Goal: Information Seeking & Learning: Learn about a topic

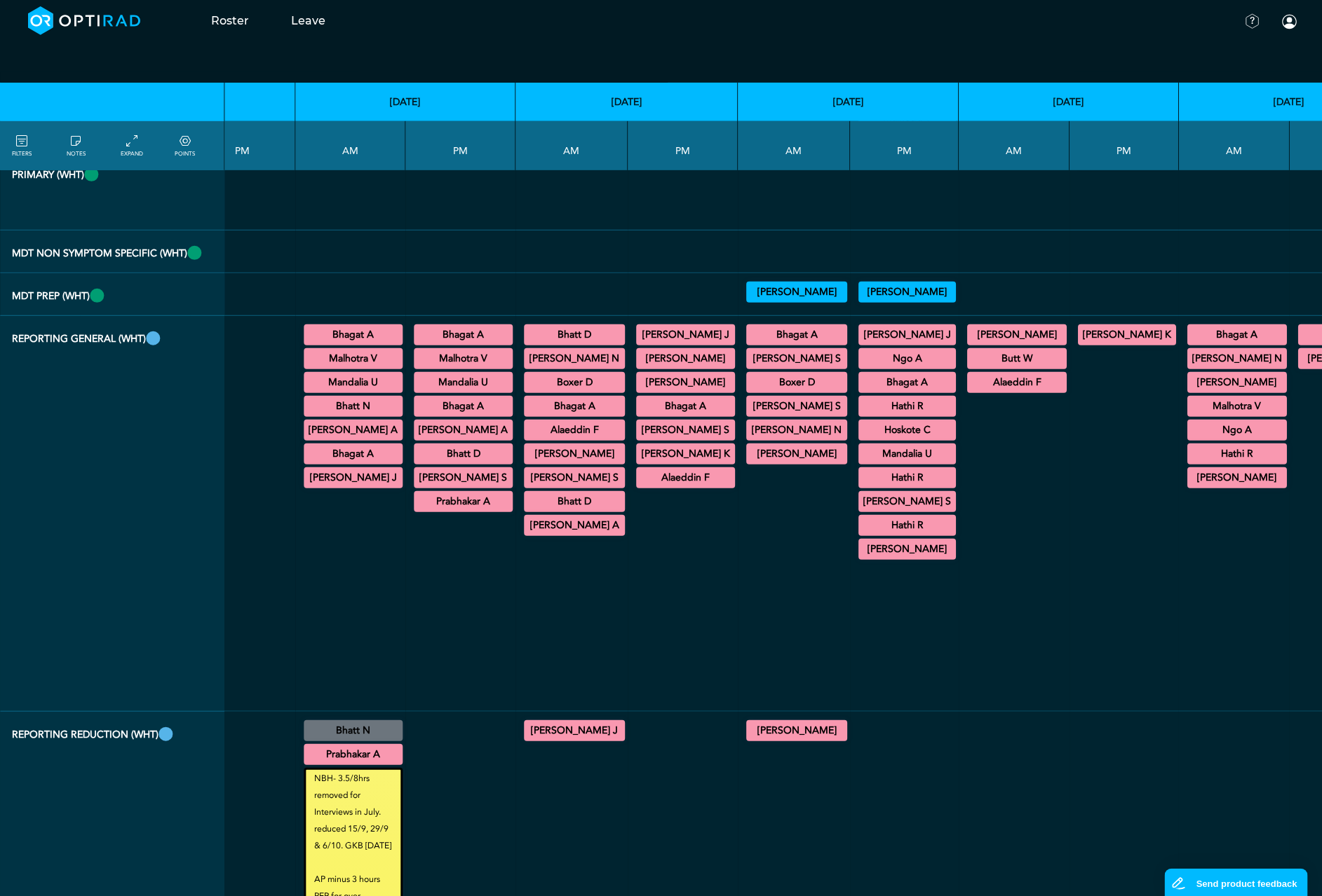
scroll to position [2838, 1498]
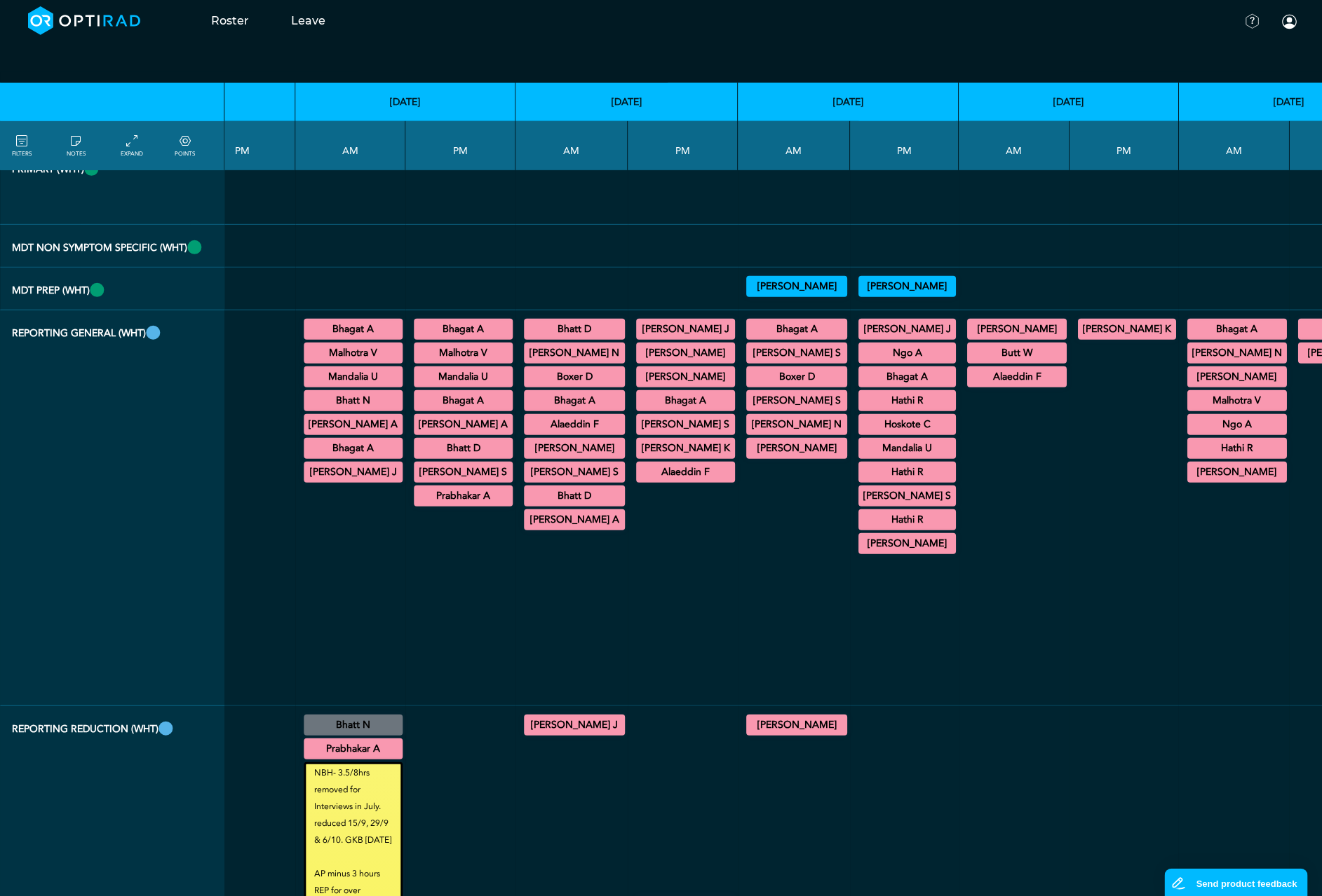
click at [306, 338] on summary "Bhagat A" at bounding box center [353, 329] width 95 height 17
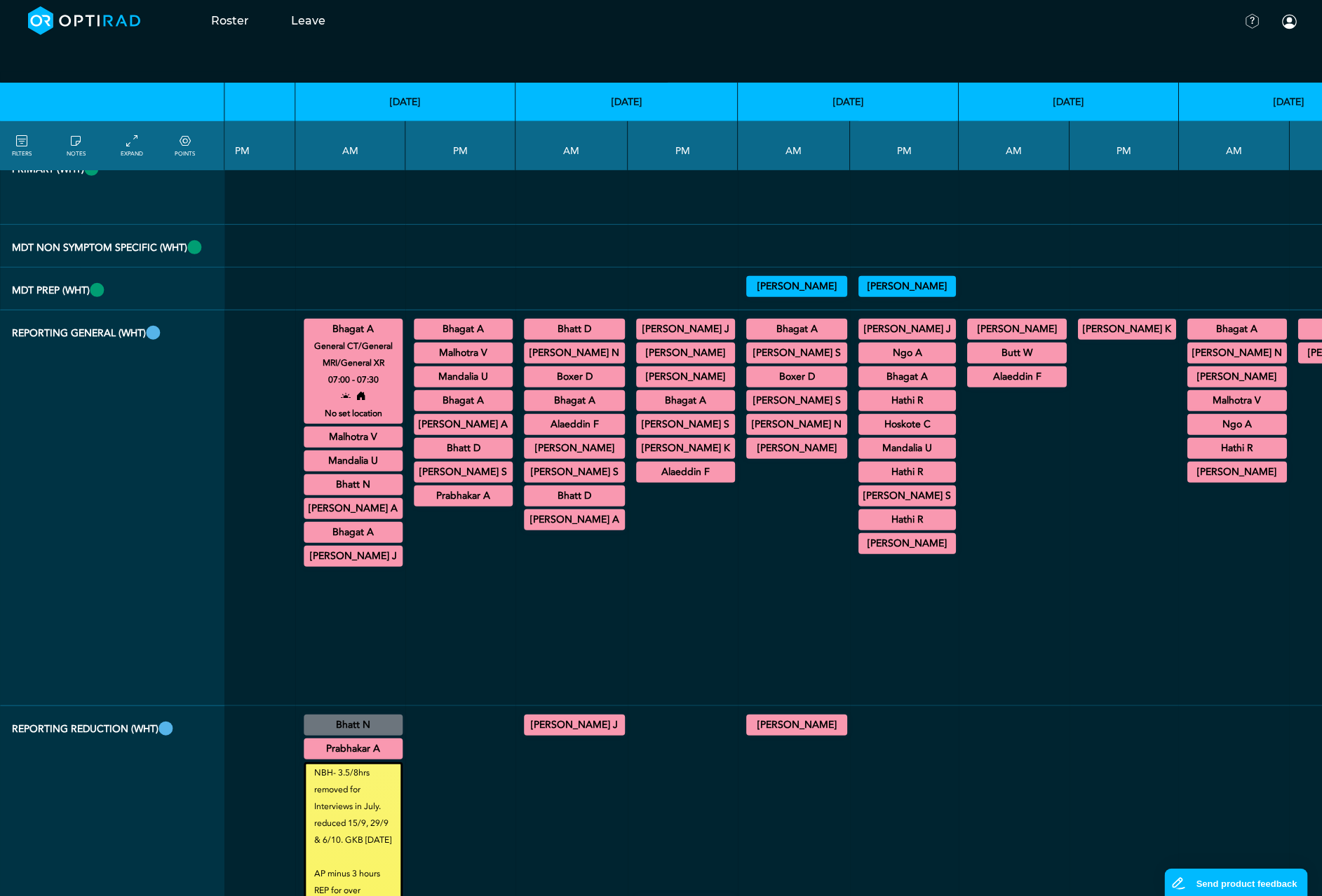
click at [306, 541] on summary "Bhagat A" at bounding box center [353, 532] width 95 height 17
click at [416, 338] on summary "Bhagat A" at bounding box center [463, 329] width 95 height 17
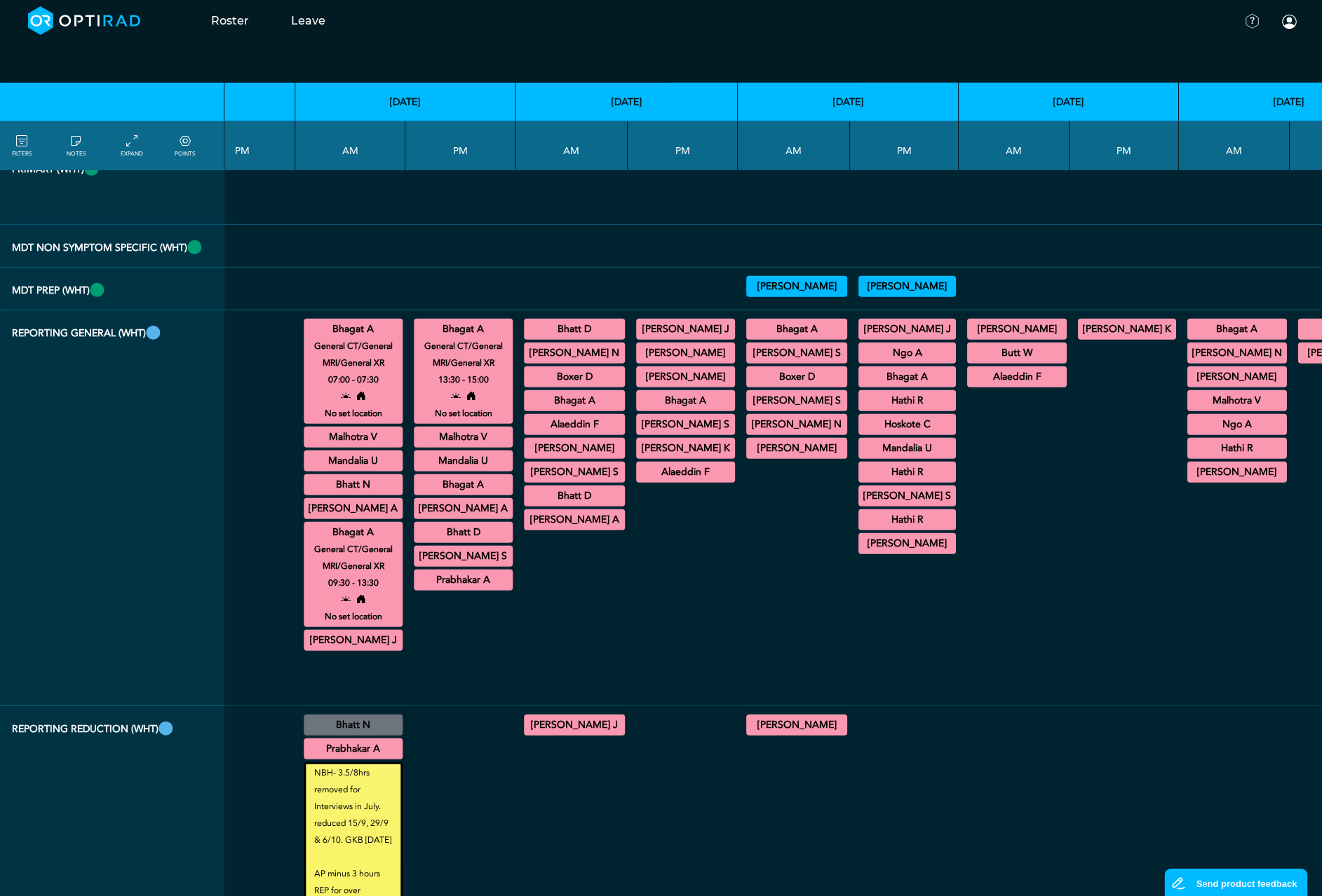
click at [416, 494] on summary "Bhagat A" at bounding box center [463, 484] width 95 height 17
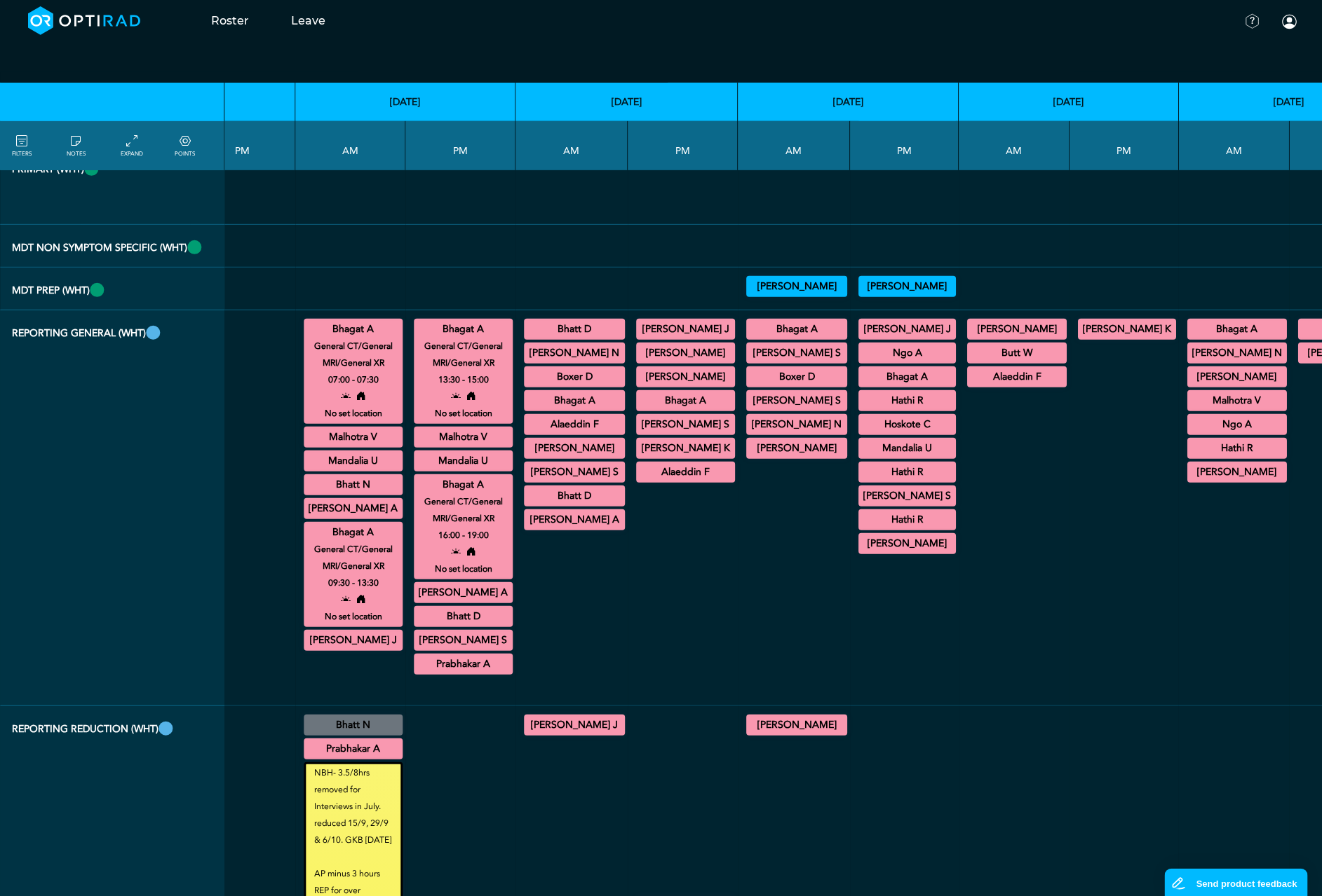
click at [526, 410] on summary "Bhagat A" at bounding box center [574, 400] width 97 height 17
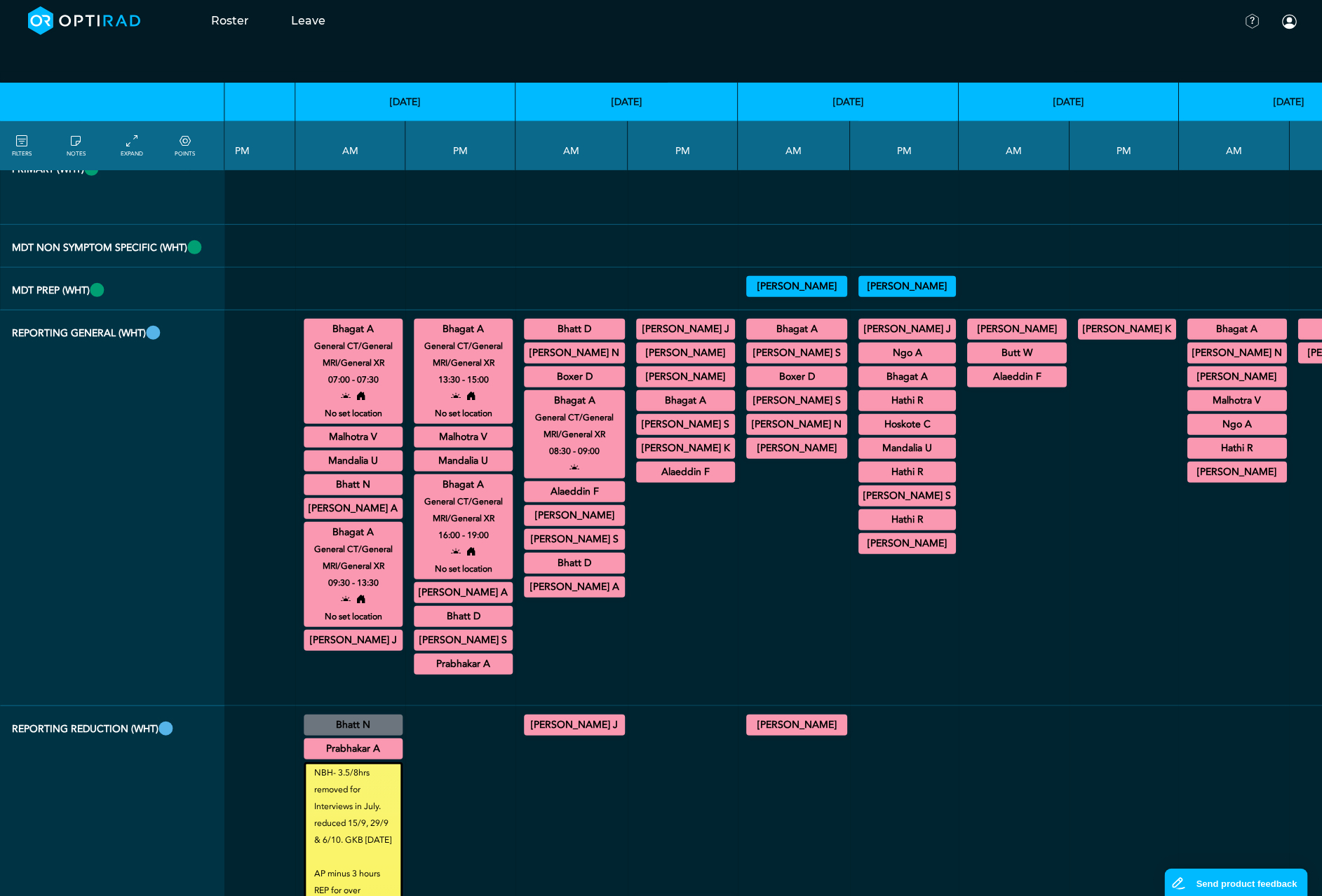
click at [638, 410] on summary "Bhagat A" at bounding box center [686, 400] width 95 height 17
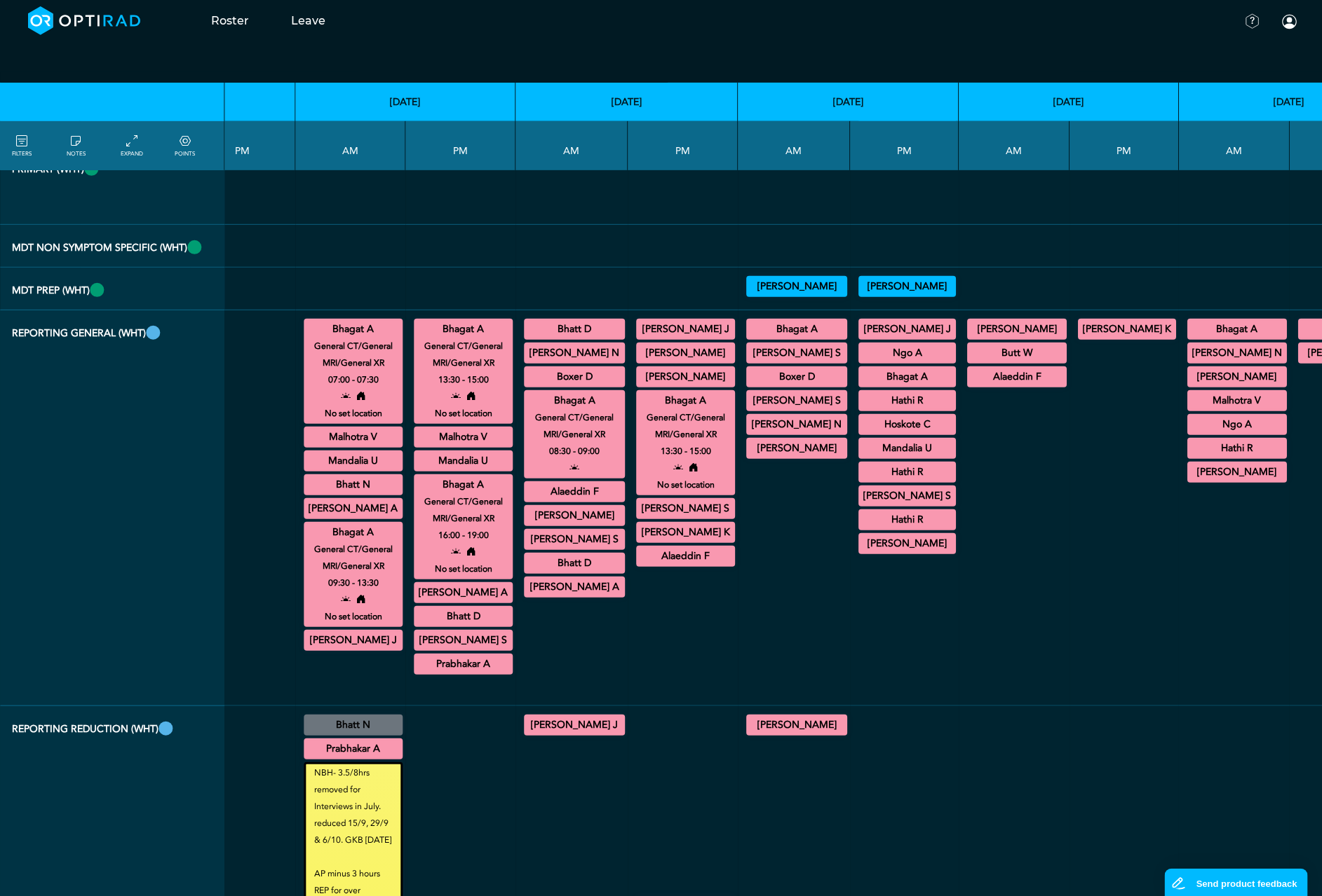
click at [748, 338] on summary "Bhagat A" at bounding box center [797, 329] width 97 height 17
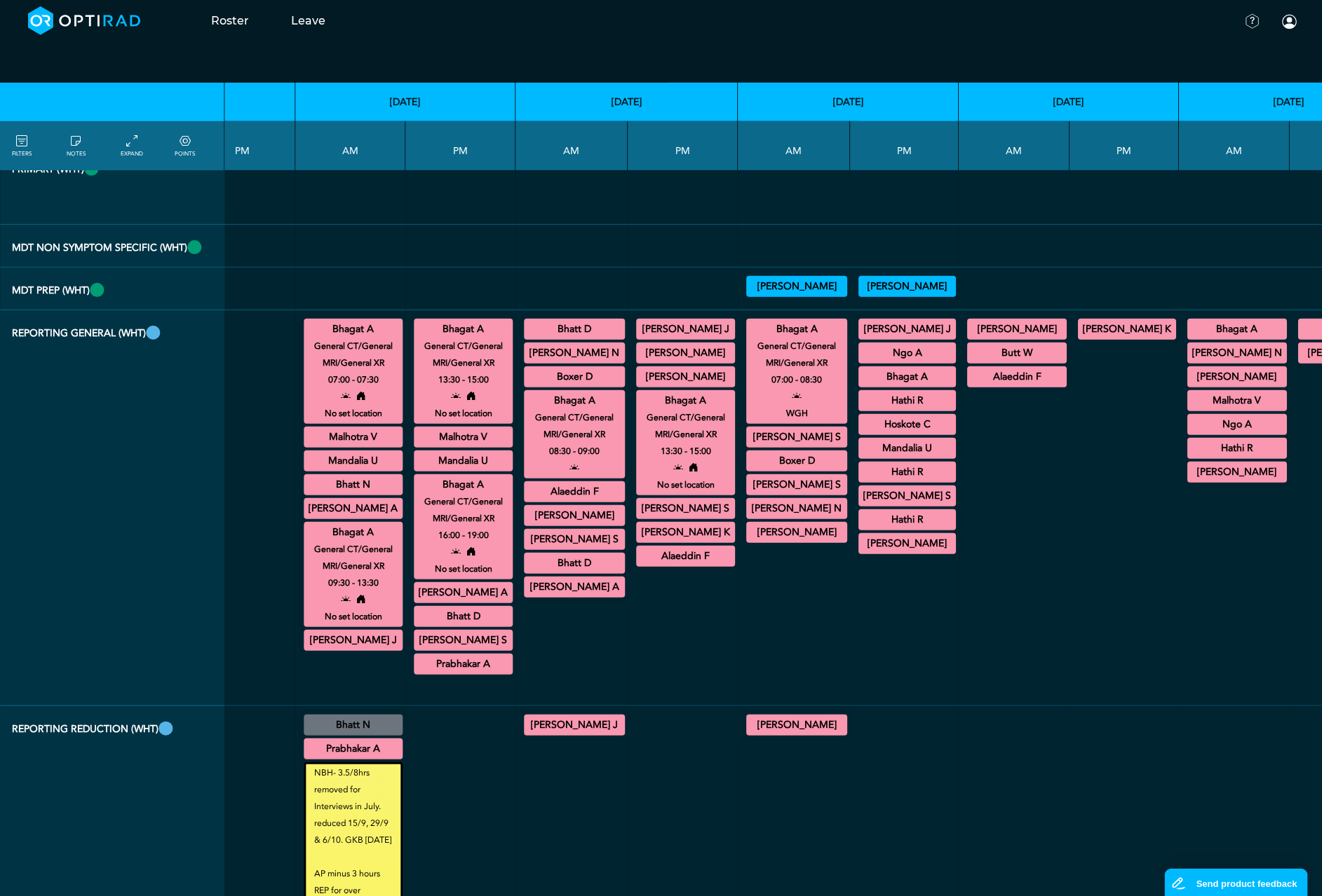
click at [860, 385] on summary "Bhagat A" at bounding box center [907, 377] width 93 height 17
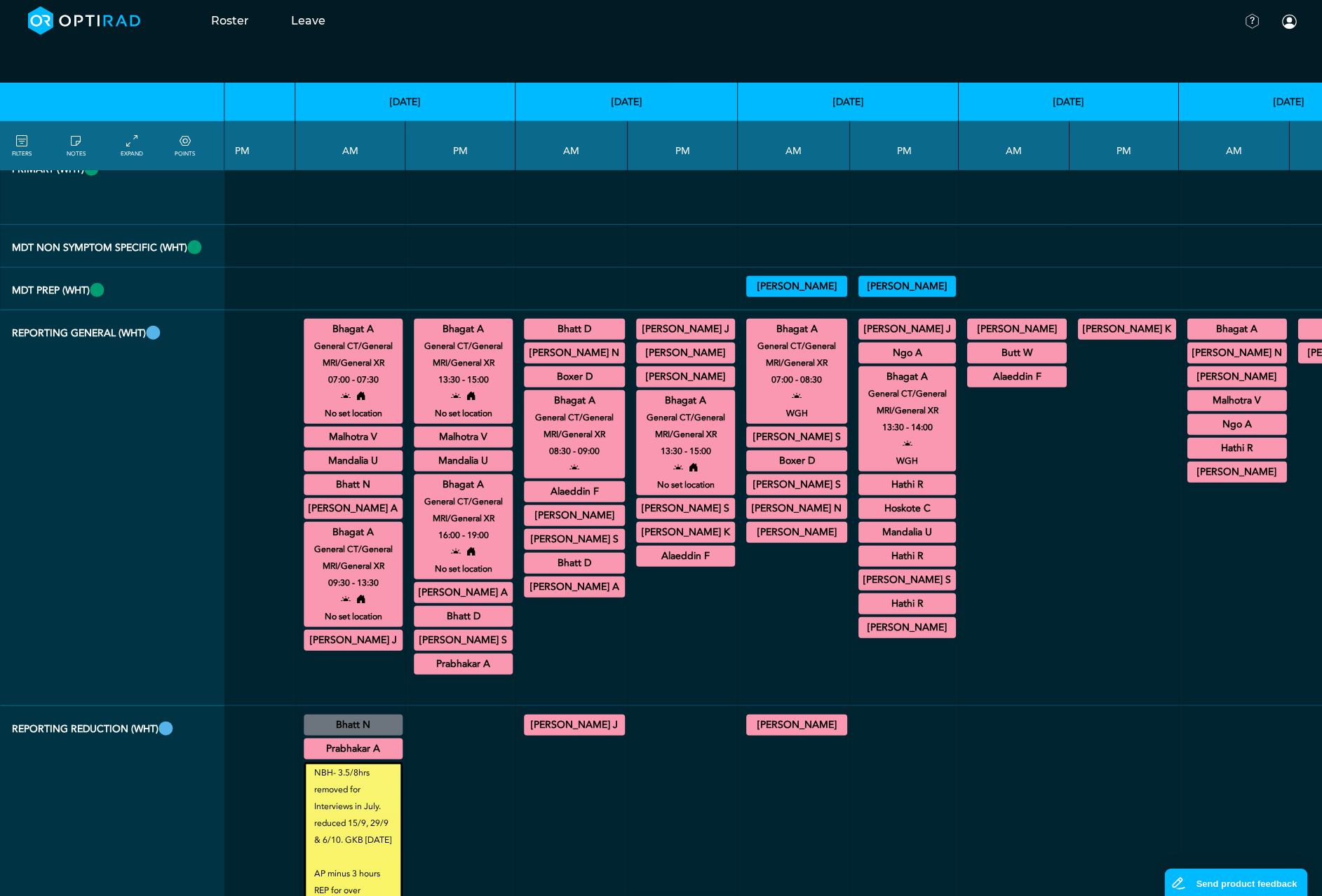
click at [1189, 338] on summary "Bhagat A" at bounding box center [1236, 329] width 96 height 17
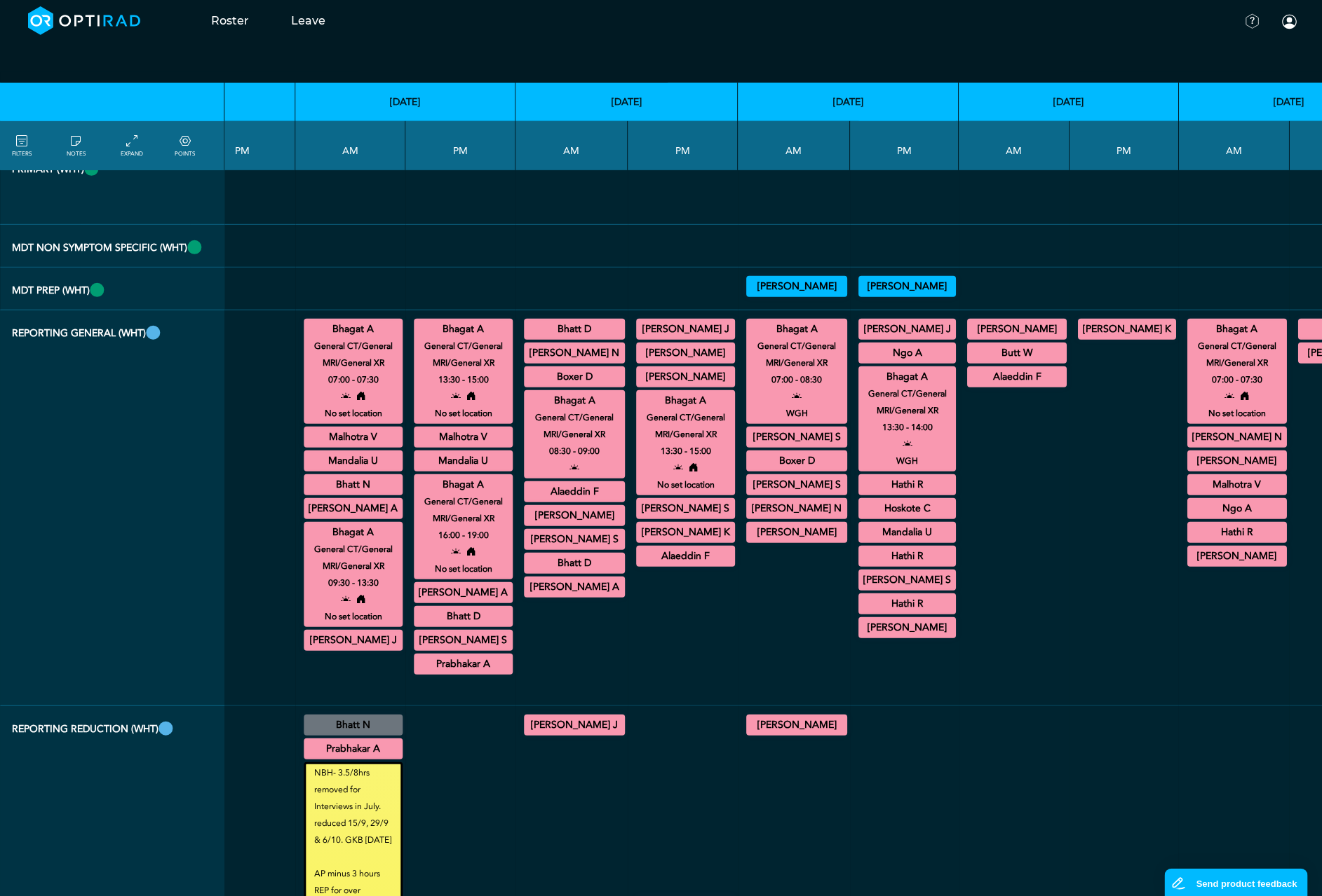
click at [306, 338] on summary "Bhagat A" at bounding box center [353, 329] width 95 height 17
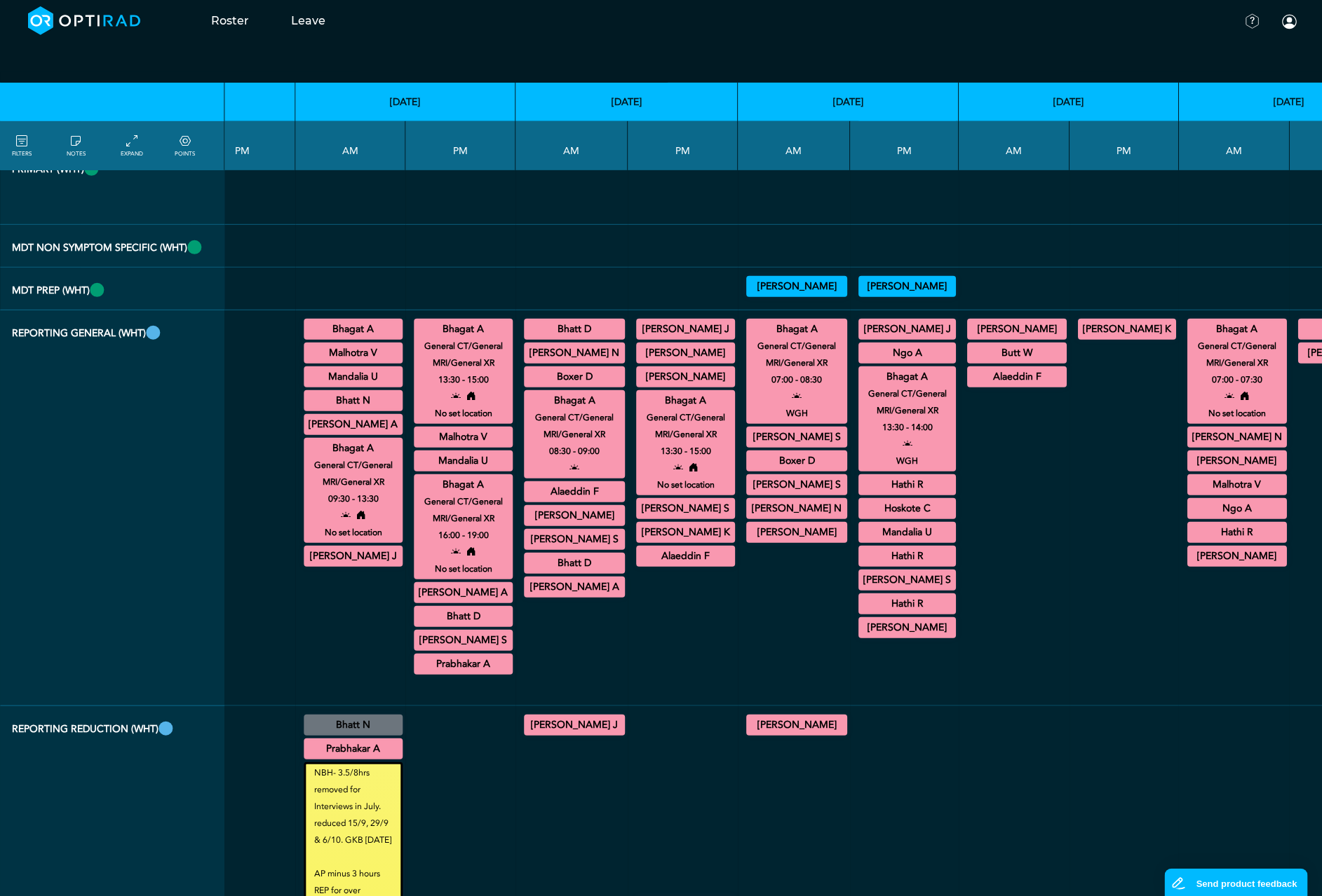
click at [416, 338] on summary "Bhagat A" at bounding box center [463, 329] width 95 height 17
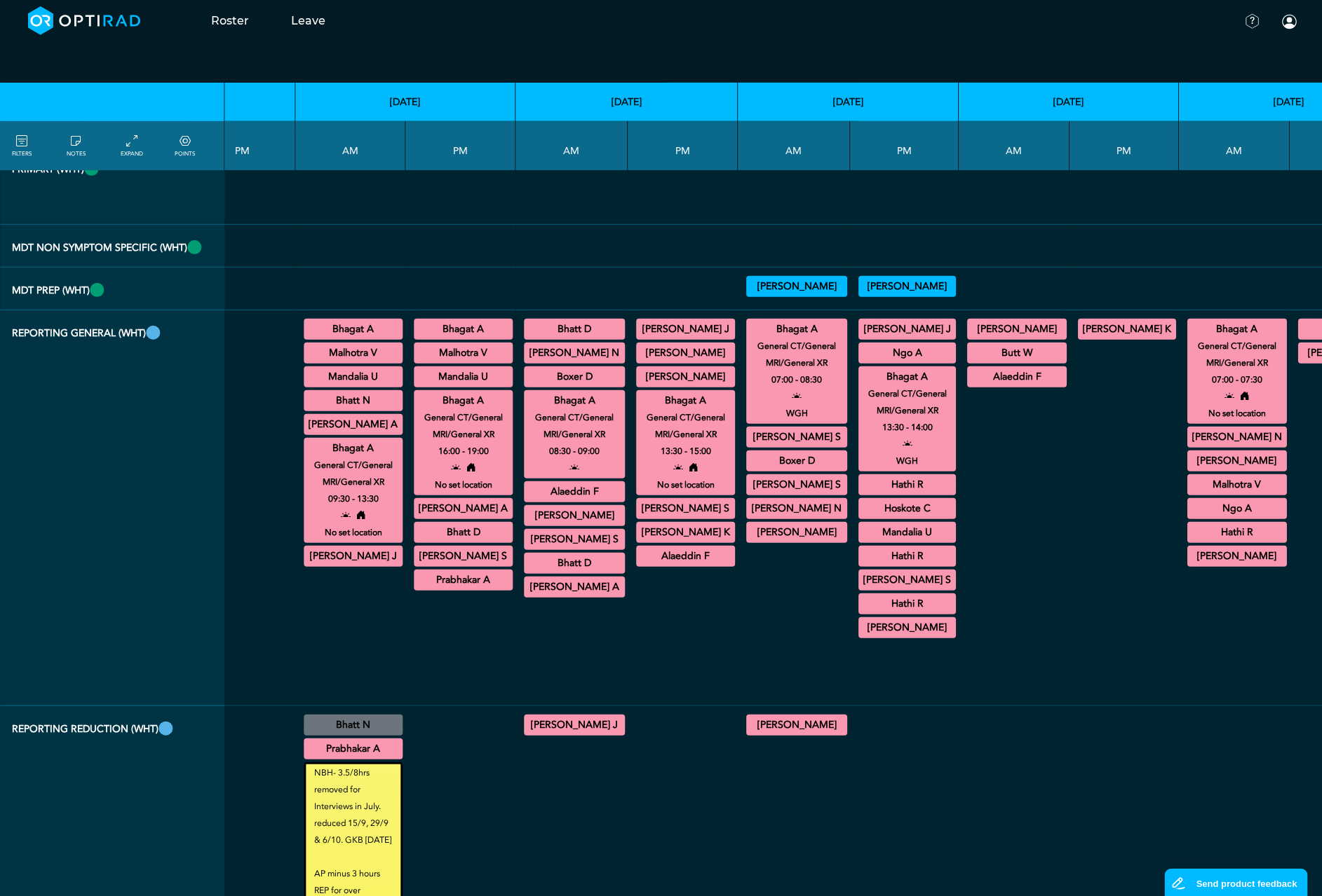
click at [298, 491] on small "General CT/General MRI/General XR" at bounding box center [353, 474] width 111 height 34
click at [306, 457] on summary "Bhagat A" at bounding box center [353, 448] width 95 height 17
click at [416, 410] on summary "Bhagat A" at bounding box center [463, 400] width 95 height 17
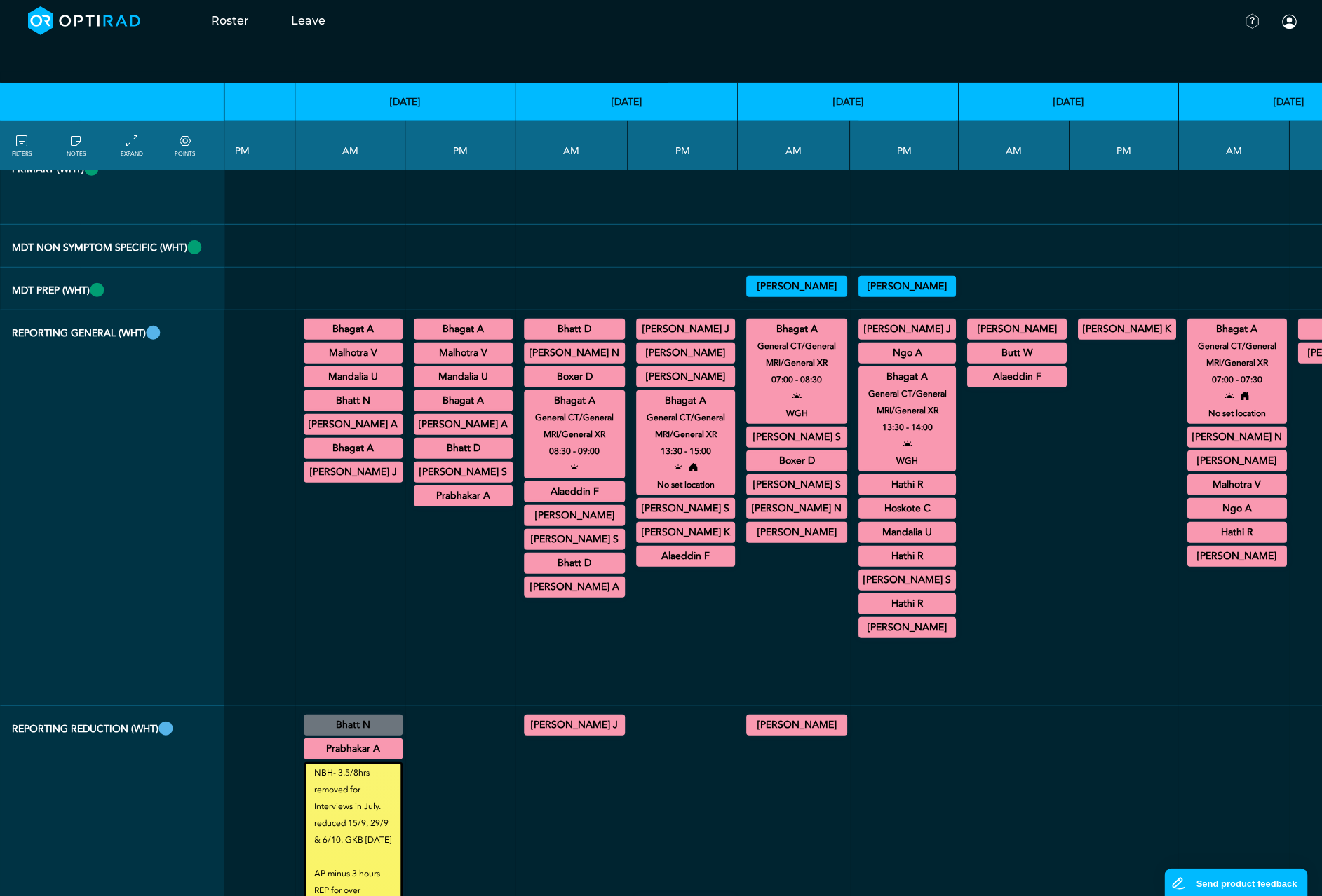
click at [305, 387] on div "Mandalia U General CT/General MRI/General XR 08:00 - 09:00 No set location" at bounding box center [353, 377] width 99 height 21
click at [306, 385] on summary "Mandalia U" at bounding box center [353, 377] width 95 height 17
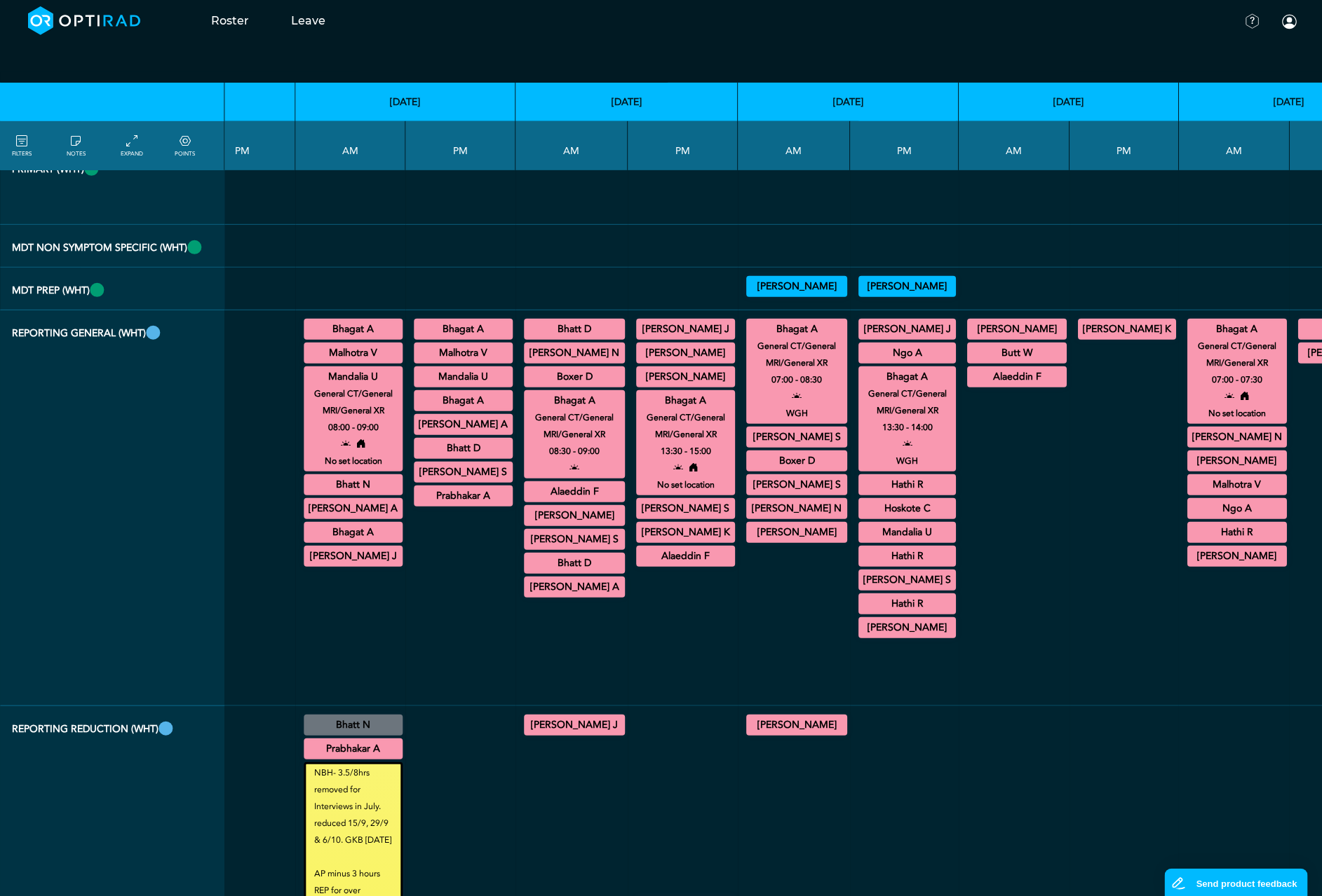
click at [416, 385] on summary "Mandalia U" at bounding box center [463, 377] width 95 height 17
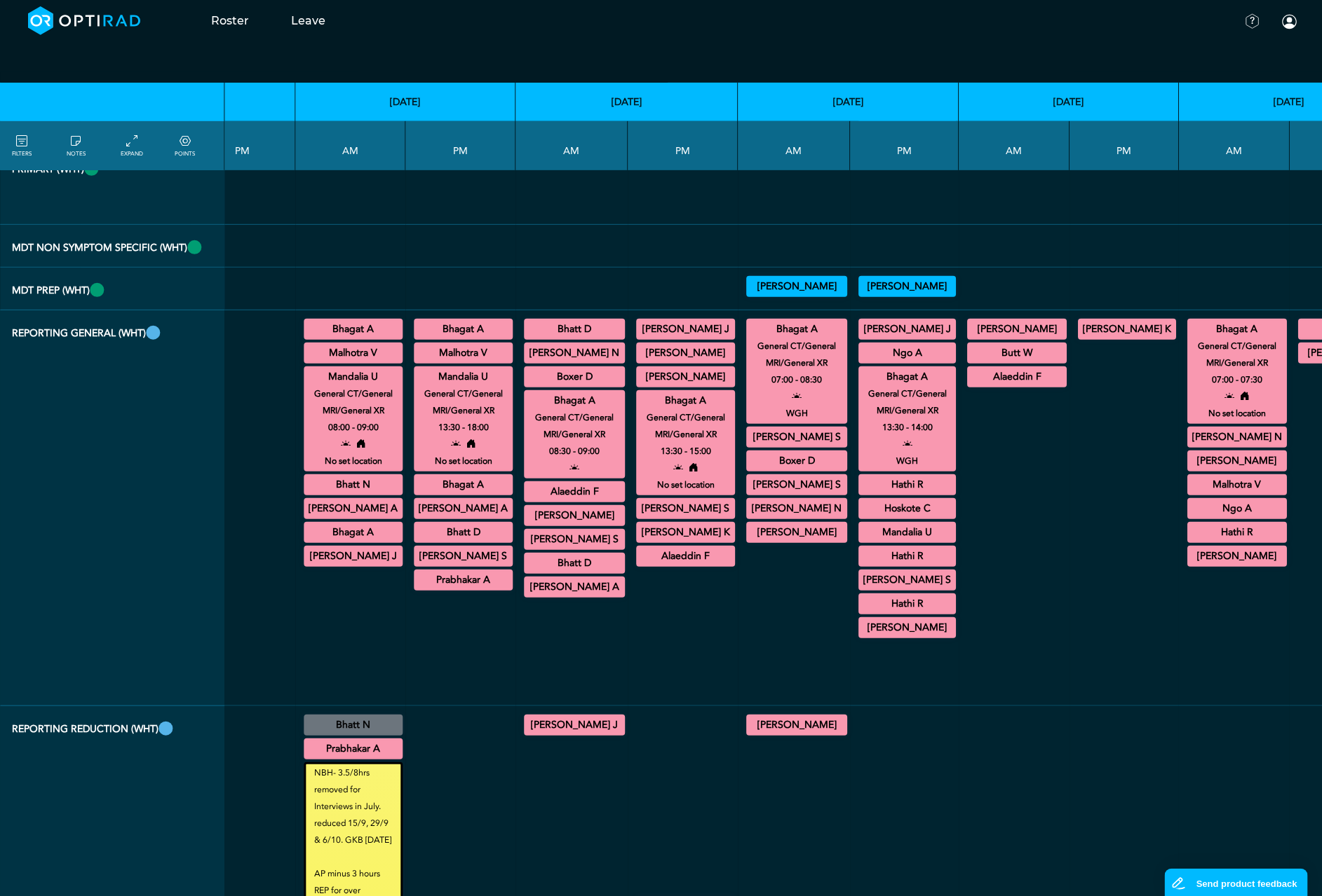
click at [852, 419] on small "General CT/General MRI/General XR" at bounding box center [906, 402] width 110 height 34
click at [860, 385] on summary "Bhagat A" at bounding box center [907, 377] width 93 height 17
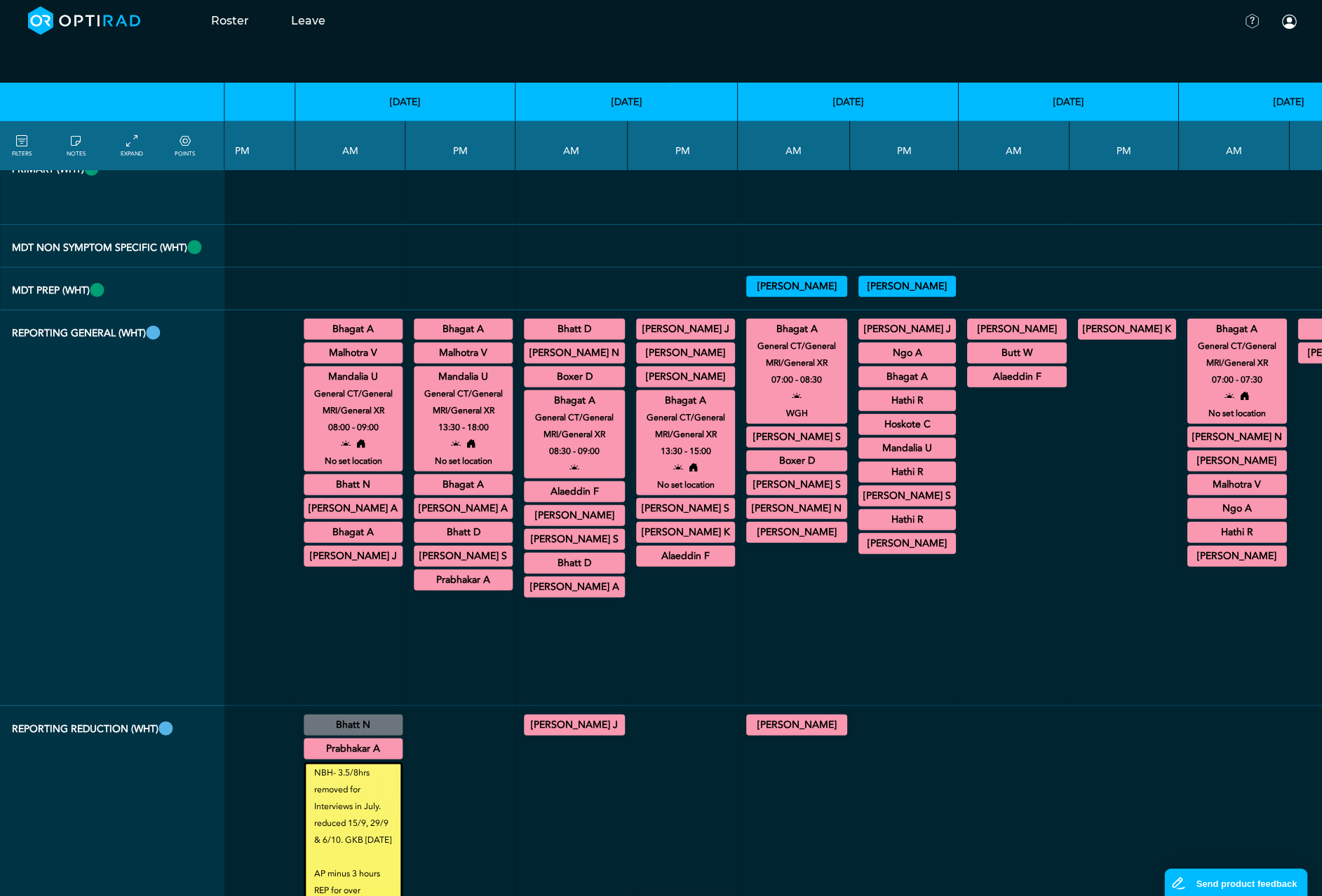
click at [748, 338] on summary "Bhagat A" at bounding box center [797, 329] width 97 height 17
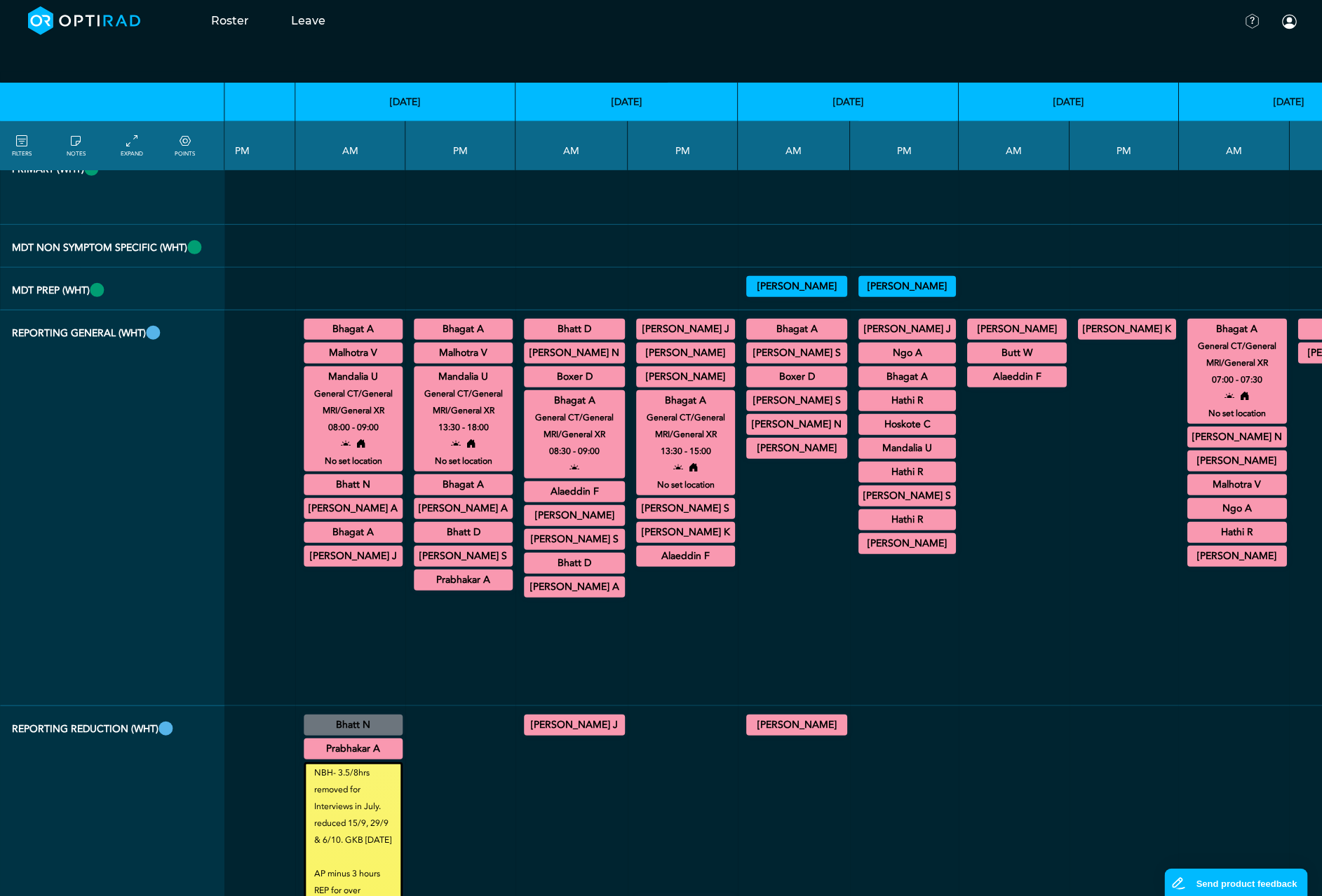
click at [860, 457] on summary "Mandalia U" at bounding box center [907, 448] width 93 height 17
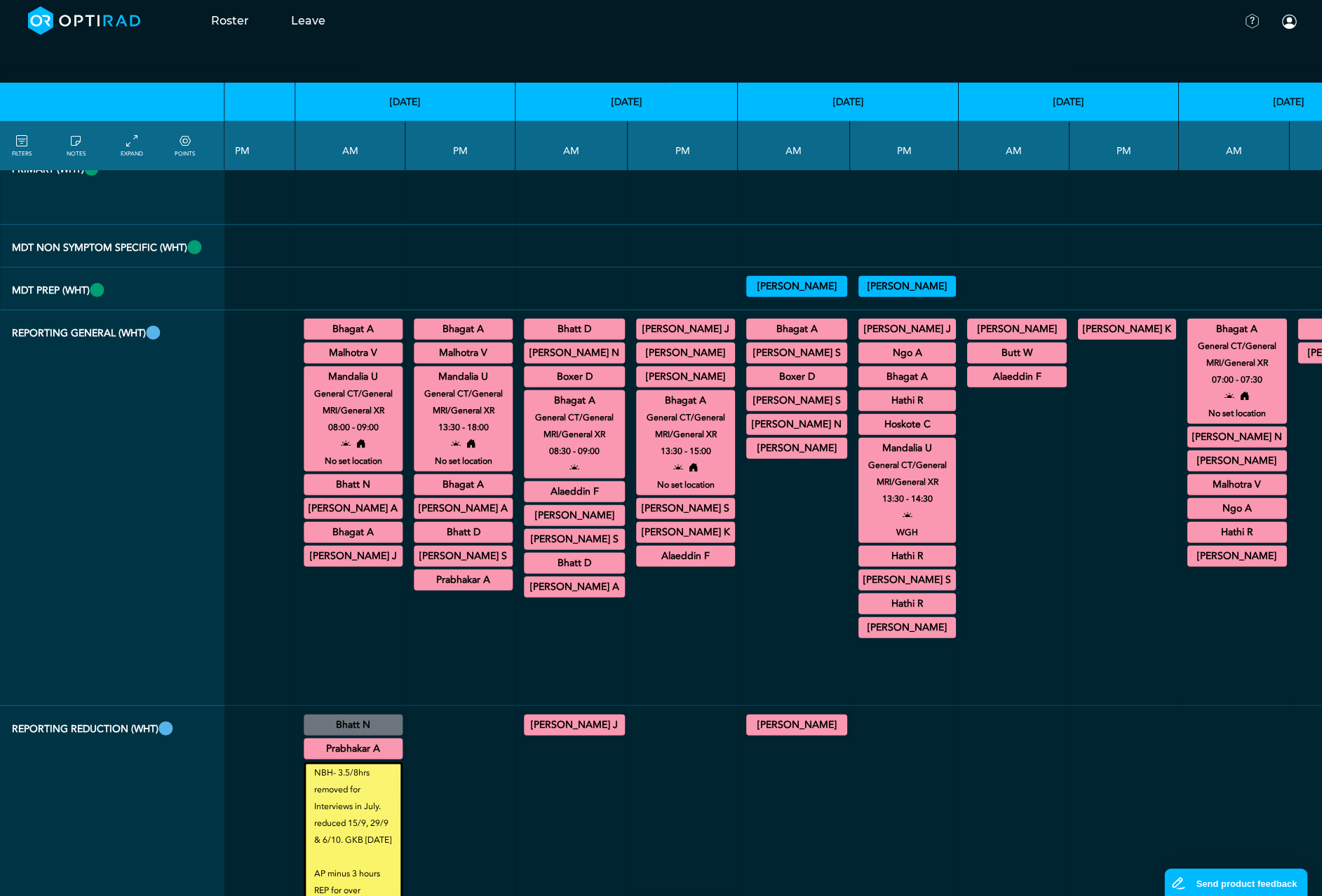
click at [1180, 371] on small "General CT/General MRI/General XR" at bounding box center [1236, 354] width 112 height 34
click at [1189, 338] on summary "Bhagat A" at bounding box center [1236, 329] width 96 height 17
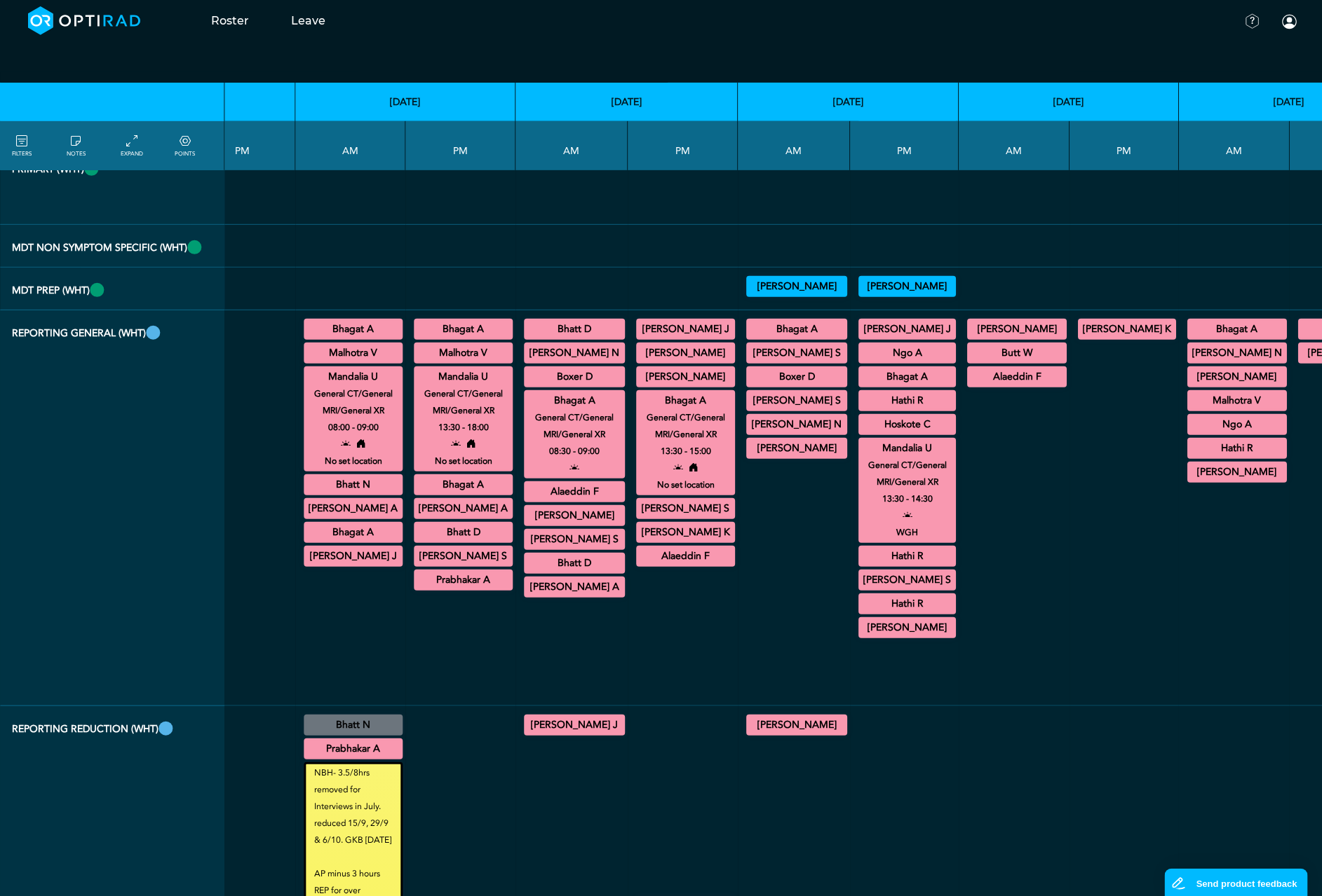
click at [333, 385] on summary "Mandalia U" at bounding box center [353, 377] width 95 height 17
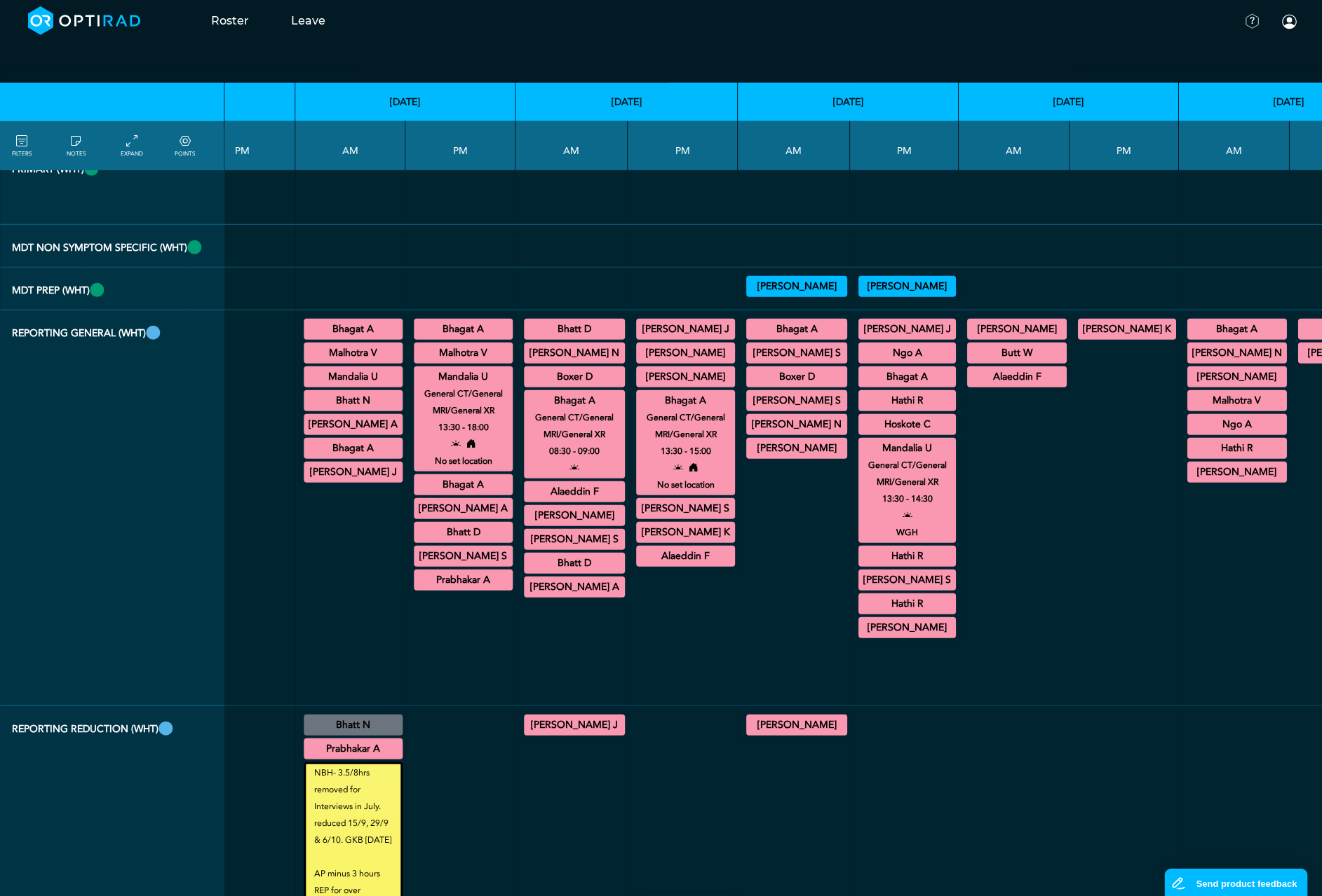
click at [416, 385] on summary "Mandalia U" at bounding box center [463, 377] width 95 height 17
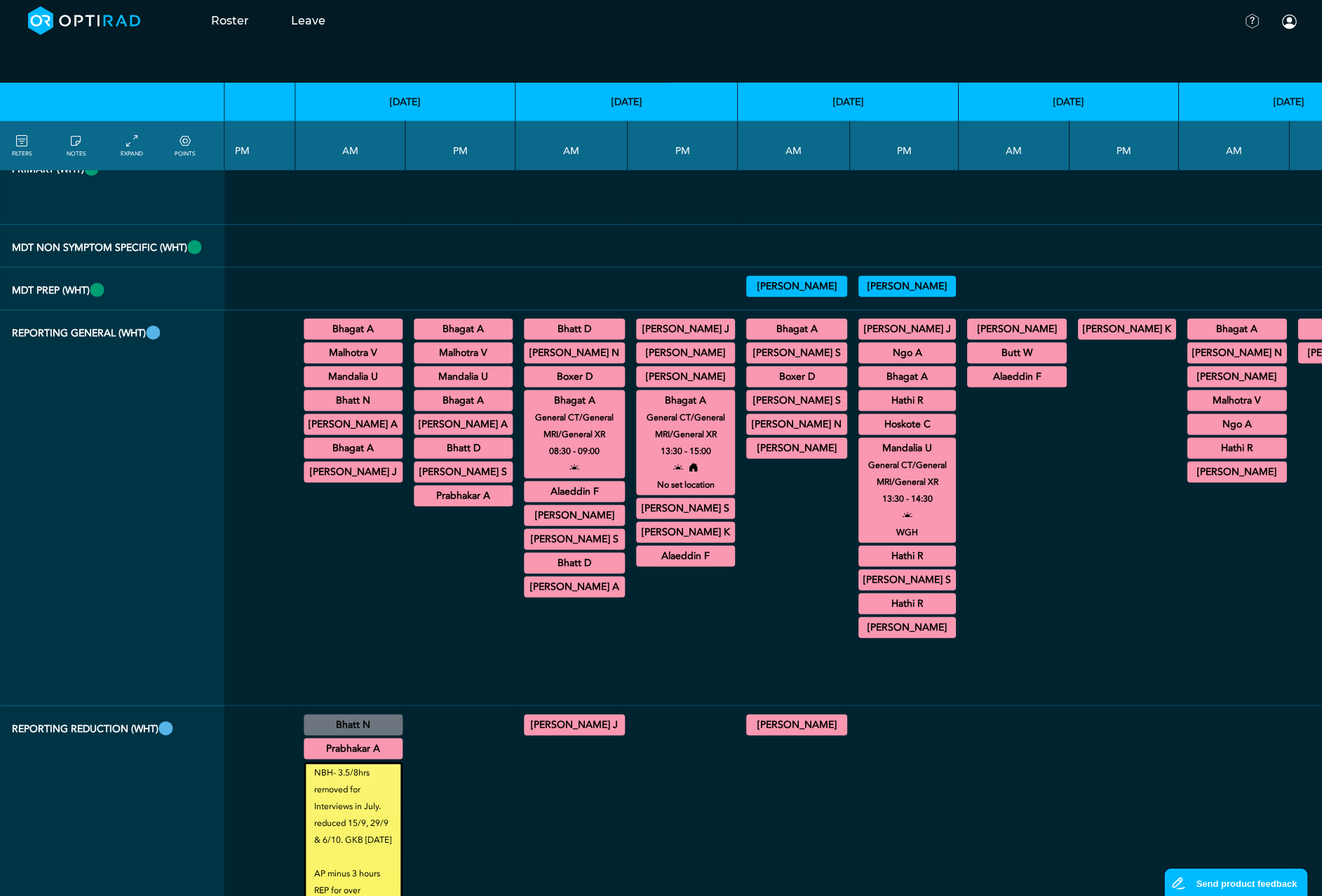
click at [526, 410] on summary "Bhagat A" at bounding box center [574, 400] width 97 height 17
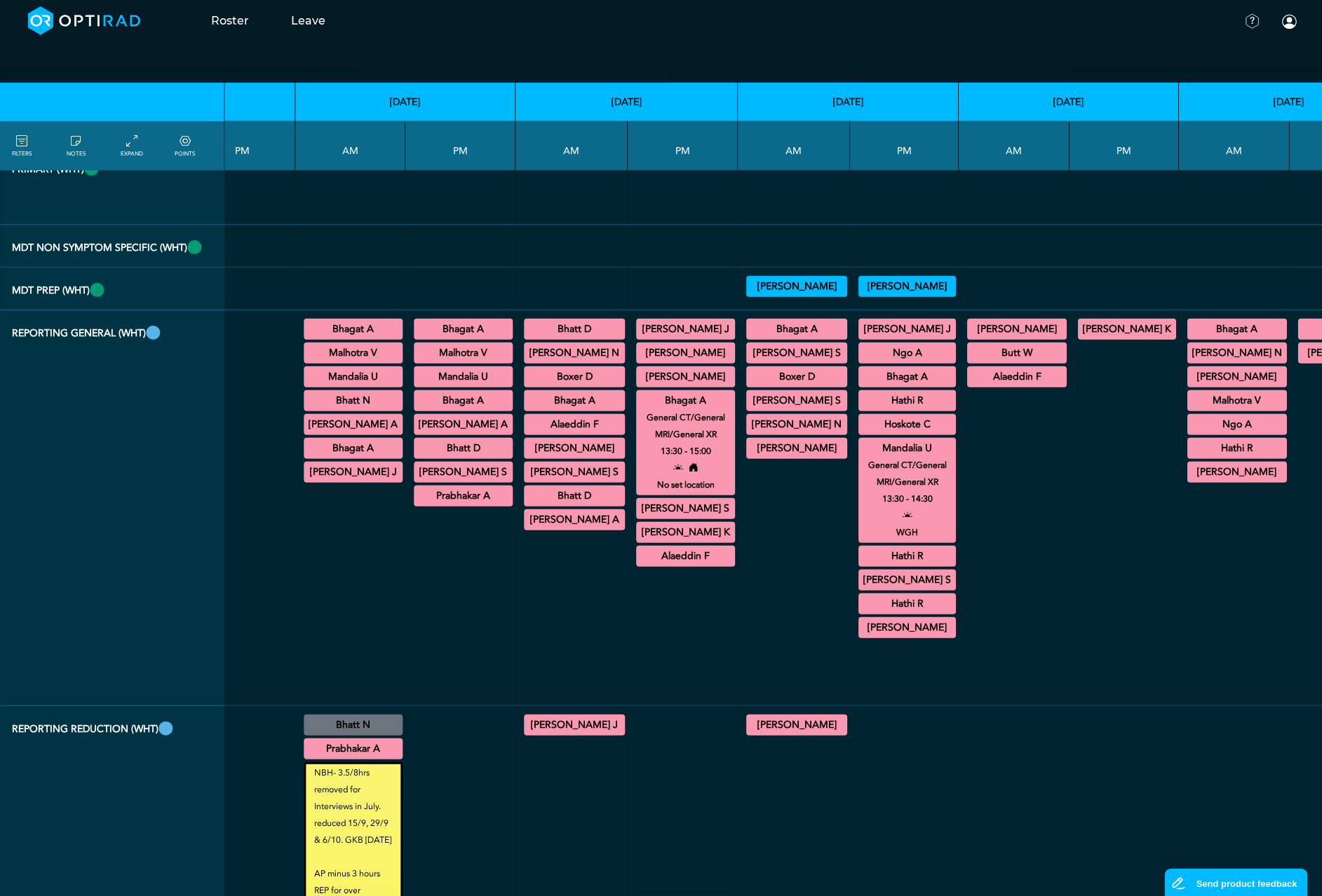
click at [630, 443] on small "General CT/General MRI/General XR" at bounding box center [685, 426] width 111 height 34
click at [638, 410] on summary "Bhagat A" at bounding box center [686, 400] width 95 height 17
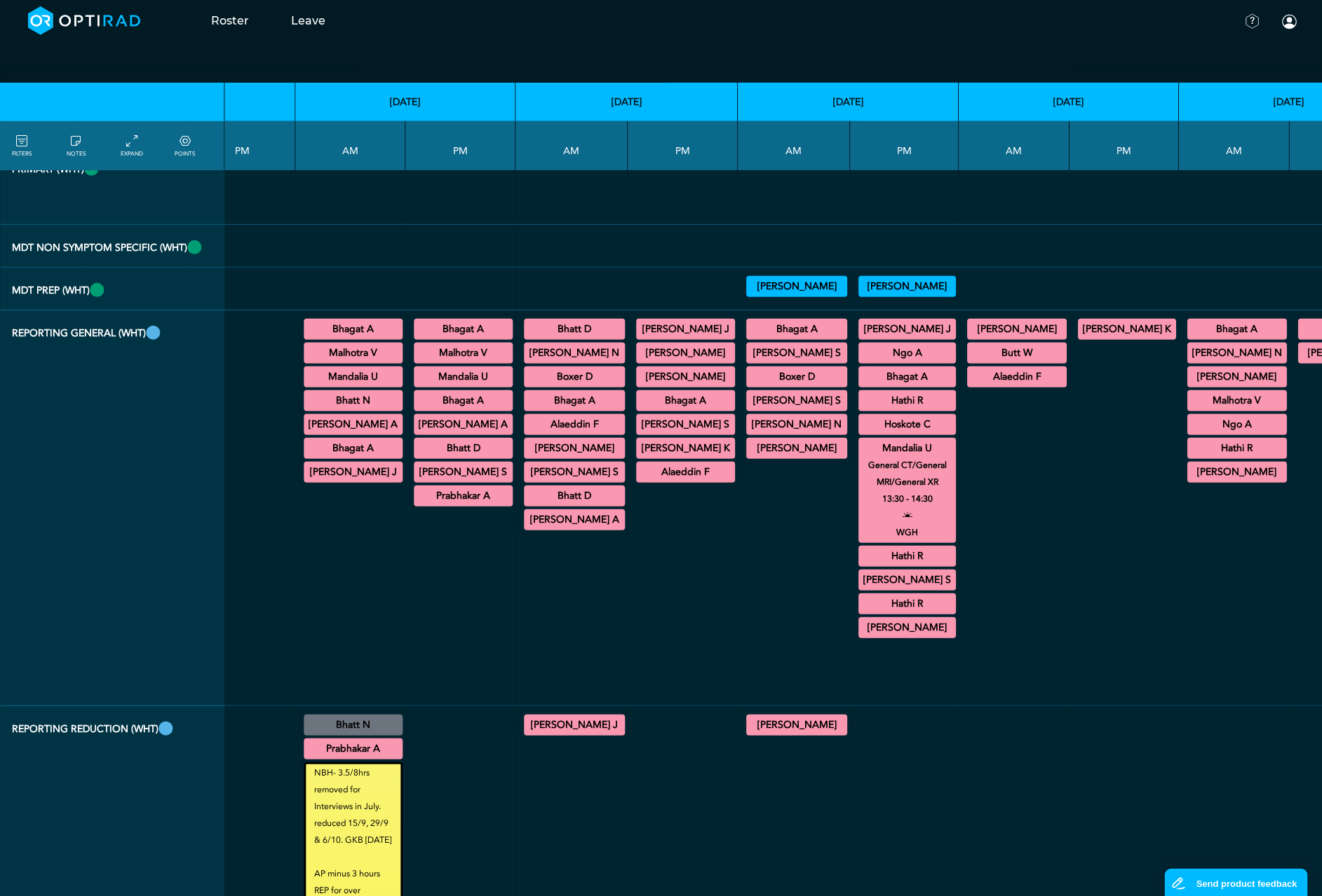
click at [860, 457] on summary "Mandalia U" at bounding box center [907, 448] width 93 height 17
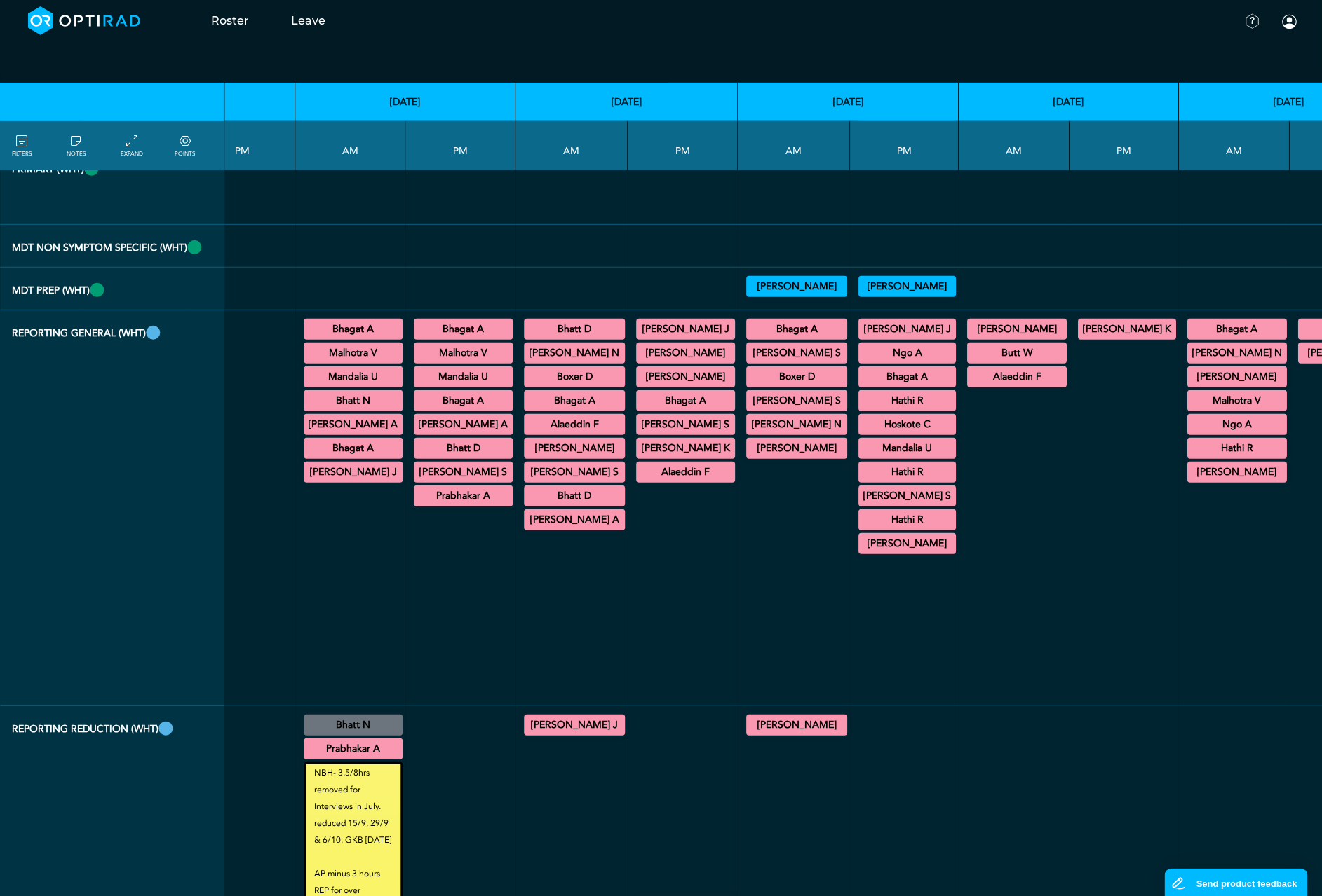
click at [860, 385] on summary "Bhagat A" at bounding box center [907, 377] width 93 height 17
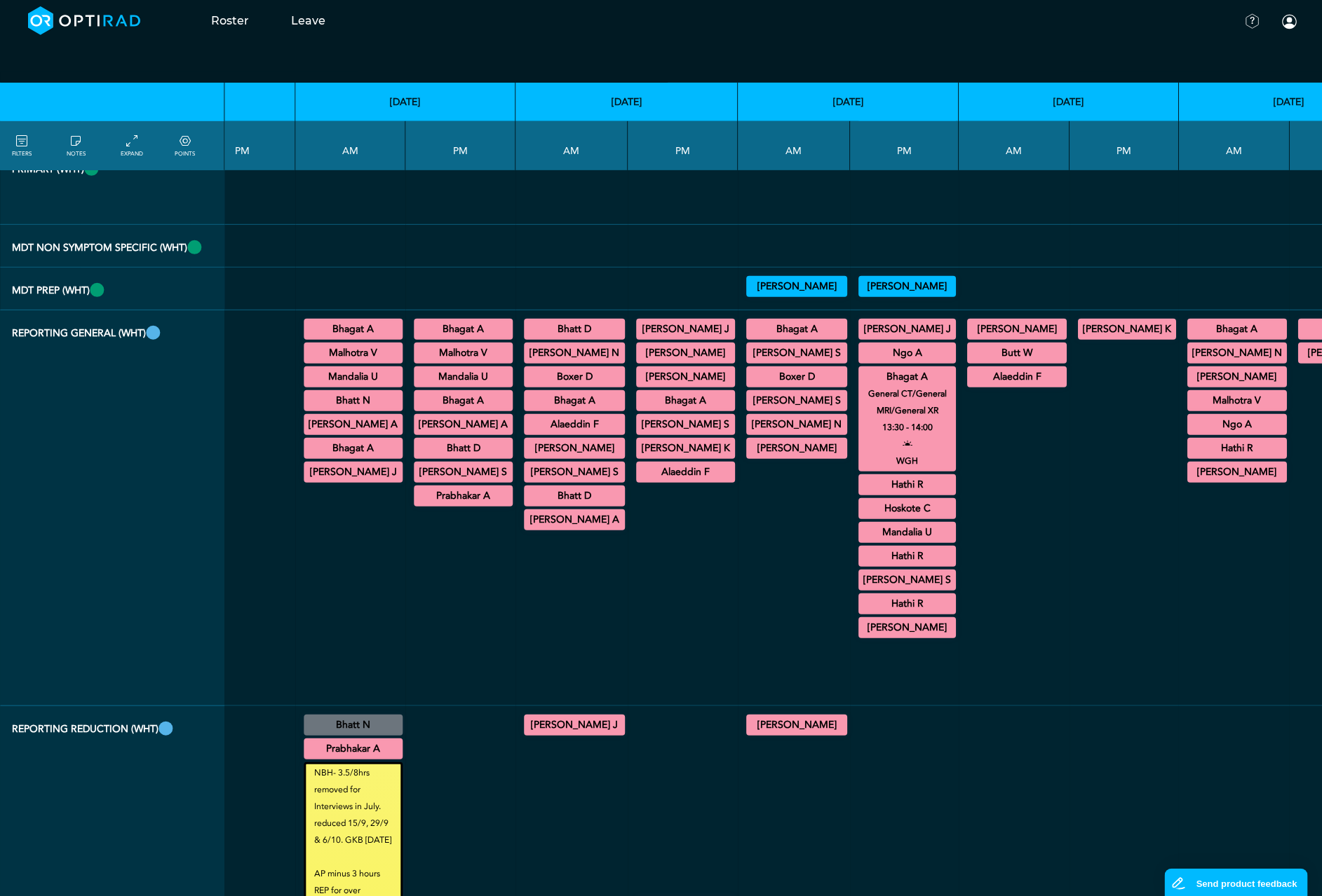
click at [860, 385] on summary "Bhagat A" at bounding box center [907, 377] width 93 height 17
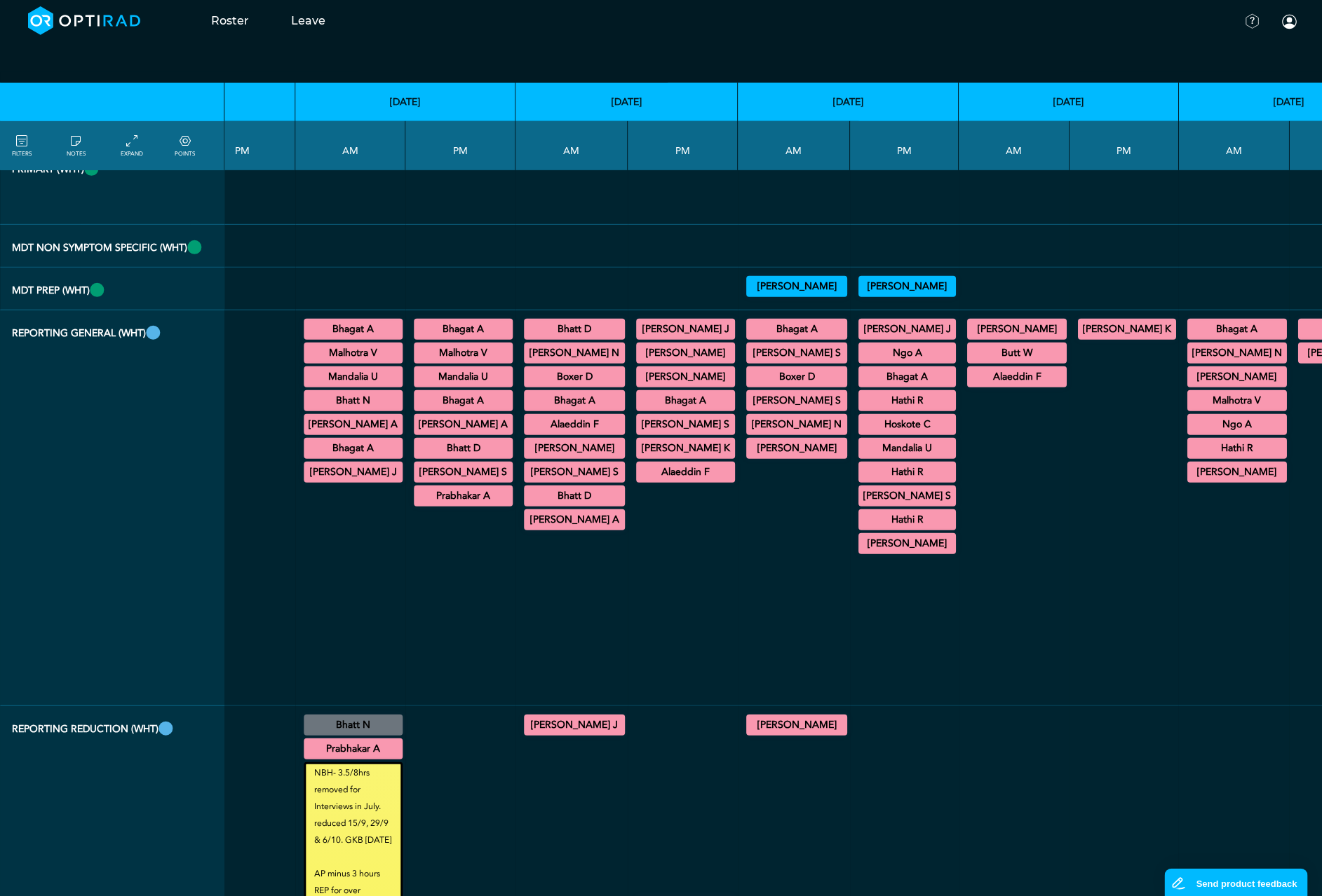
click at [860, 410] on summary "Hathi R" at bounding box center [907, 400] width 93 height 17
click at [860, 531] on summary "Hathi R" at bounding box center [907, 522] width 93 height 17
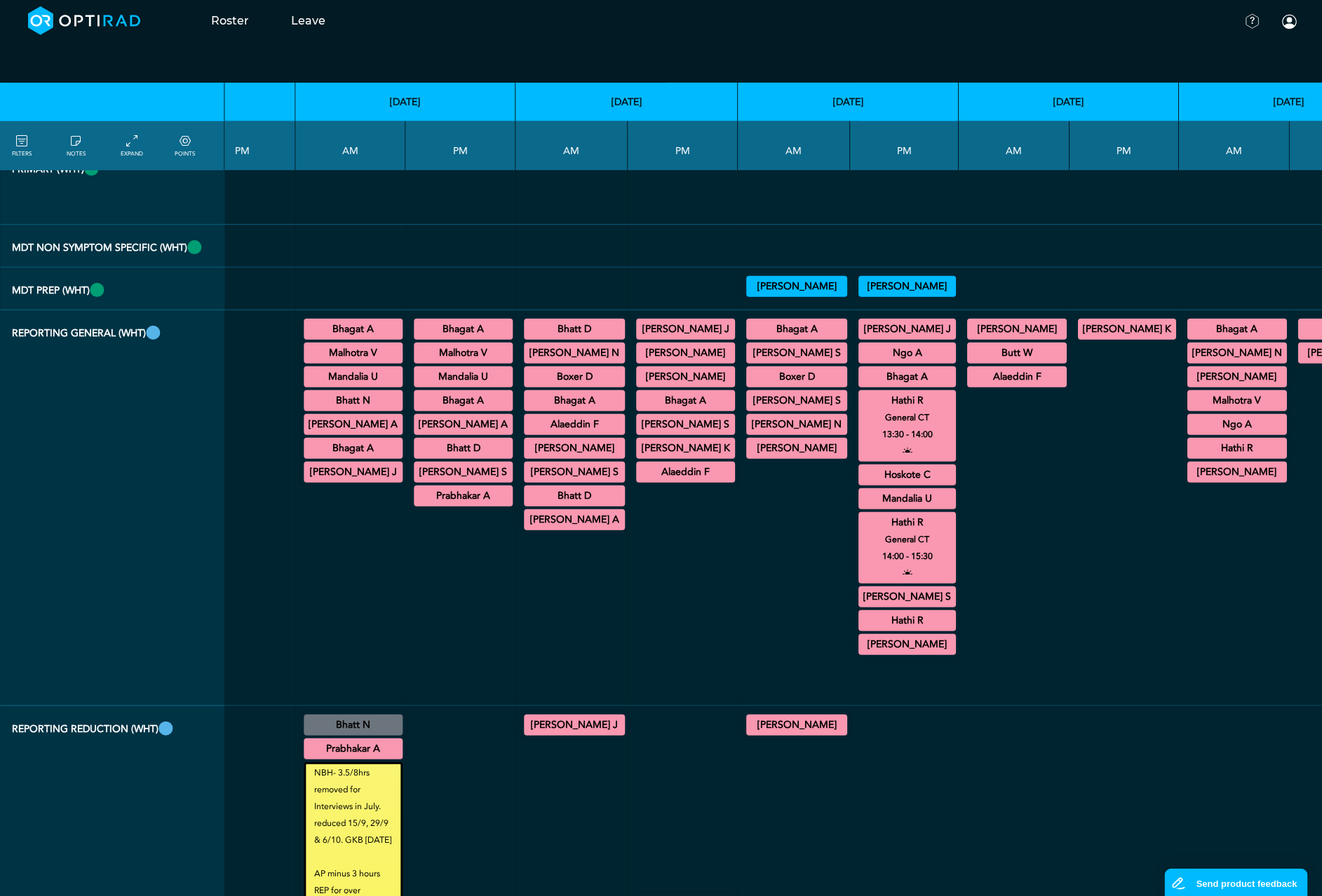
click at [1189, 457] on summary "Hathi R" at bounding box center [1236, 448] width 96 height 17
click at [860, 338] on summary "[PERSON_NAME] J" at bounding box center [907, 329] width 93 height 17
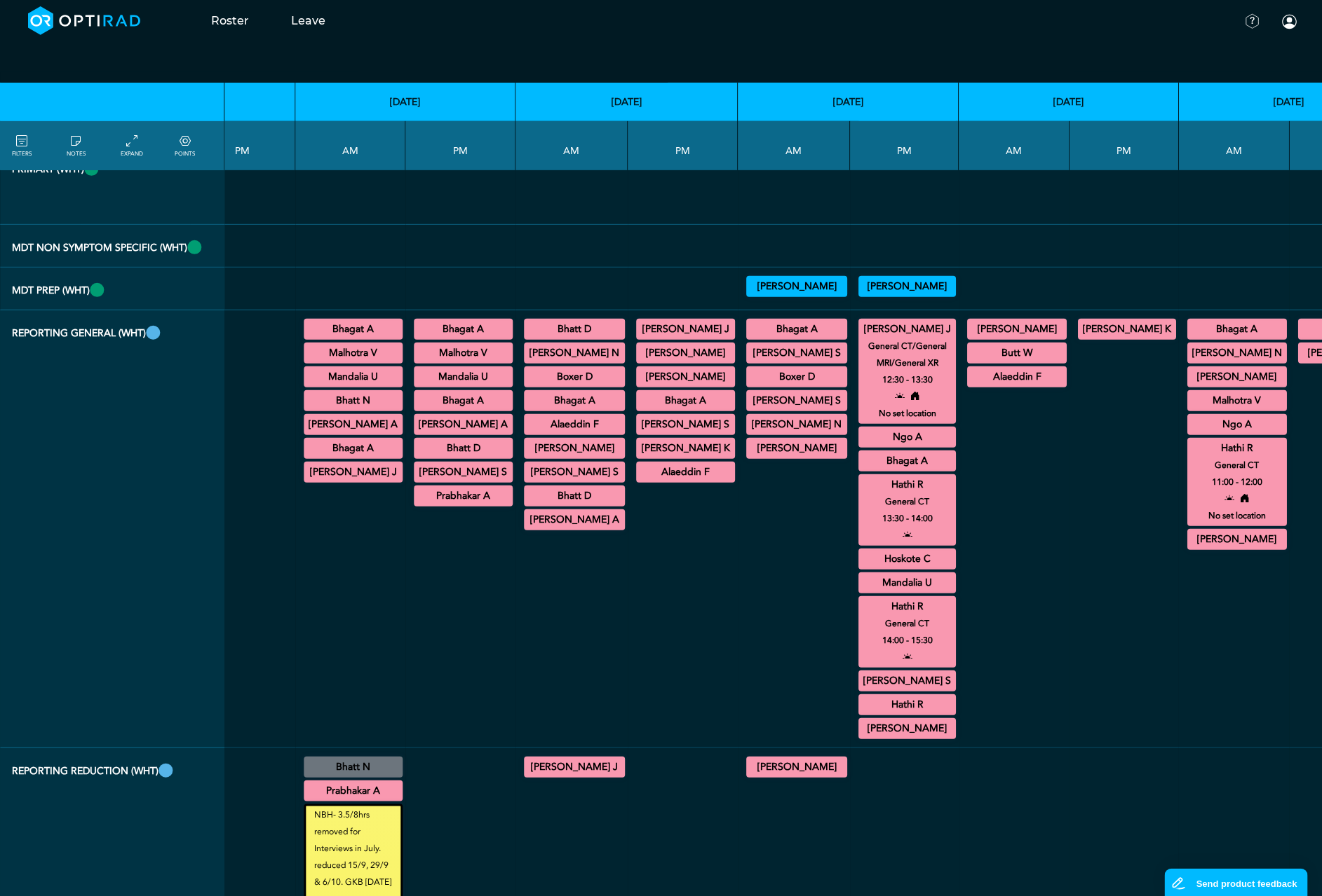
click at [860, 494] on summary "Hathi R" at bounding box center [907, 484] width 93 height 17
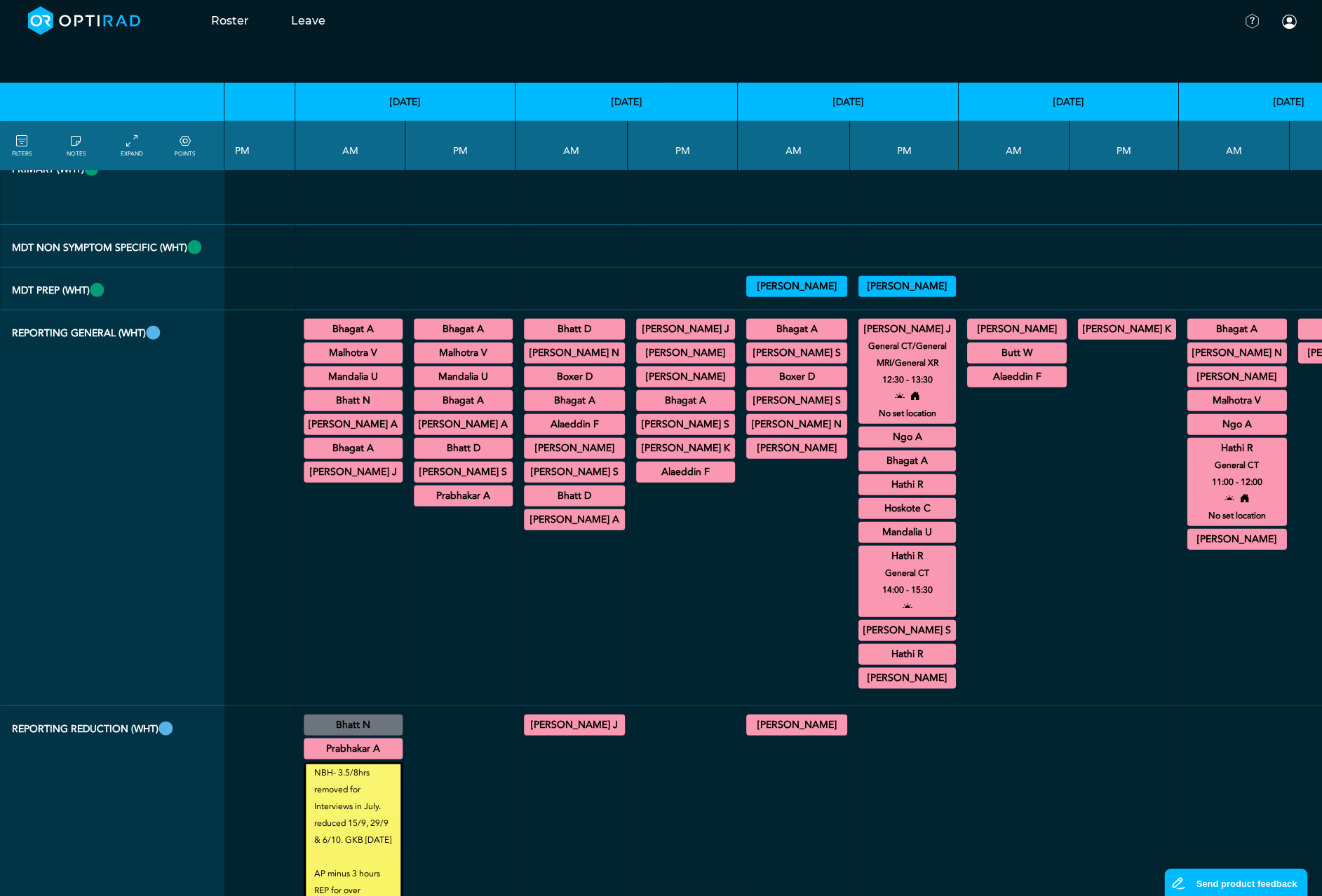
click at [860, 565] on summary "Hathi R" at bounding box center [907, 556] width 93 height 17
click at [860, 338] on summary "[PERSON_NAME] J" at bounding box center [907, 329] width 93 height 17
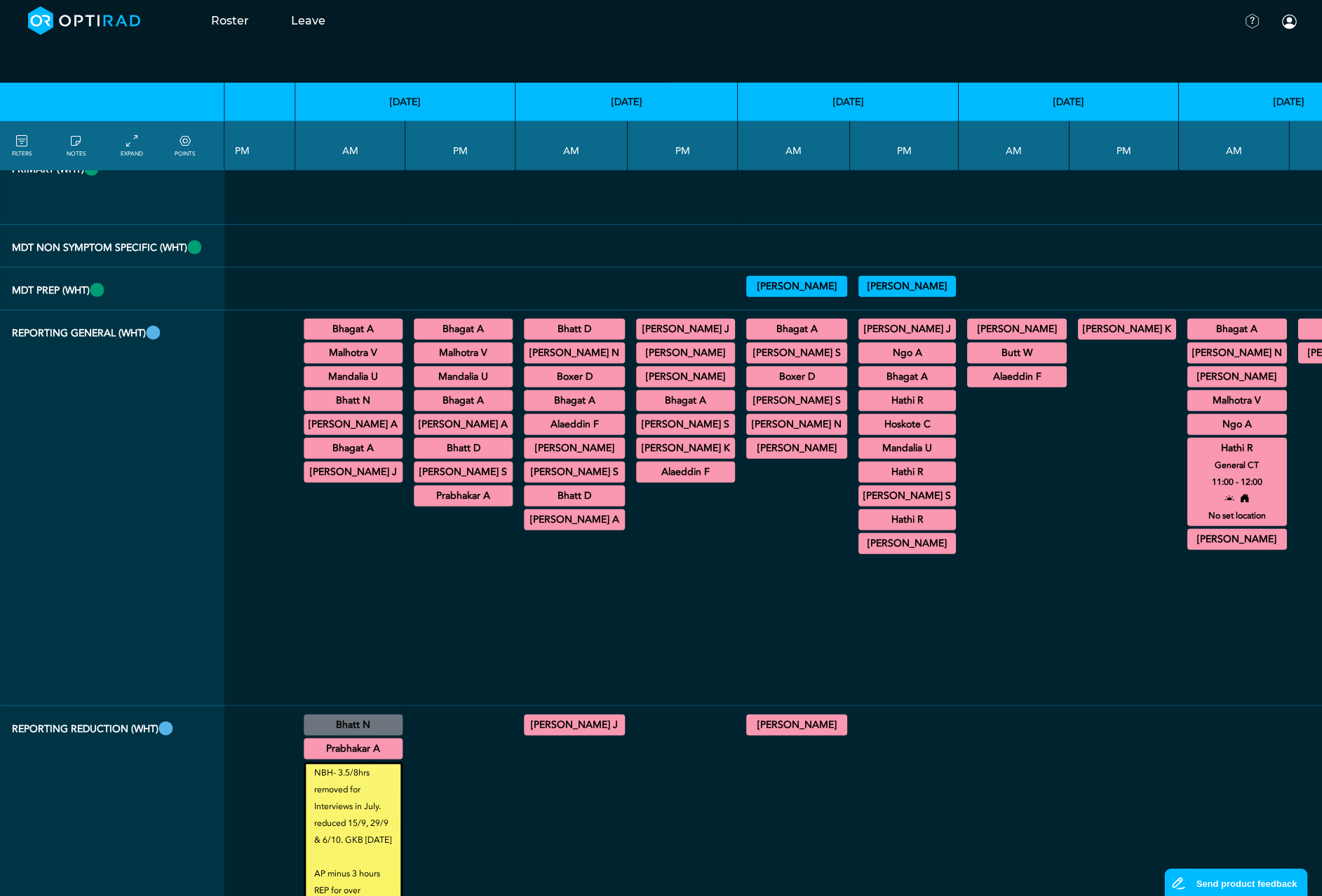
click at [1189, 457] on summary "Hathi R" at bounding box center [1236, 448] width 96 height 17
click at [748, 361] on summary "[PERSON_NAME] S" at bounding box center [797, 353] width 97 height 17
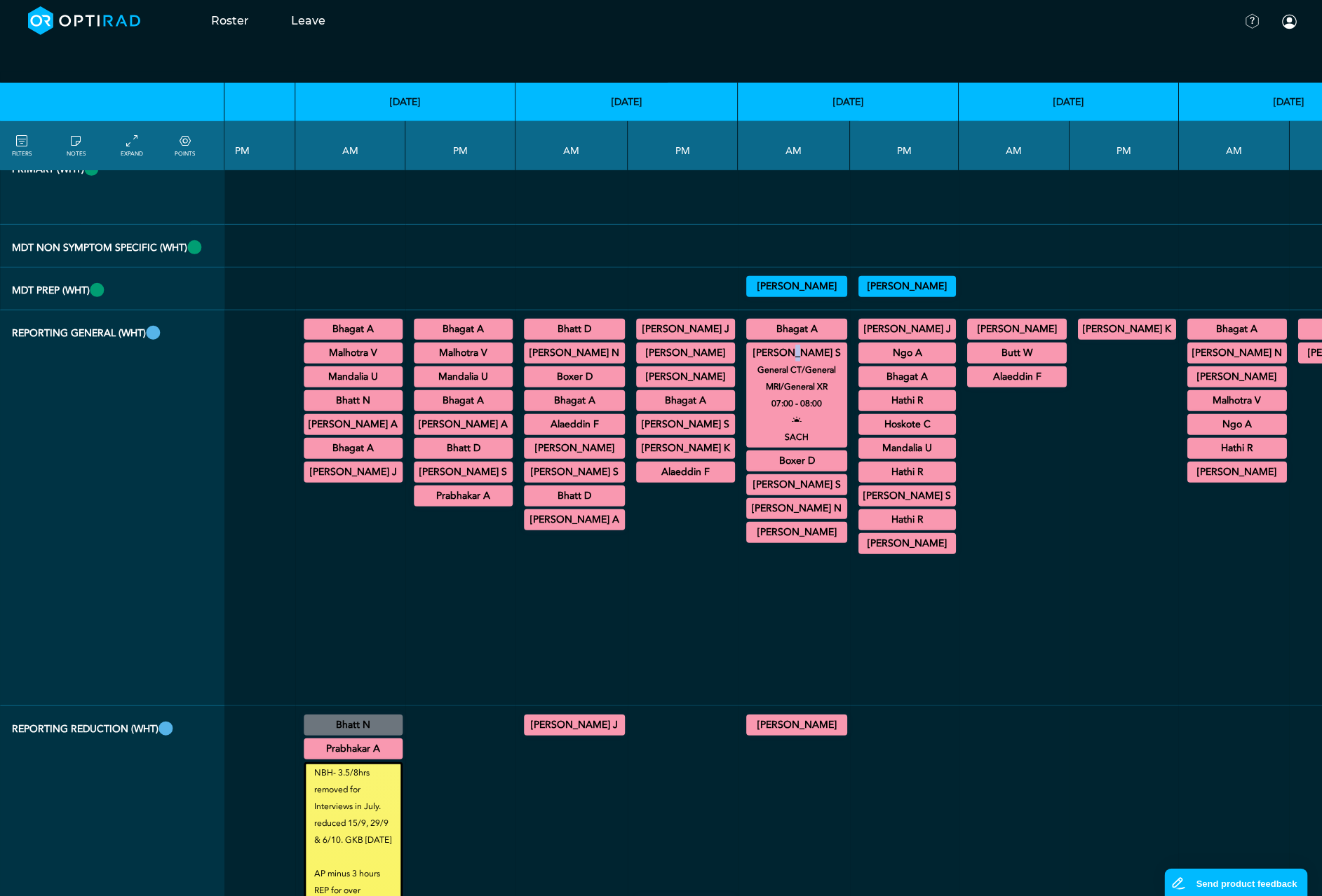
click at [748, 361] on summary "[PERSON_NAME] S" at bounding box center [797, 353] width 97 height 17
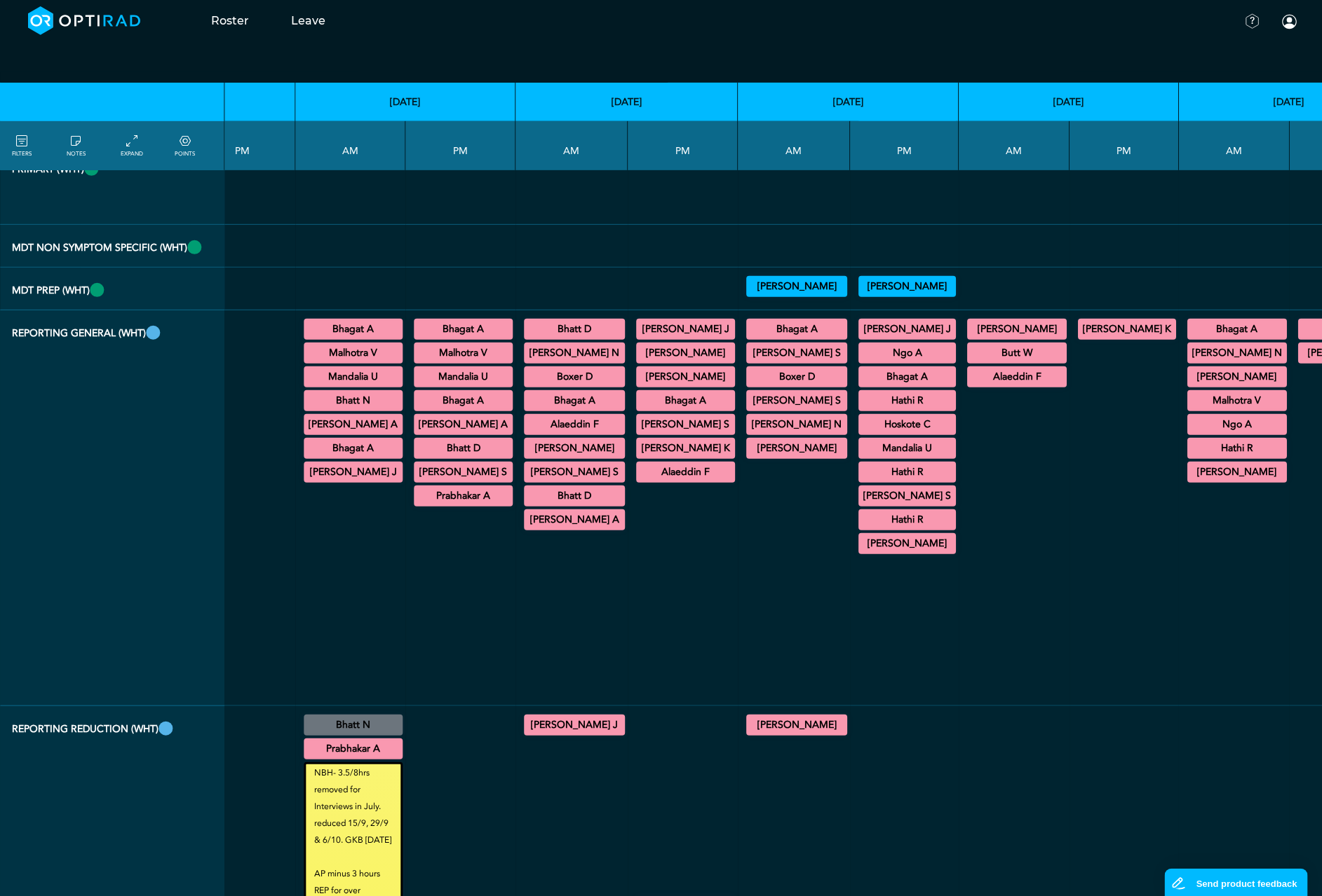
click at [1189, 481] on summary "[PERSON_NAME]" at bounding box center [1236, 472] width 96 height 17
click at [1189, 410] on summary "Malhotra V" at bounding box center [1236, 400] width 96 height 17
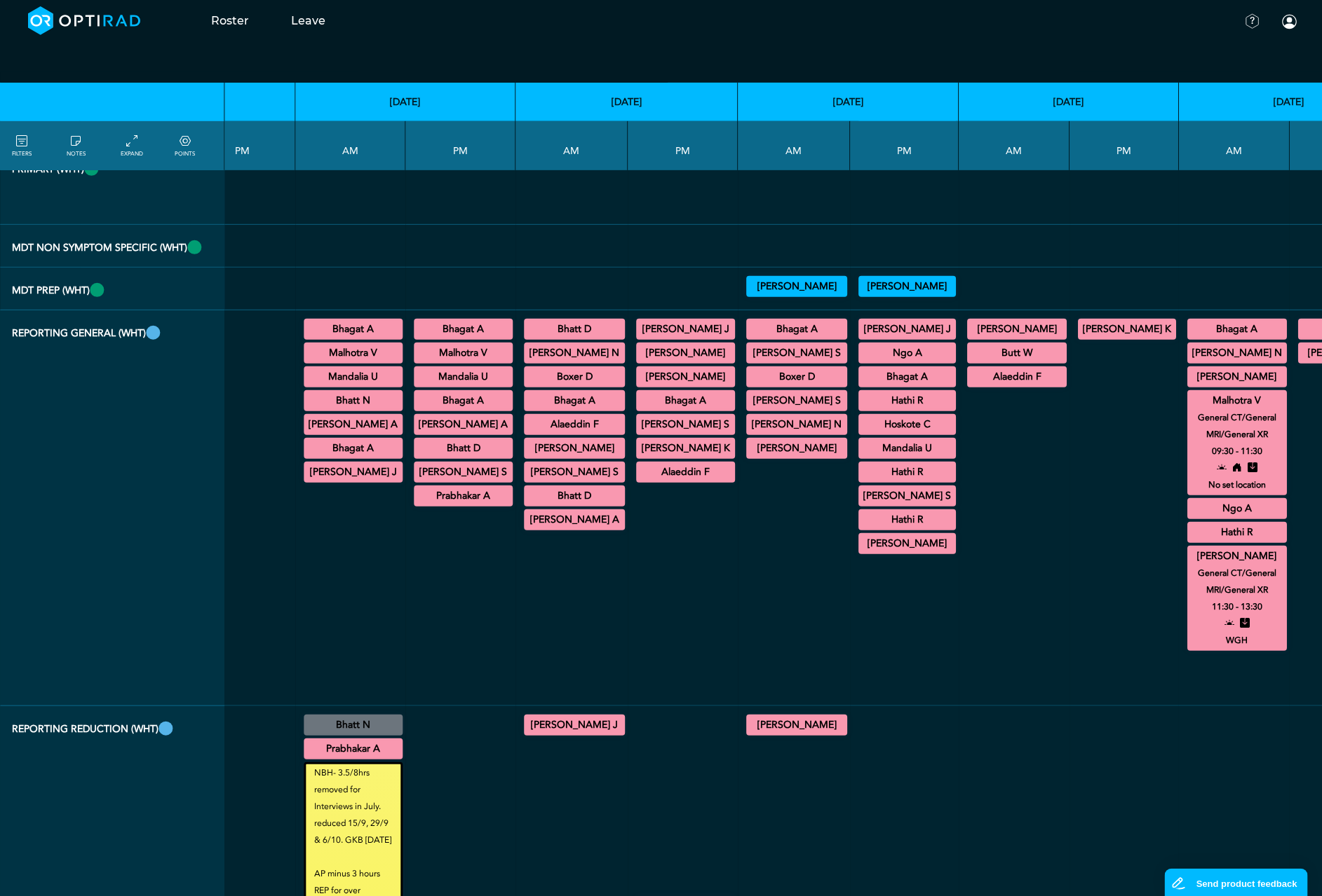
click at [748, 410] on summary "[PERSON_NAME] S" at bounding box center [797, 400] width 97 height 17
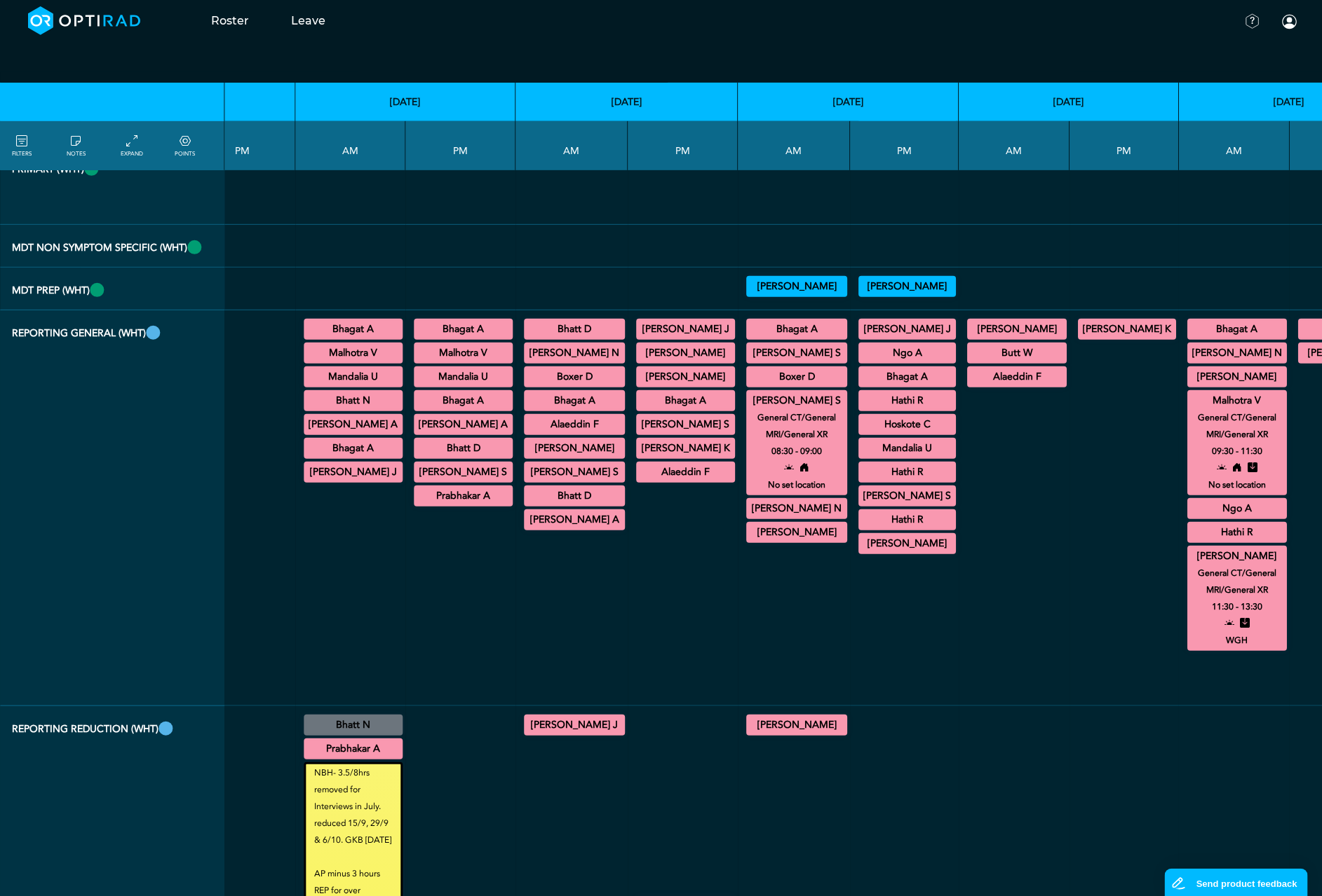
click at [860, 504] on summary "[PERSON_NAME] S" at bounding box center [907, 496] width 93 height 17
click at [638, 433] on summary "[PERSON_NAME] S" at bounding box center [686, 424] width 95 height 17
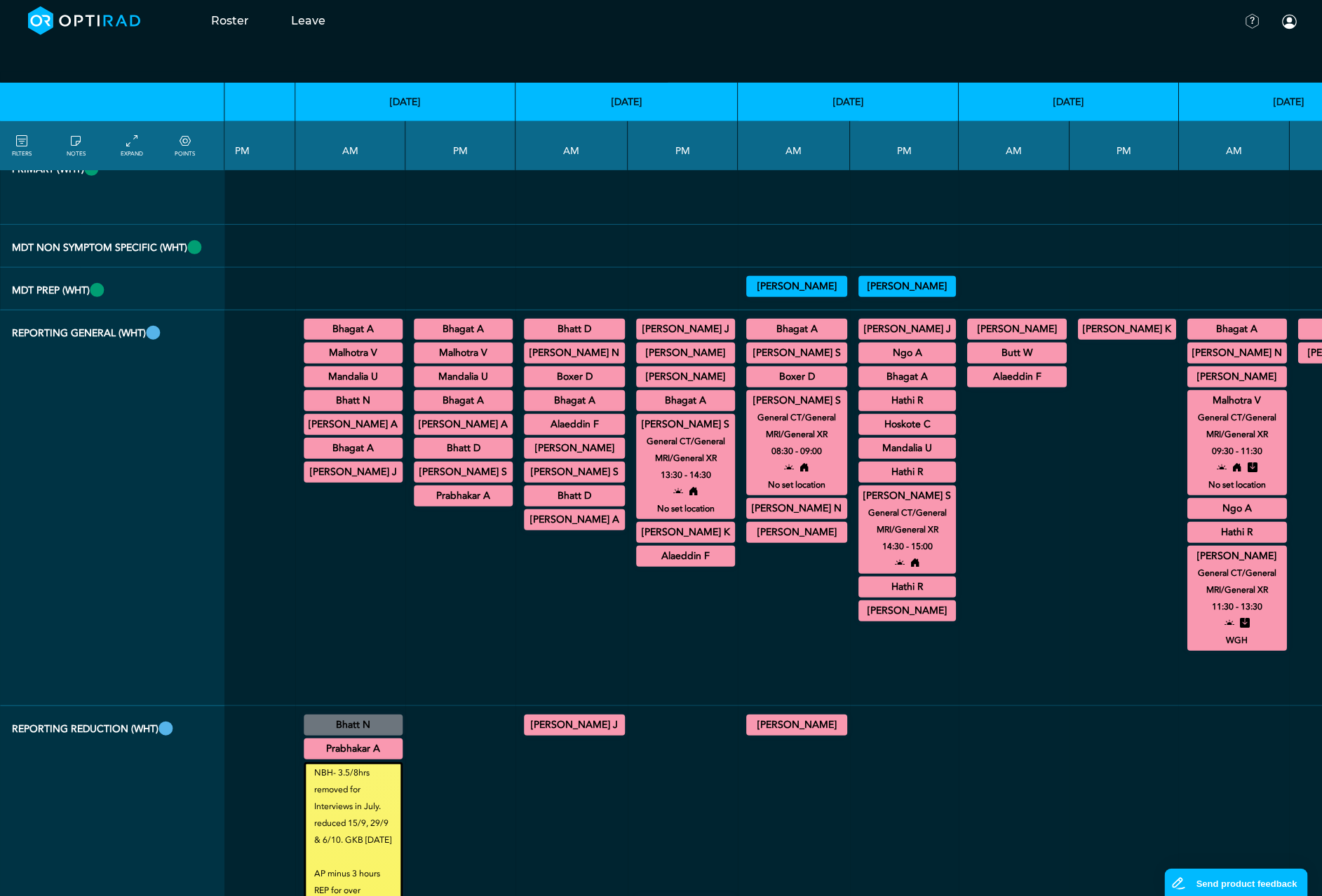
click at [526, 481] on summary "[PERSON_NAME] S" at bounding box center [574, 472] width 97 height 17
click at [969, 338] on summary "[PERSON_NAME]" at bounding box center [1016, 329] width 96 height 17
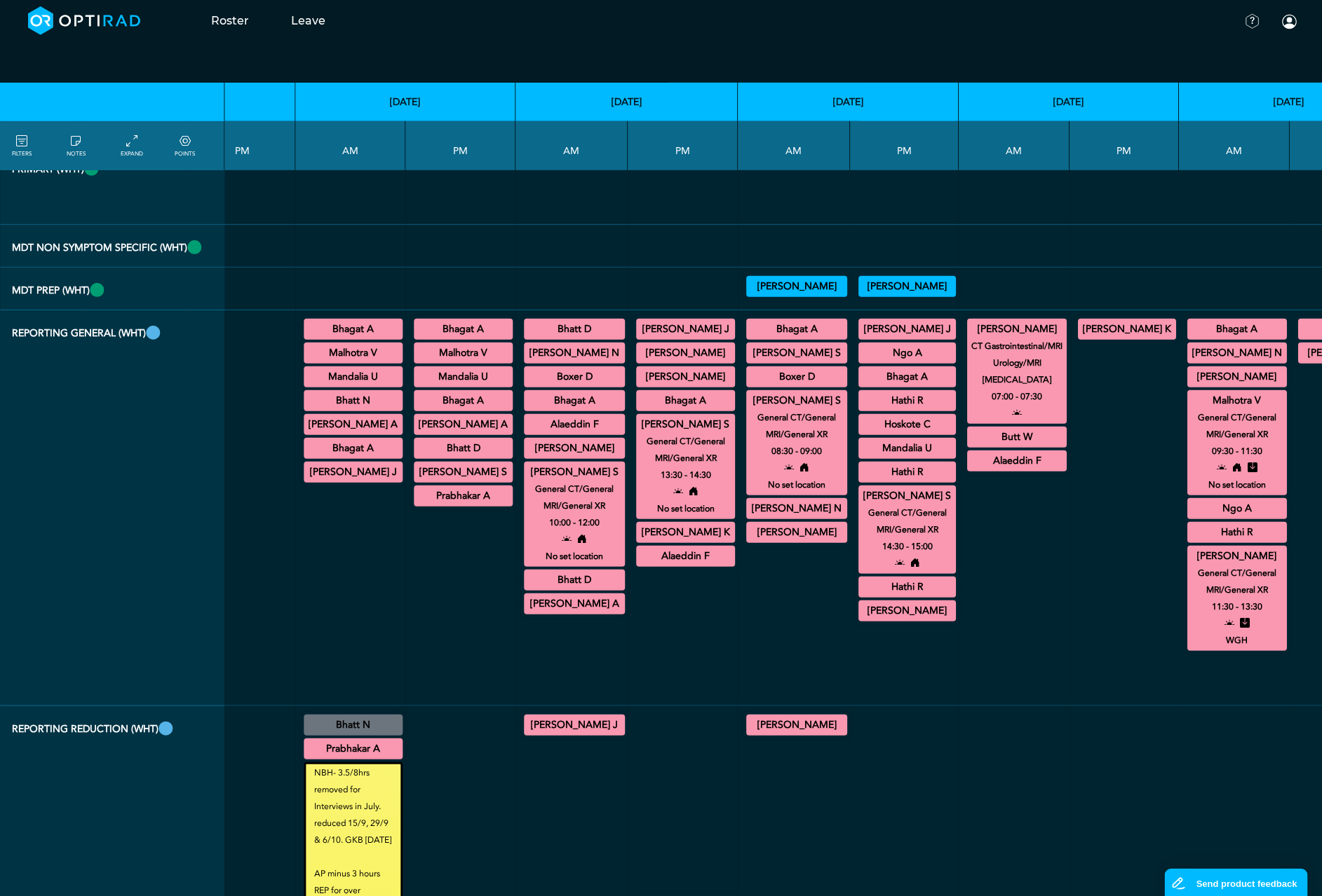
click at [860, 619] on summary "[PERSON_NAME]" at bounding box center [907, 611] width 93 height 17
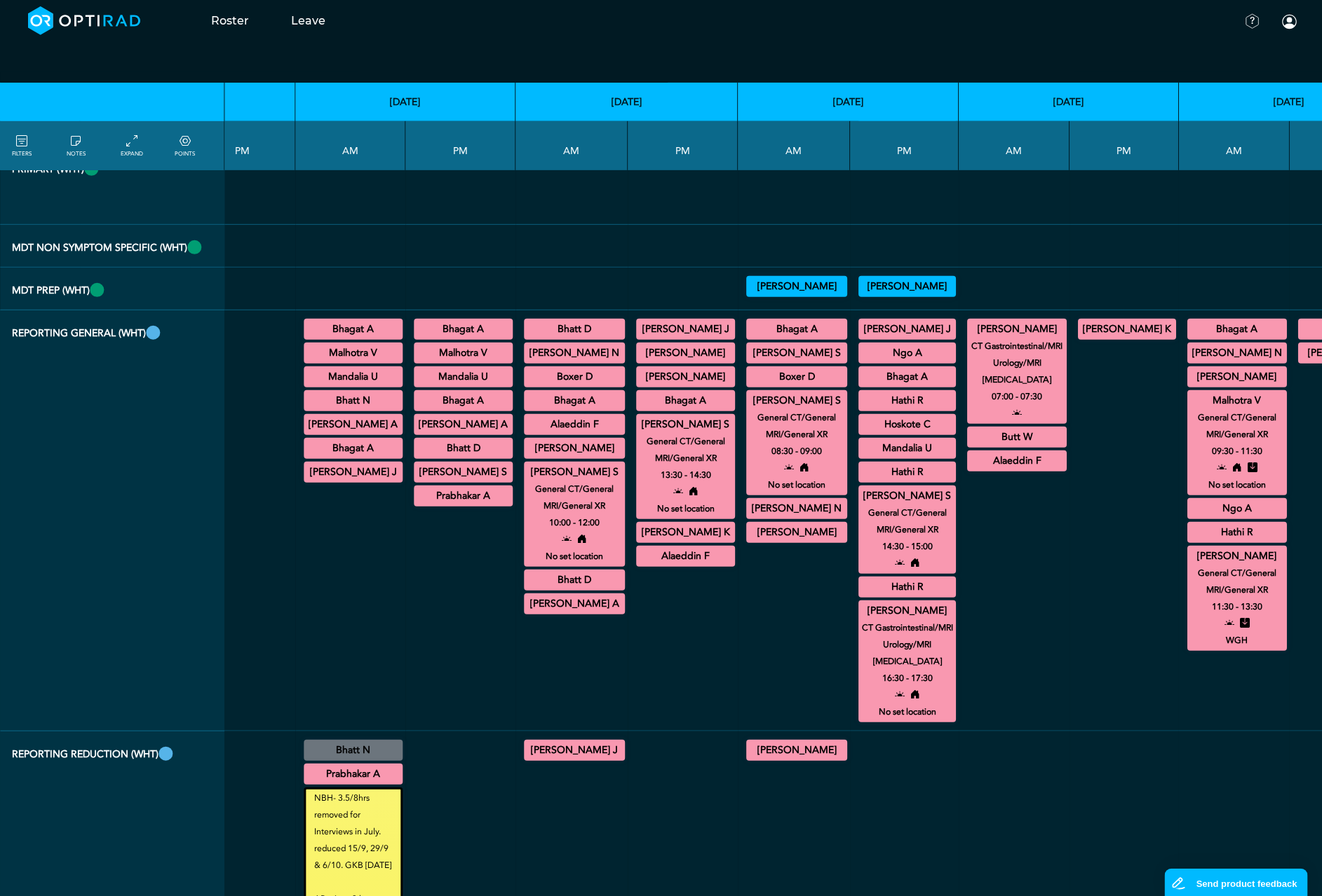
drag, startPoint x: 705, startPoint y: 530, endPoint x: 714, endPoint y: 548, distance: 20.1
click at [748, 385] on summary "Boxer D" at bounding box center [797, 377] width 97 height 17
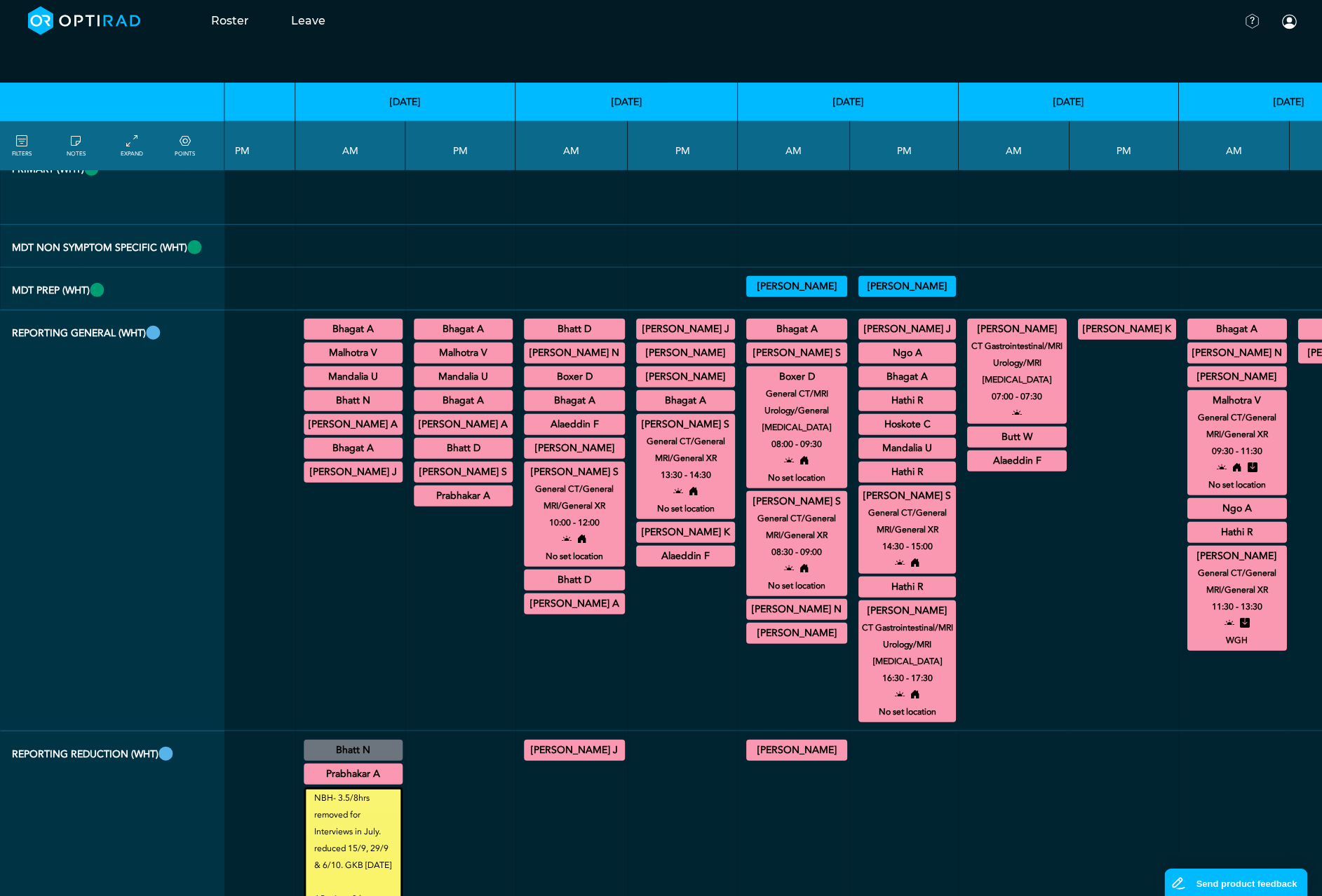
click at [526, 361] on summary "[PERSON_NAME] N" at bounding box center [574, 353] width 97 height 17
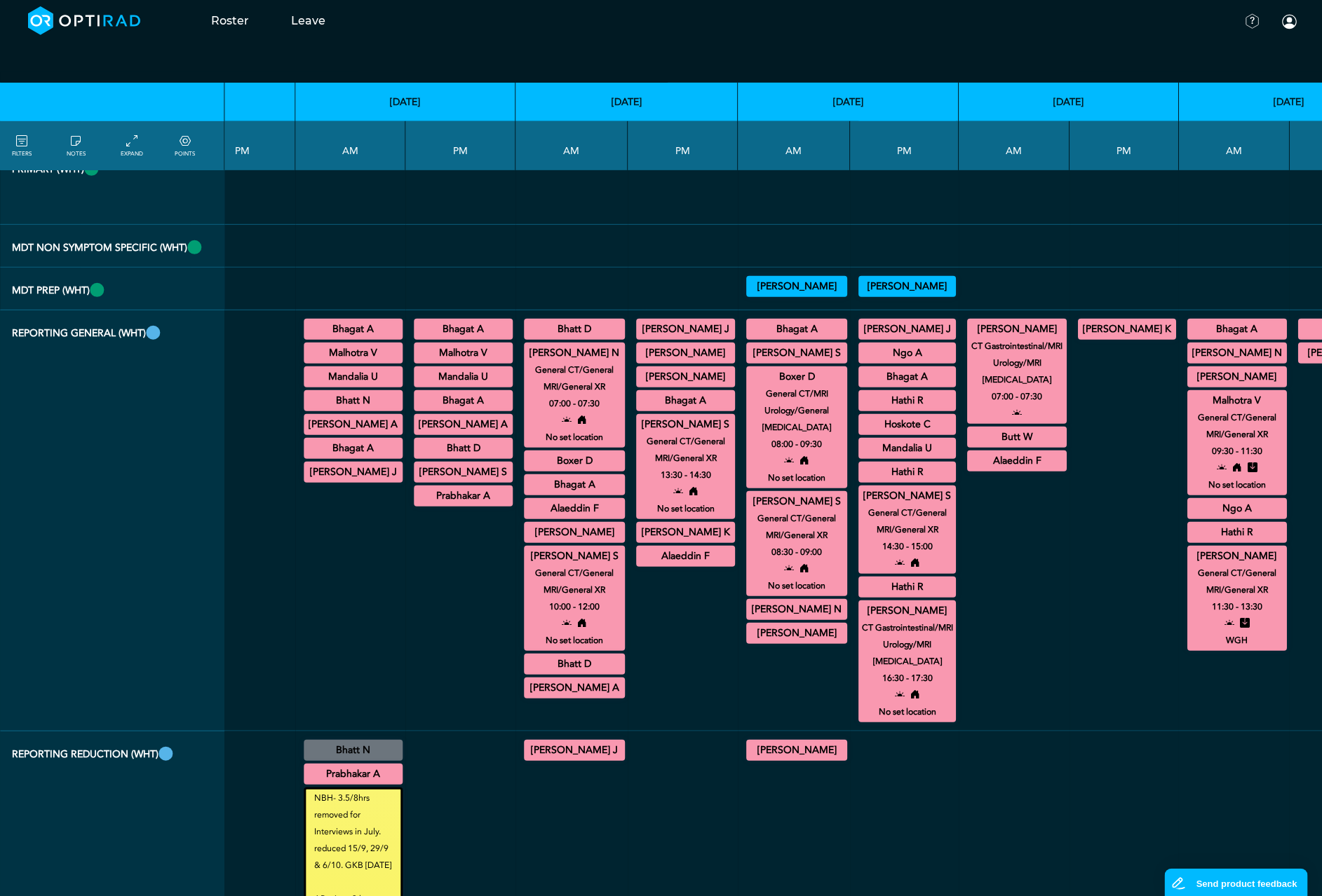
click at [748, 618] on summary "[PERSON_NAME] N" at bounding box center [797, 609] width 97 height 17
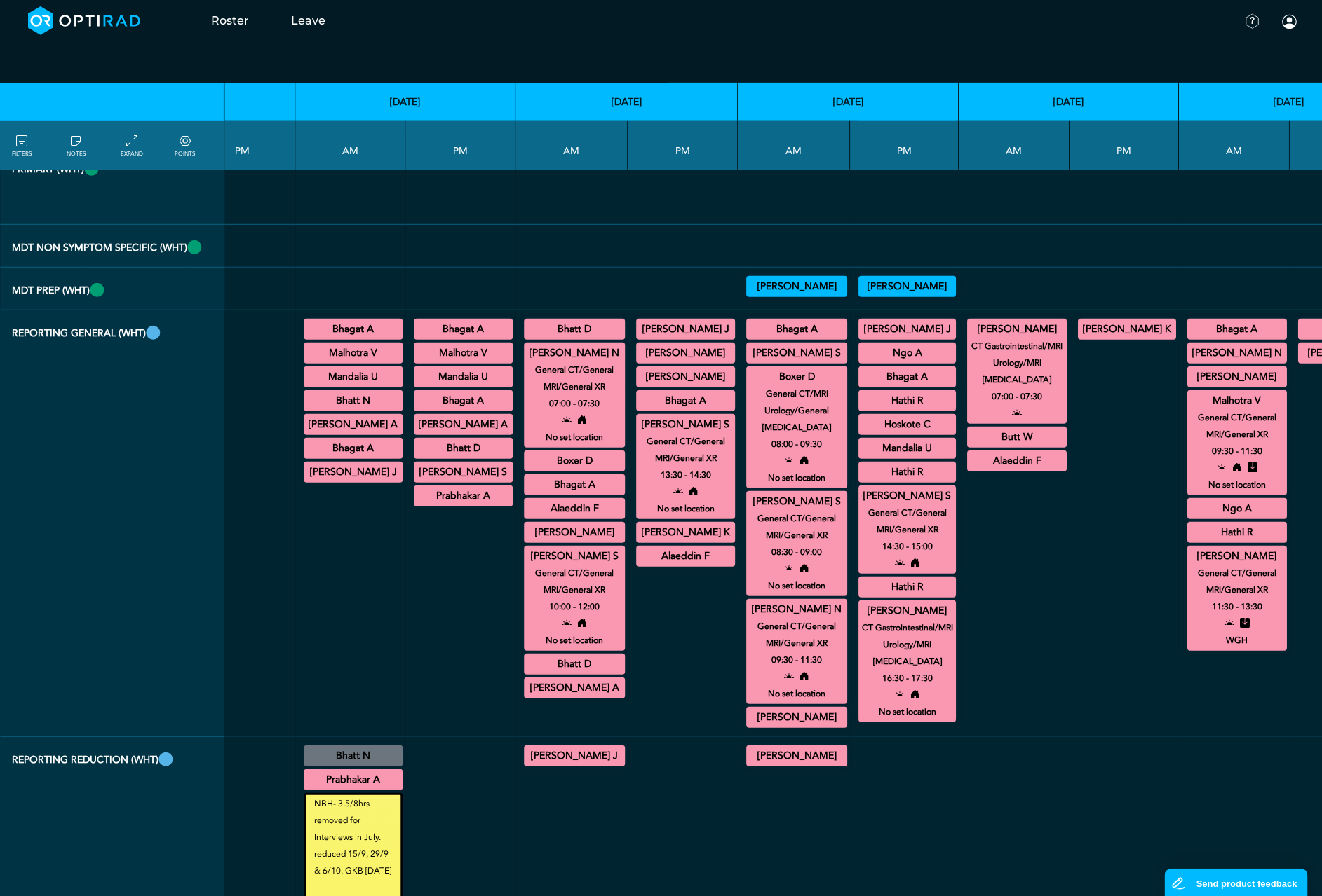
click at [1189, 361] on summary "[PERSON_NAME] N" at bounding box center [1236, 353] width 96 height 17
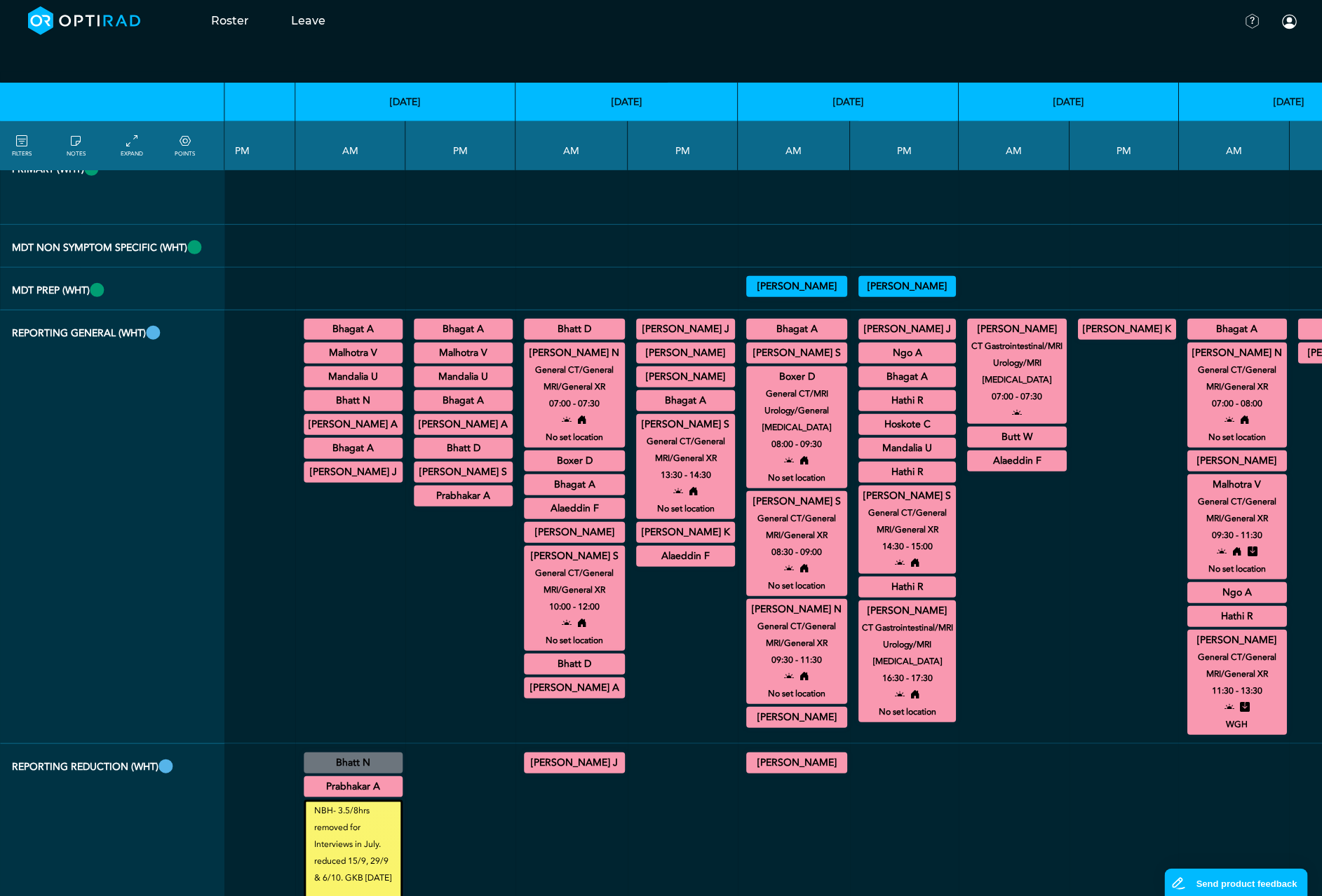
click at [860, 619] on summary "[PERSON_NAME]" at bounding box center [907, 611] width 93 height 17
click at [860, 504] on summary "[PERSON_NAME] S" at bounding box center [907, 496] width 93 height 17
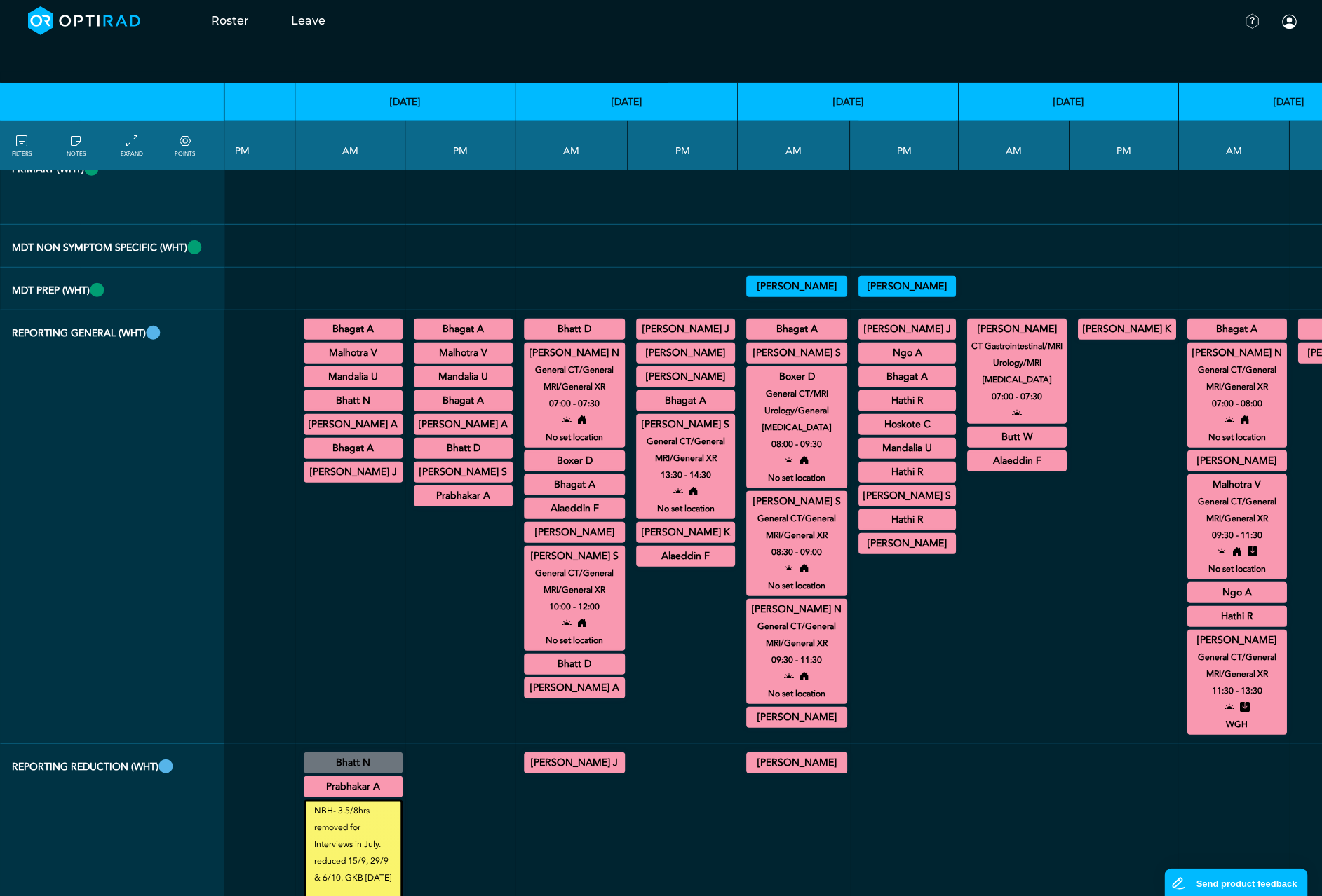
click at [748, 385] on summary "Boxer D" at bounding box center [797, 377] width 97 height 17
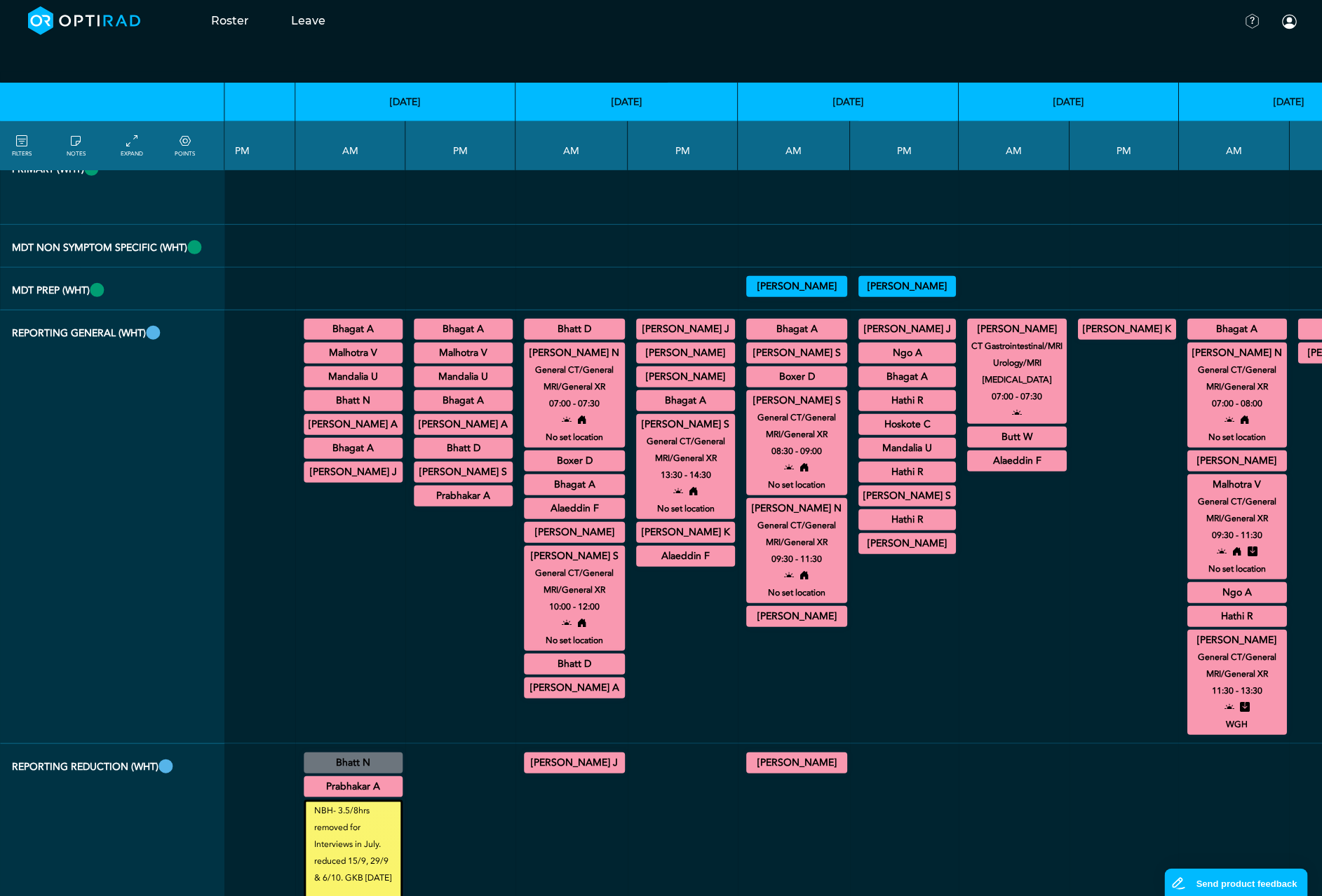
click at [748, 410] on summary "[PERSON_NAME] S" at bounding box center [797, 400] width 97 height 17
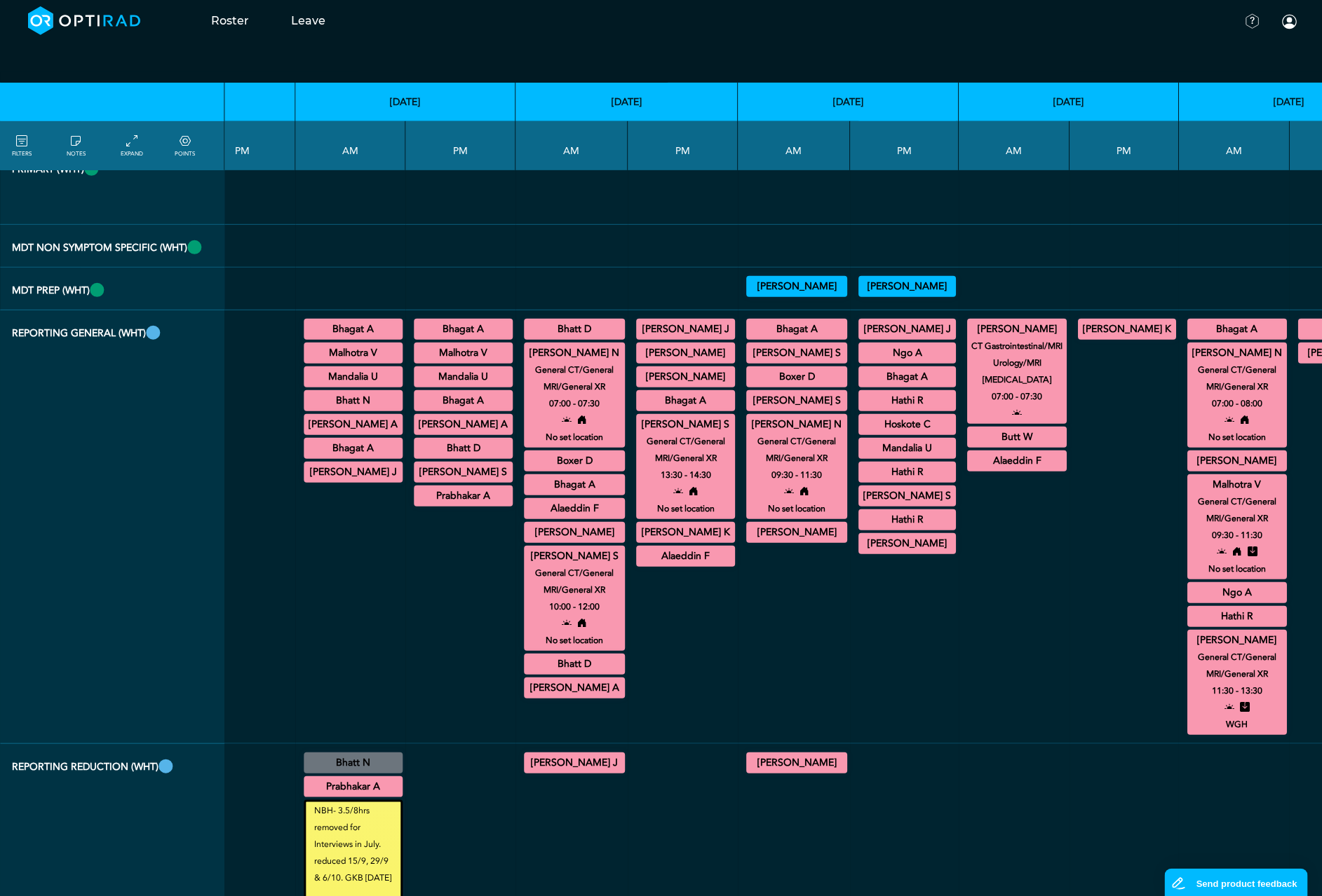
click at [748, 433] on summary "[PERSON_NAME] N" at bounding box center [797, 424] width 97 height 17
click at [969, 338] on summary "[PERSON_NAME]" at bounding box center [1016, 329] width 96 height 17
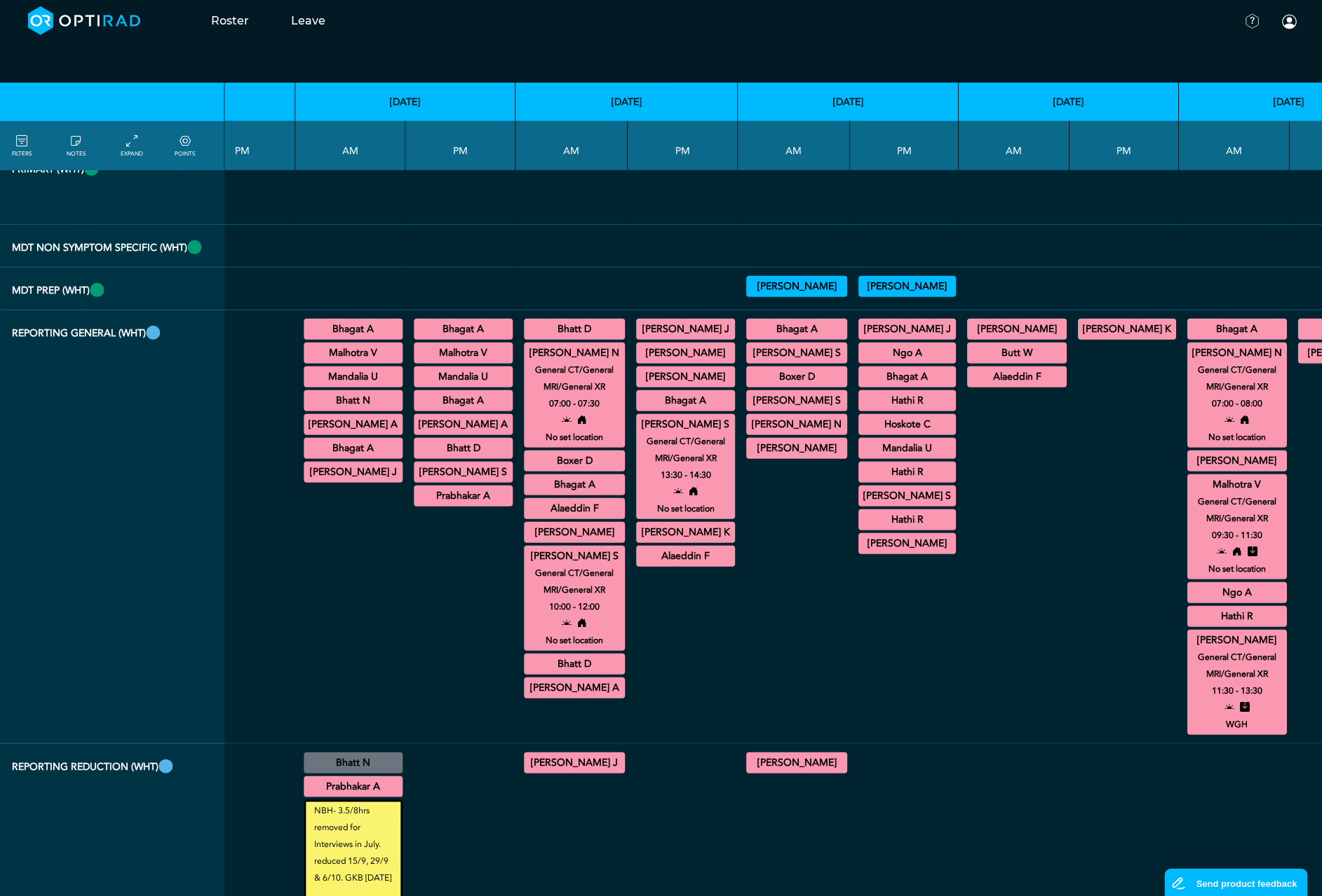
click at [1180, 395] on small "General CT/General MRI/General XR" at bounding box center [1236, 378] width 112 height 34
click at [1189, 361] on summary "[PERSON_NAME] N" at bounding box center [1236, 353] width 96 height 17
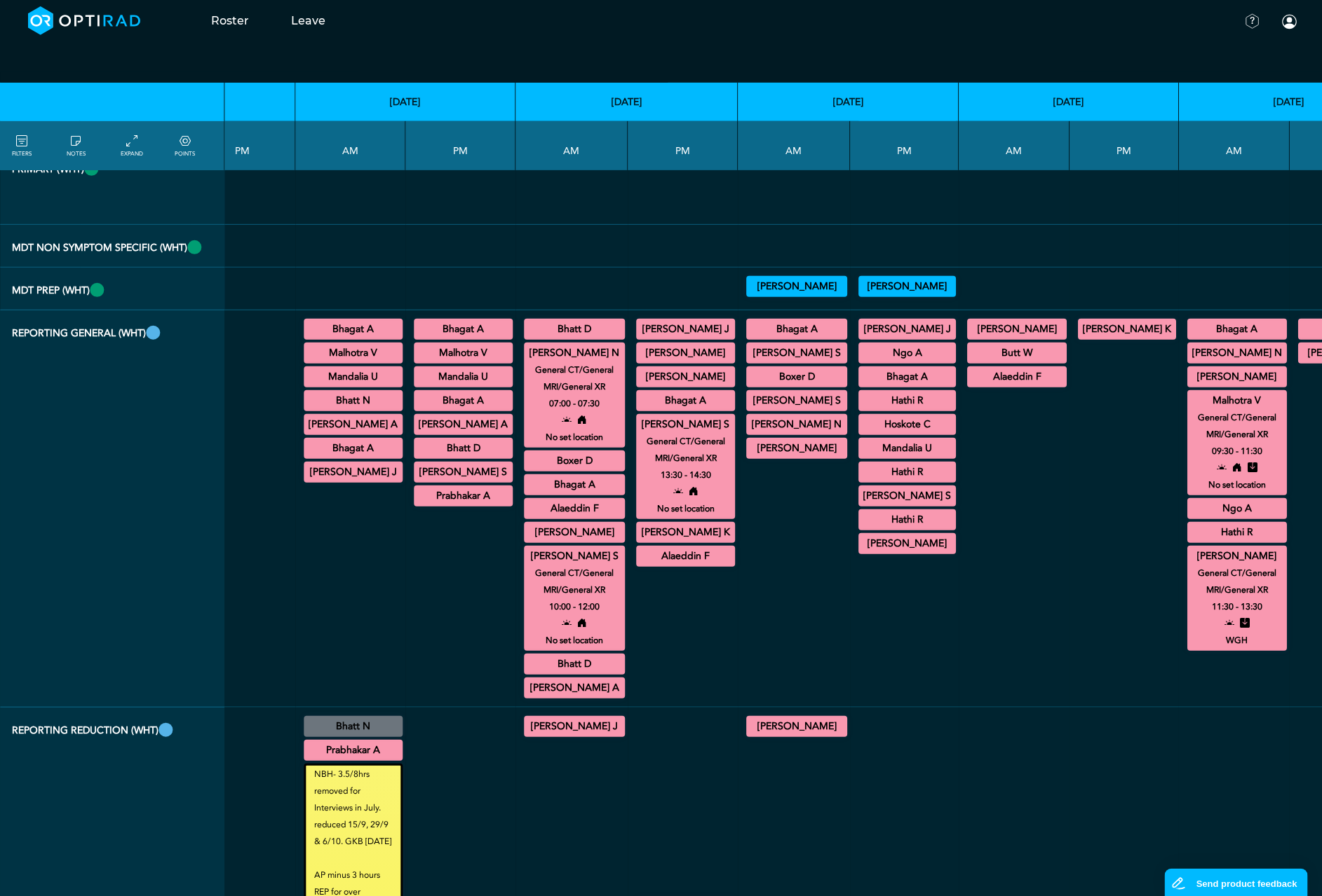
click at [1189, 410] on summary "Malhotra V" at bounding box center [1236, 400] width 96 height 17
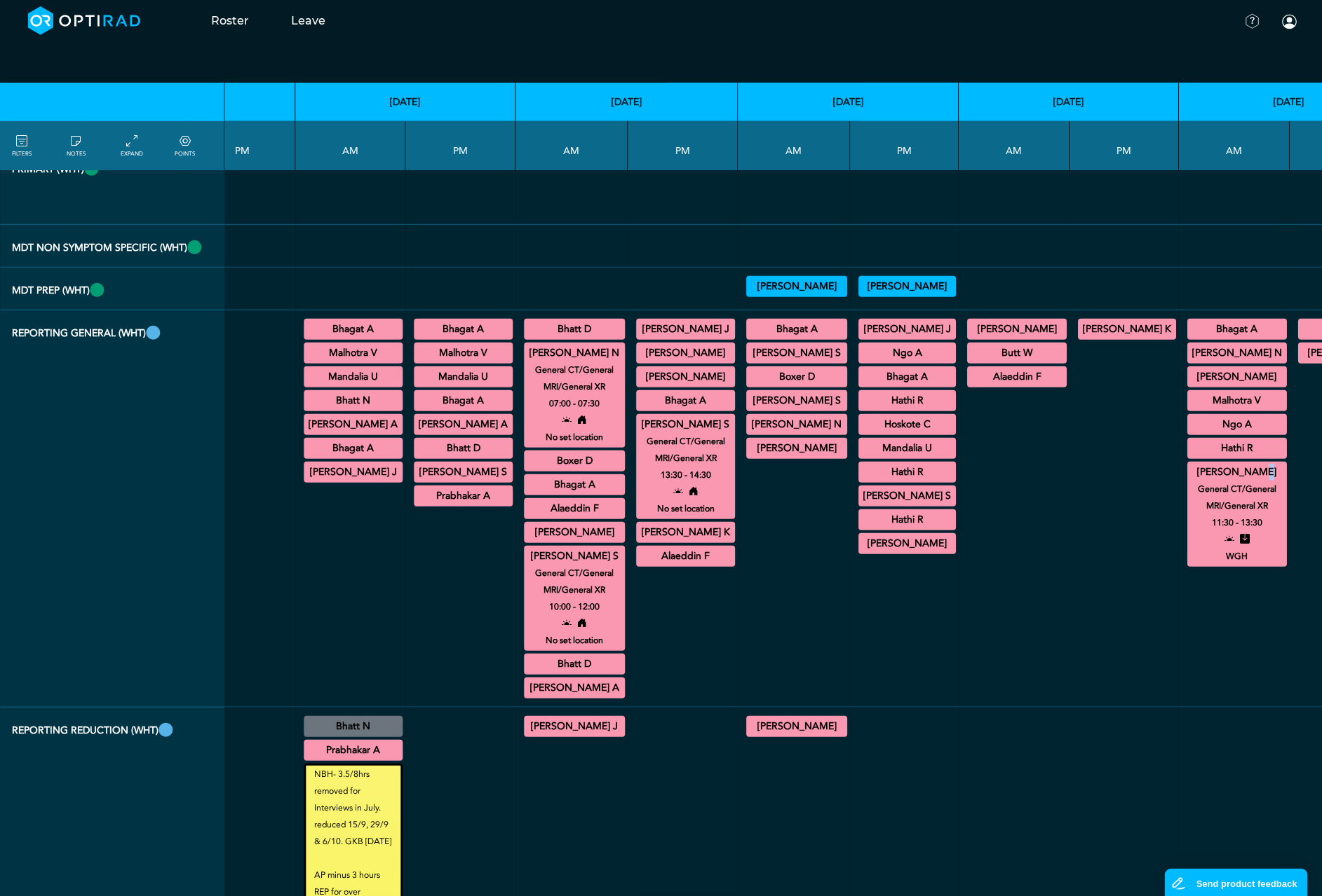
drag, startPoint x: 1140, startPoint y: 562, endPoint x: 1134, endPoint y: 642, distance: 80.2
click at [1189, 481] on summary "[PERSON_NAME]" at bounding box center [1236, 472] width 96 height 17
click at [526, 361] on summary "[PERSON_NAME] N" at bounding box center [574, 353] width 97 height 17
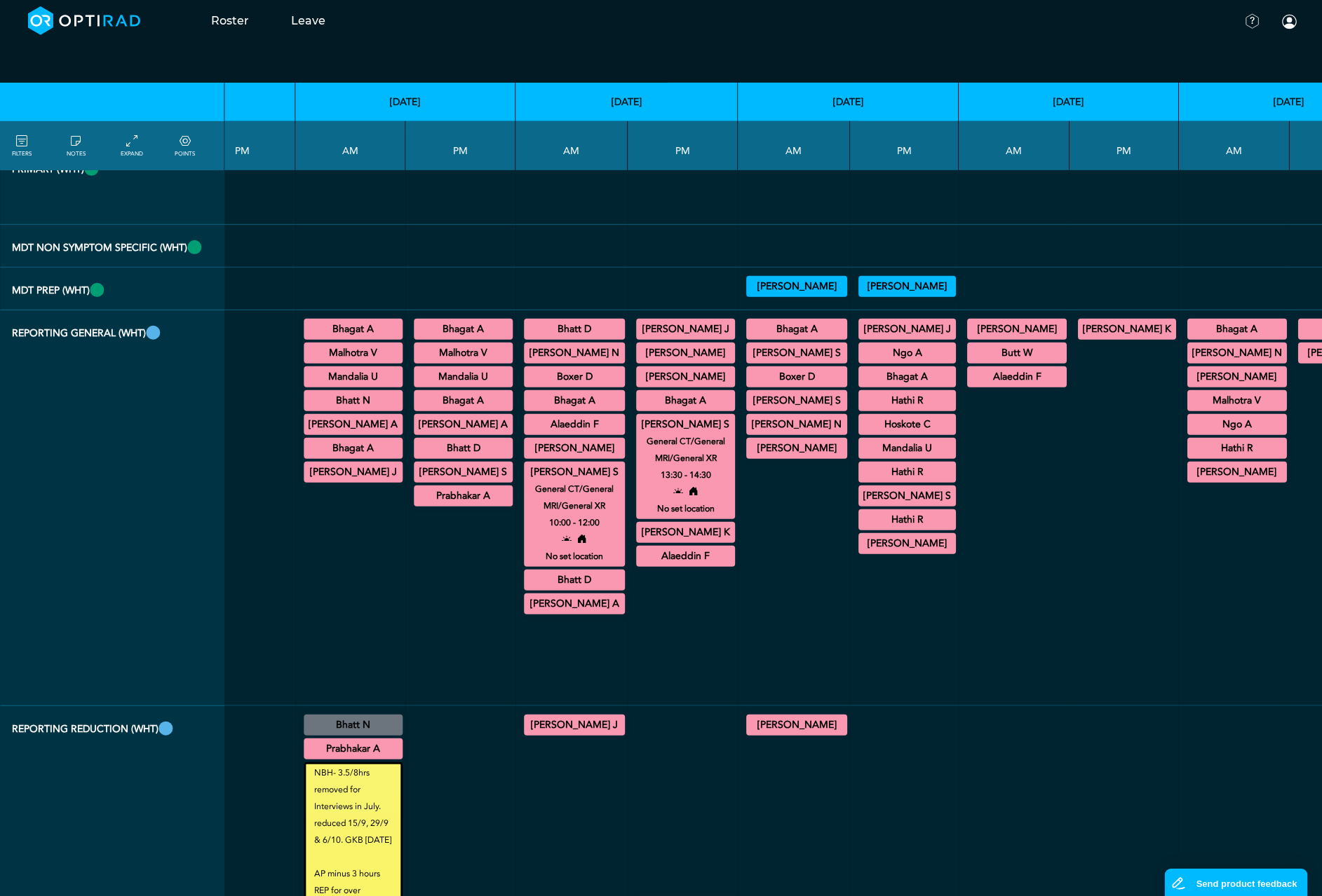
click at [526, 481] on summary "[PERSON_NAME] S" at bounding box center [574, 472] width 97 height 17
click at [638, 433] on summary "[PERSON_NAME] S" at bounding box center [686, 424] width 95 height 17
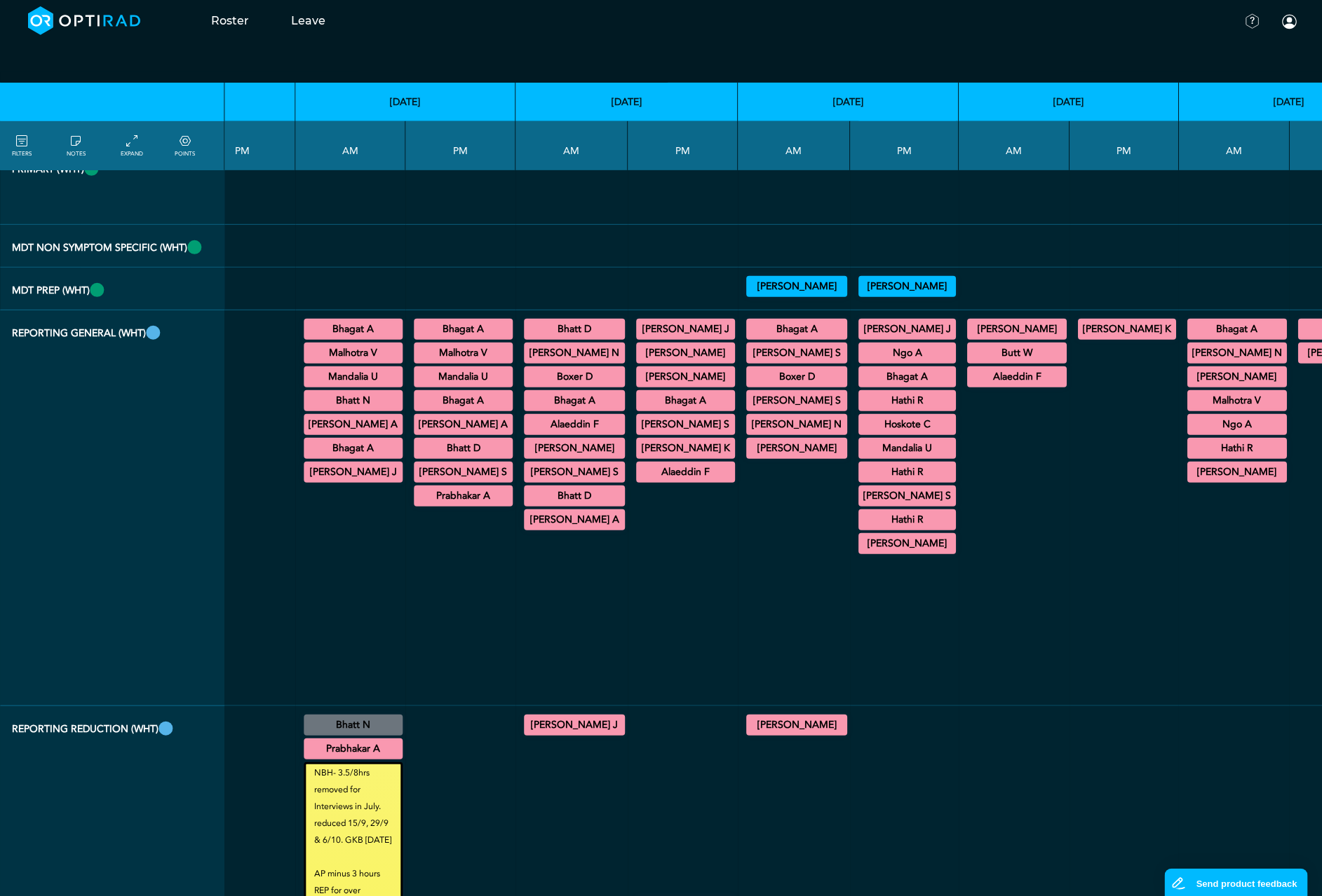
click at [969, 361] on summary "Butt W" at bounding box center [1016, 353] width 96 height 17
click at [1300, 338] on summary "Butt W" at bounding box center [1347, 329] width 95 height 17
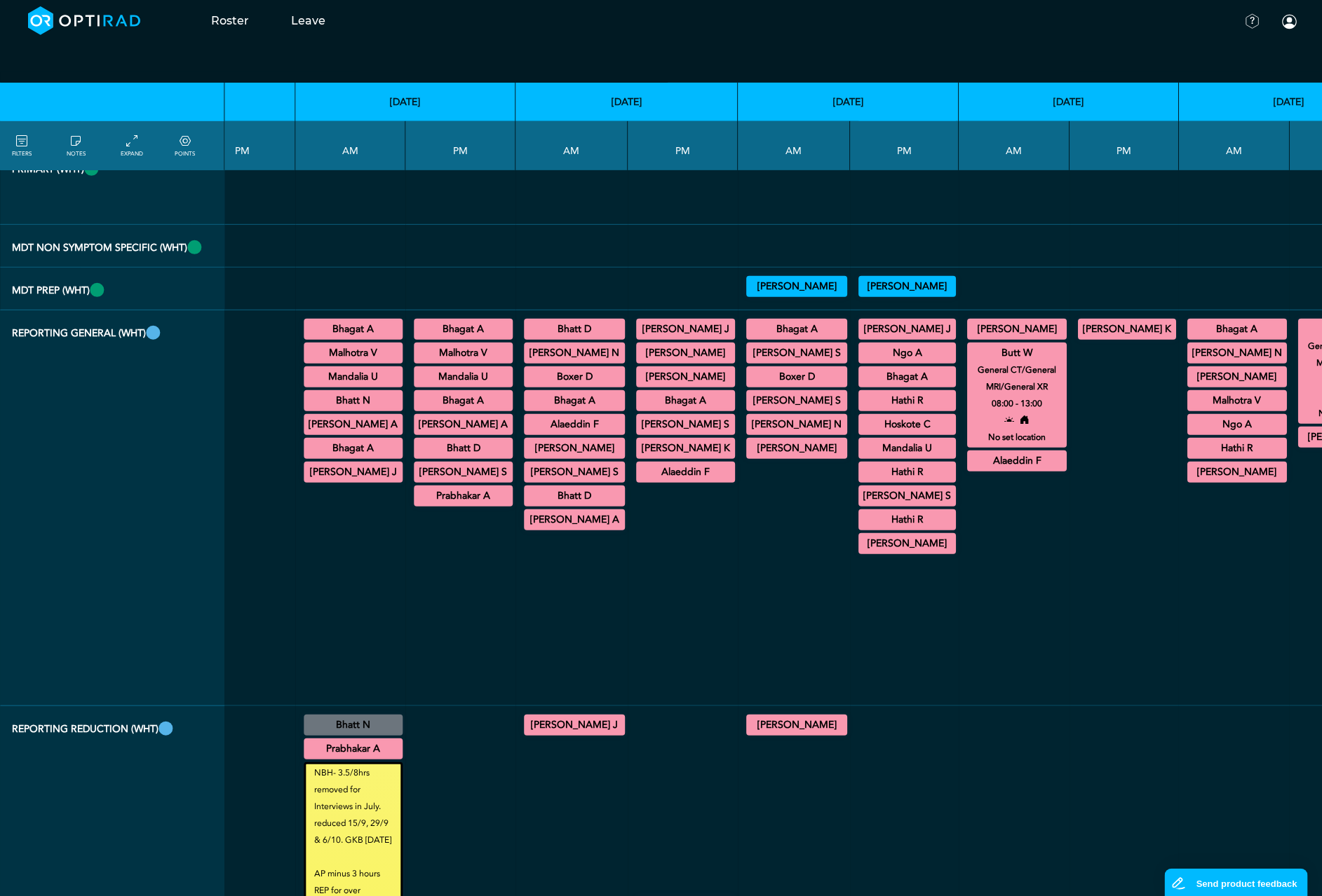
click at [526, 433] on summary "Alaeddin F" at bounding box center [574, 424] width 97 height 17
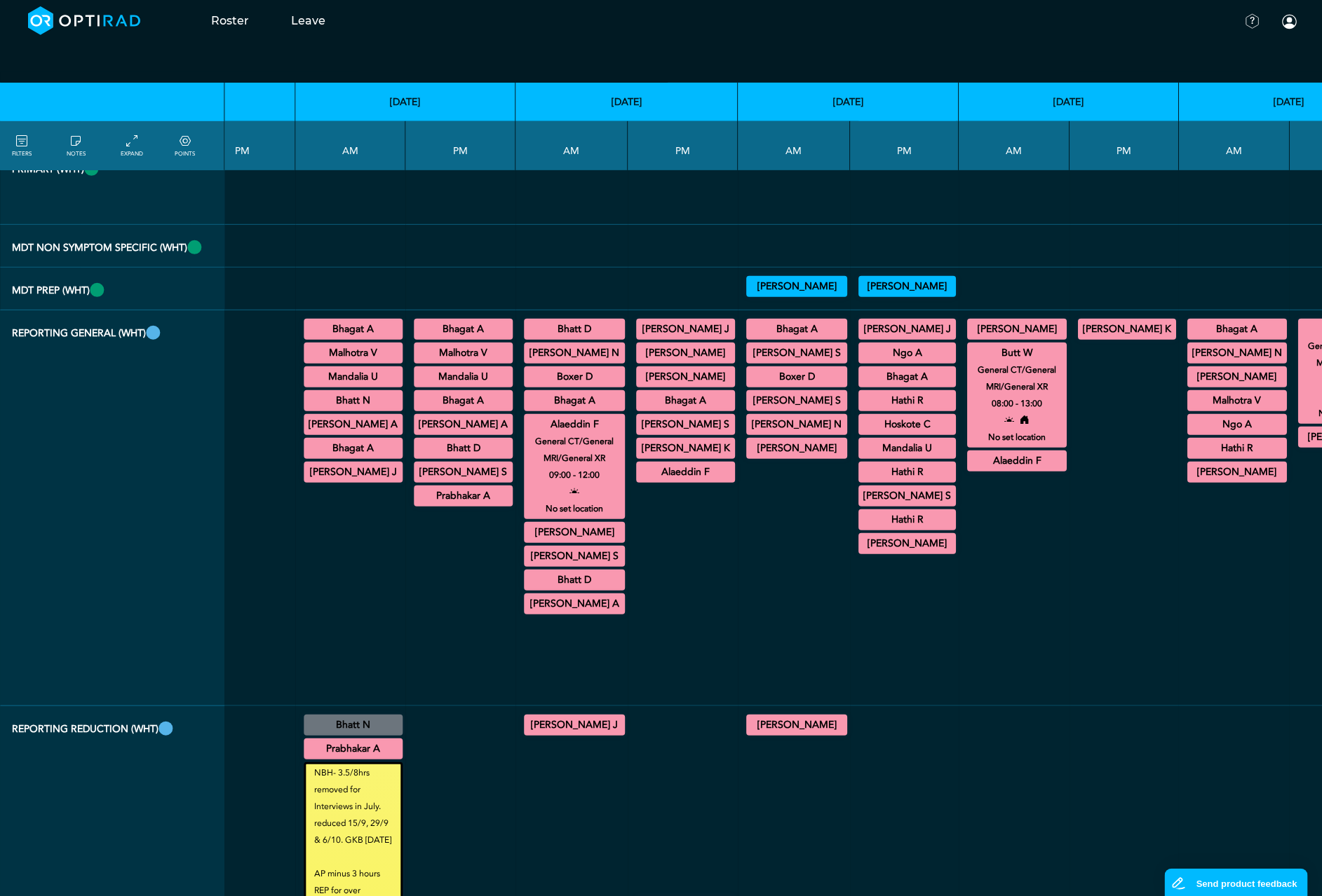
click at [638, 481] on summary "Alaeddin F" at bounding box center [686, 472] width 95 height 17
click at [860, 433] on summary "Hoskote C" at bounding box center [907, 424] width 93 height 17
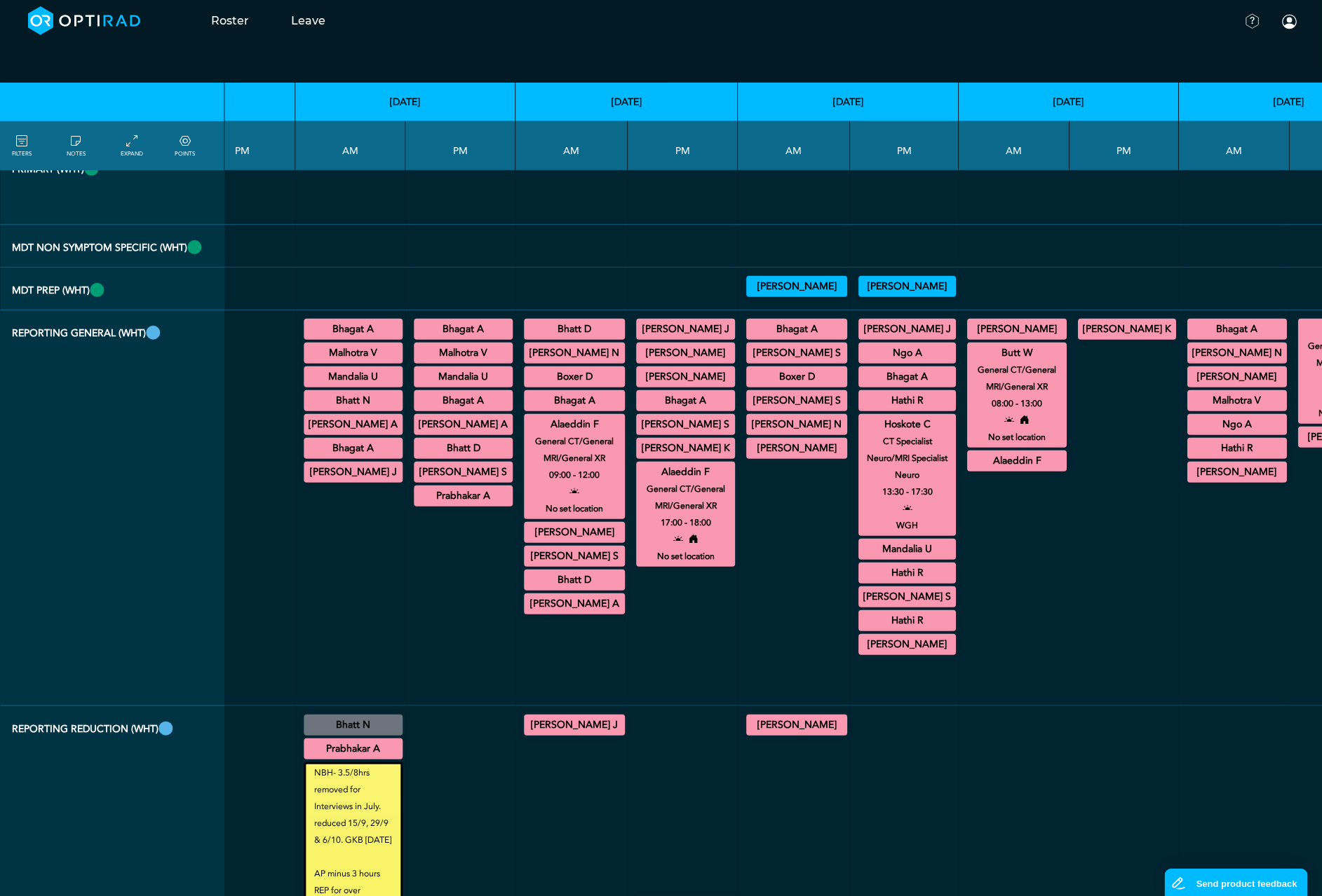
click at [526, 433] on summary "Alaeddin F" at bounding box center [574, 424] width 97 height 17
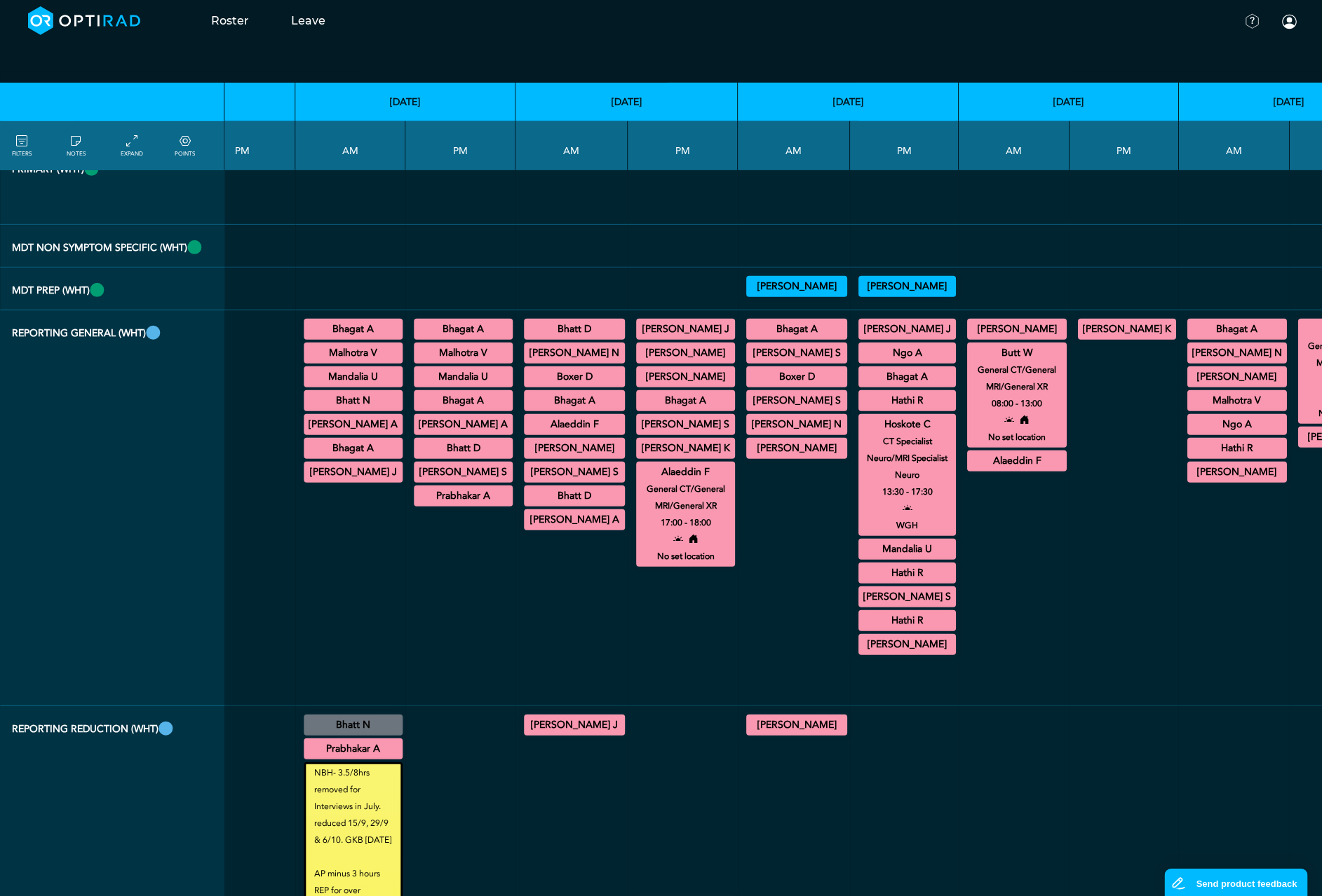
click at [638, 481] on summary "Alaeddin F" at bounding box center [686, 472] width 95 height 17
click at [860, 433] on summary "Hoskote C" at bounding box center [907, 424] width 93 height 17
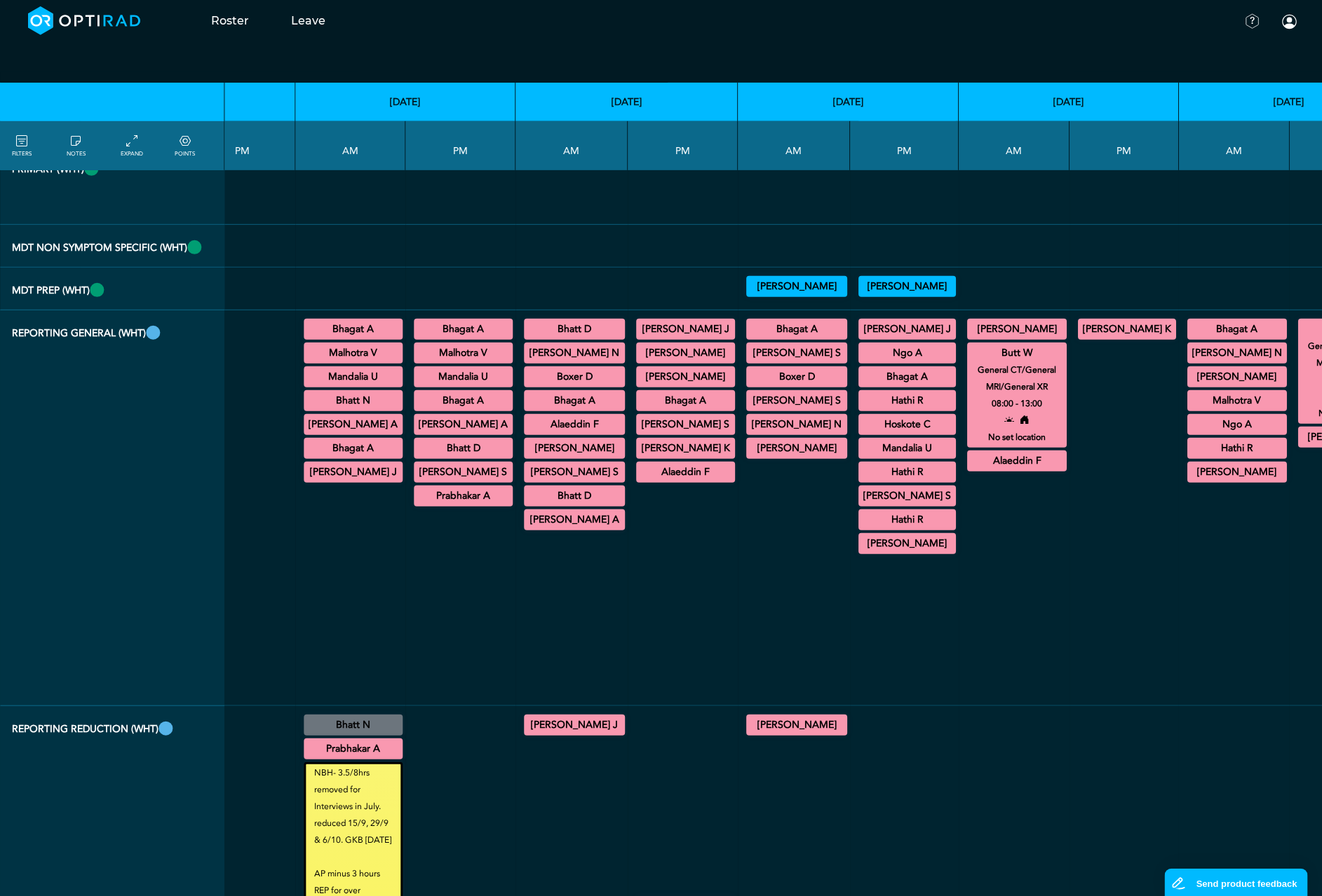
click at [1080, 338] on summary "[PERSON_NAME] K" at bounding box center [1126, 329] width 94 height 17
click at [748, 457] on summary "[PERSON_NAME]" at bounding box center [797, 448] width 97 height 17
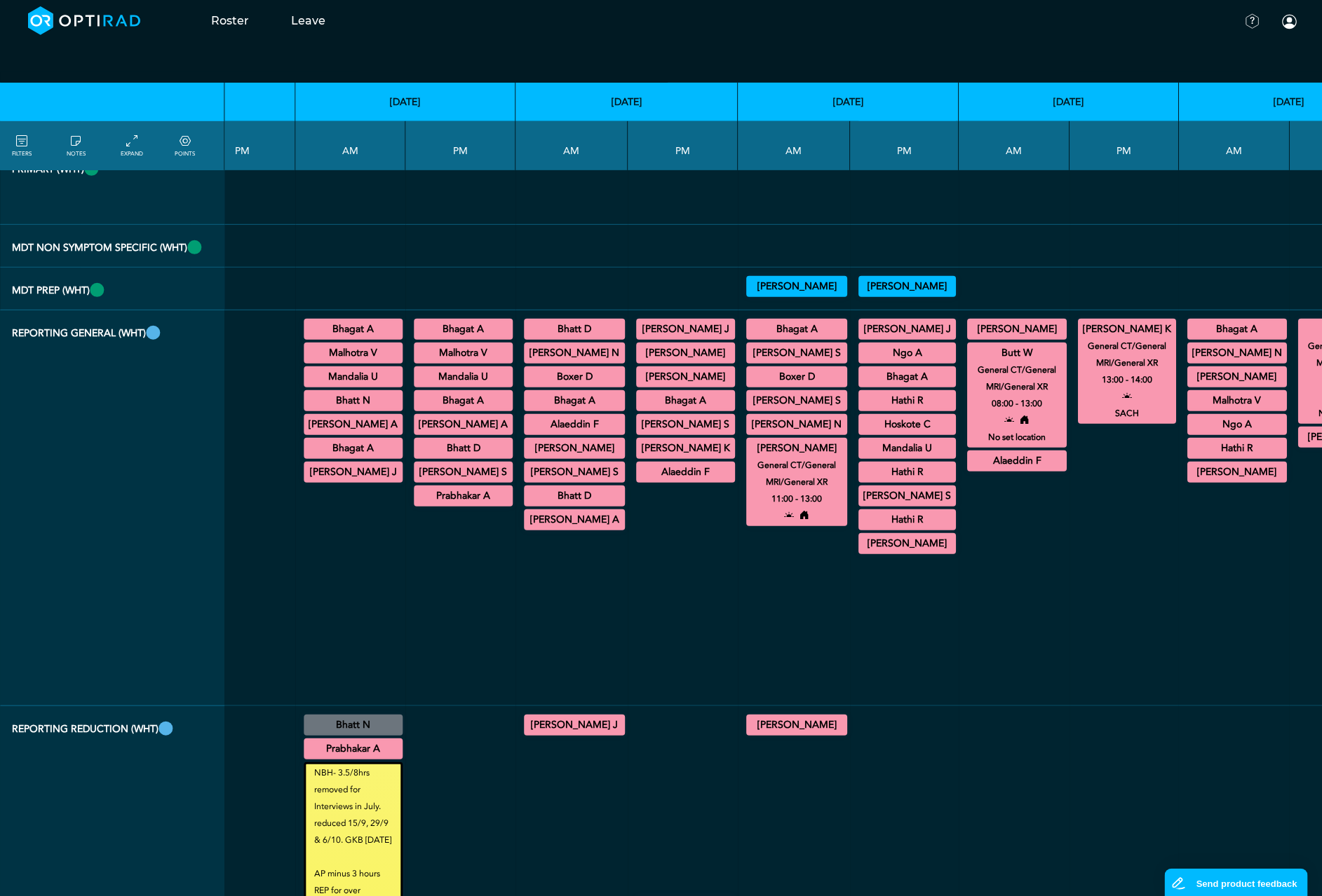
click at [1189, 385] on summary "[PERSON_NAME]" at bounding box center [1236, 377] width 96 height 17
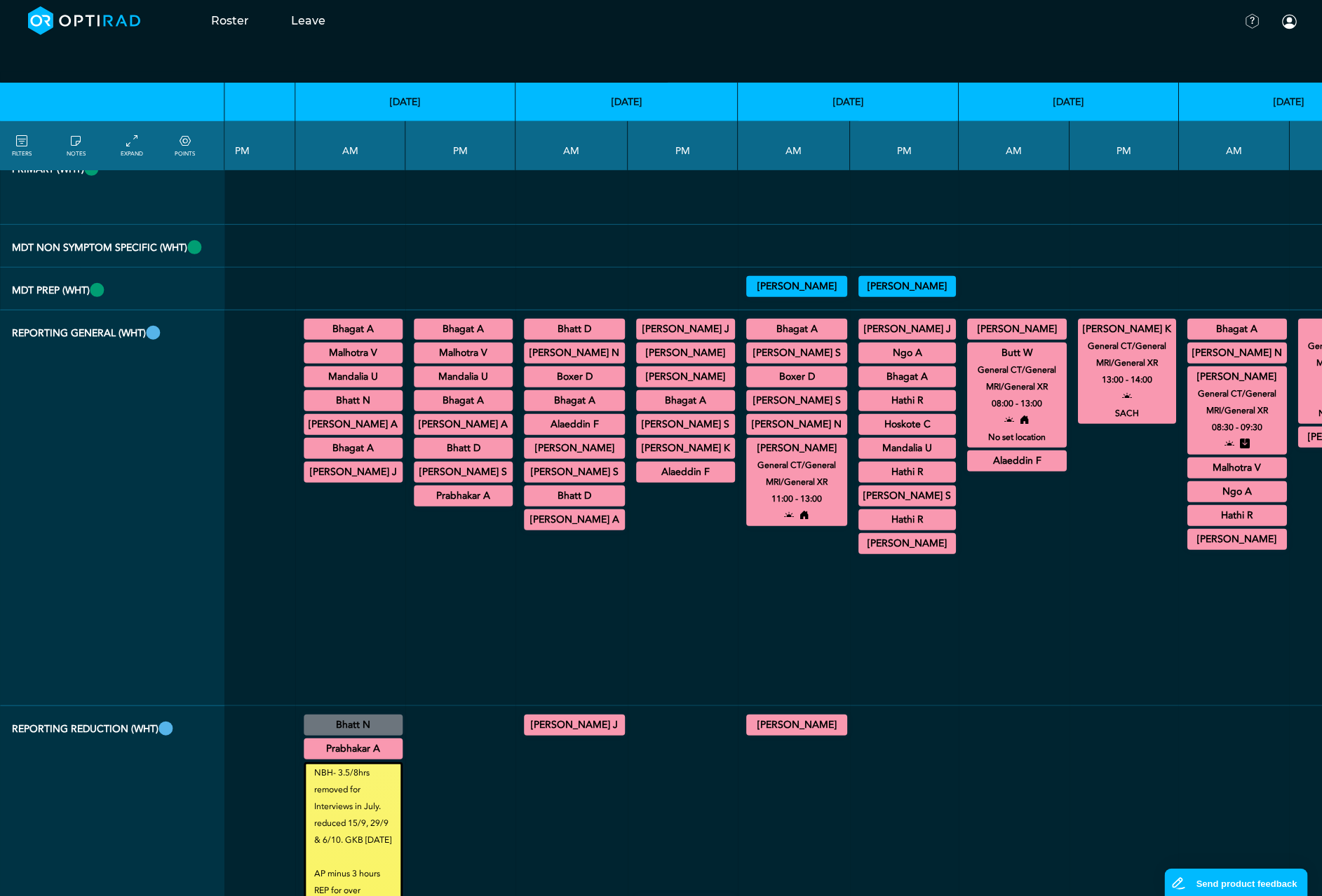
click at [416, 457] on summary "Bhatt D" at bounding box center [463, 448] width 95 height 17
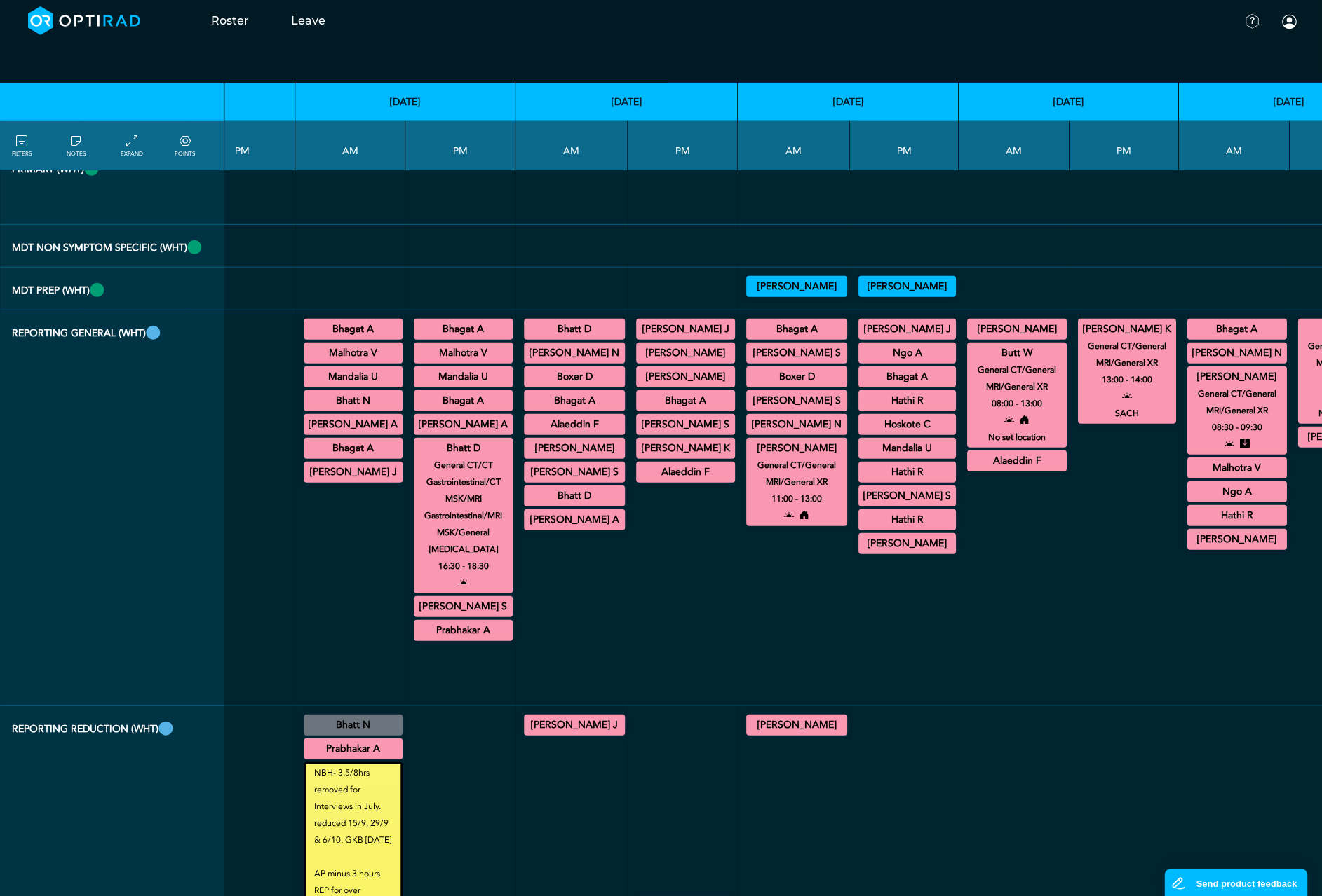
click at [522, 466] on td "Bhatt D General CT/CT Gastrointestinal/CT MSK/MRI Gastrointestinal/MRI MSK/Gene…" at bounding box center [572, 508] width 112 height 396
click at [526, 338] on summary "Bhatt D" at bounding box center [574, 329] width 97 height 17
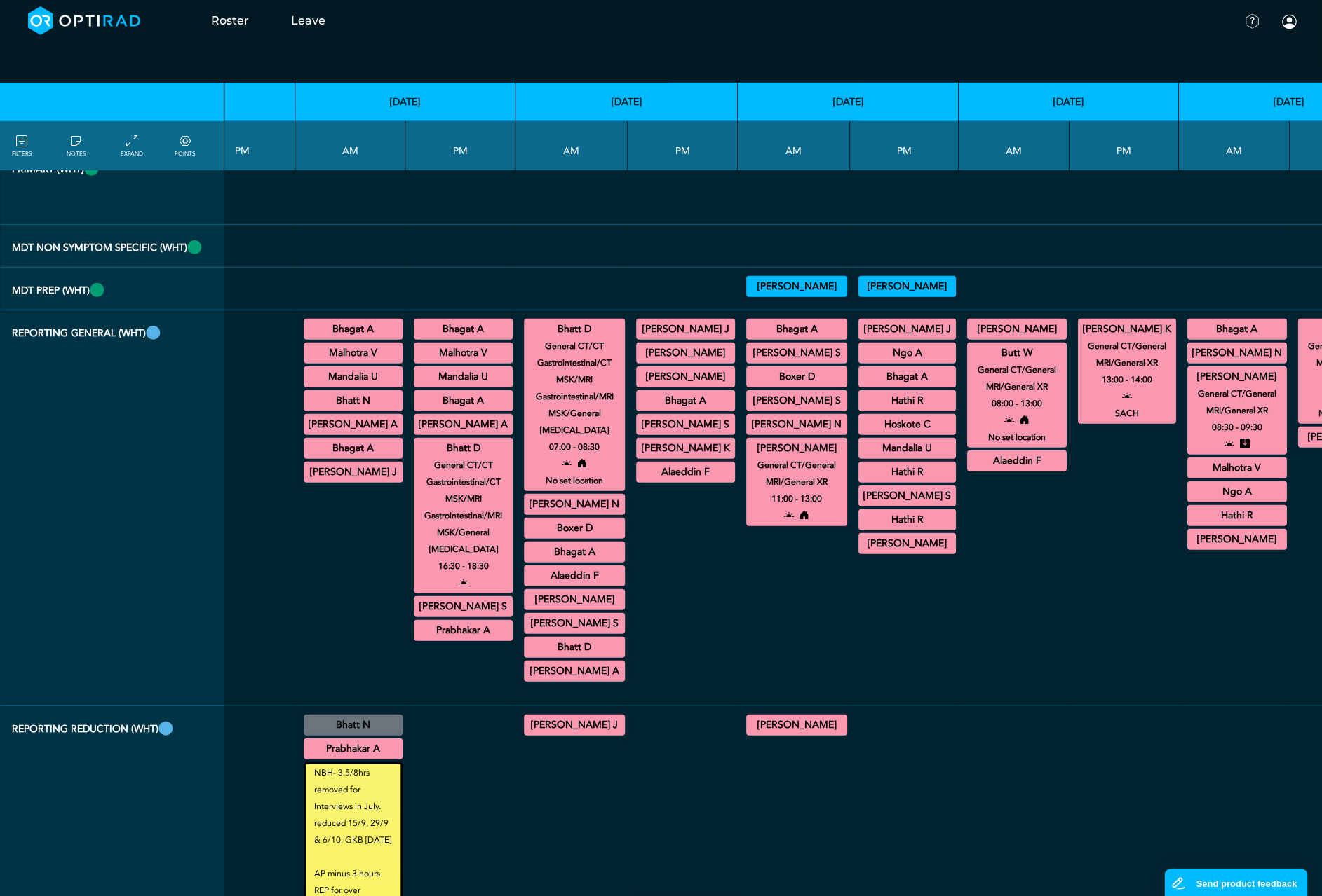
click at [526, 656] on summary "Bhatt D" at bounding box center [574, 647] width 97 height 17
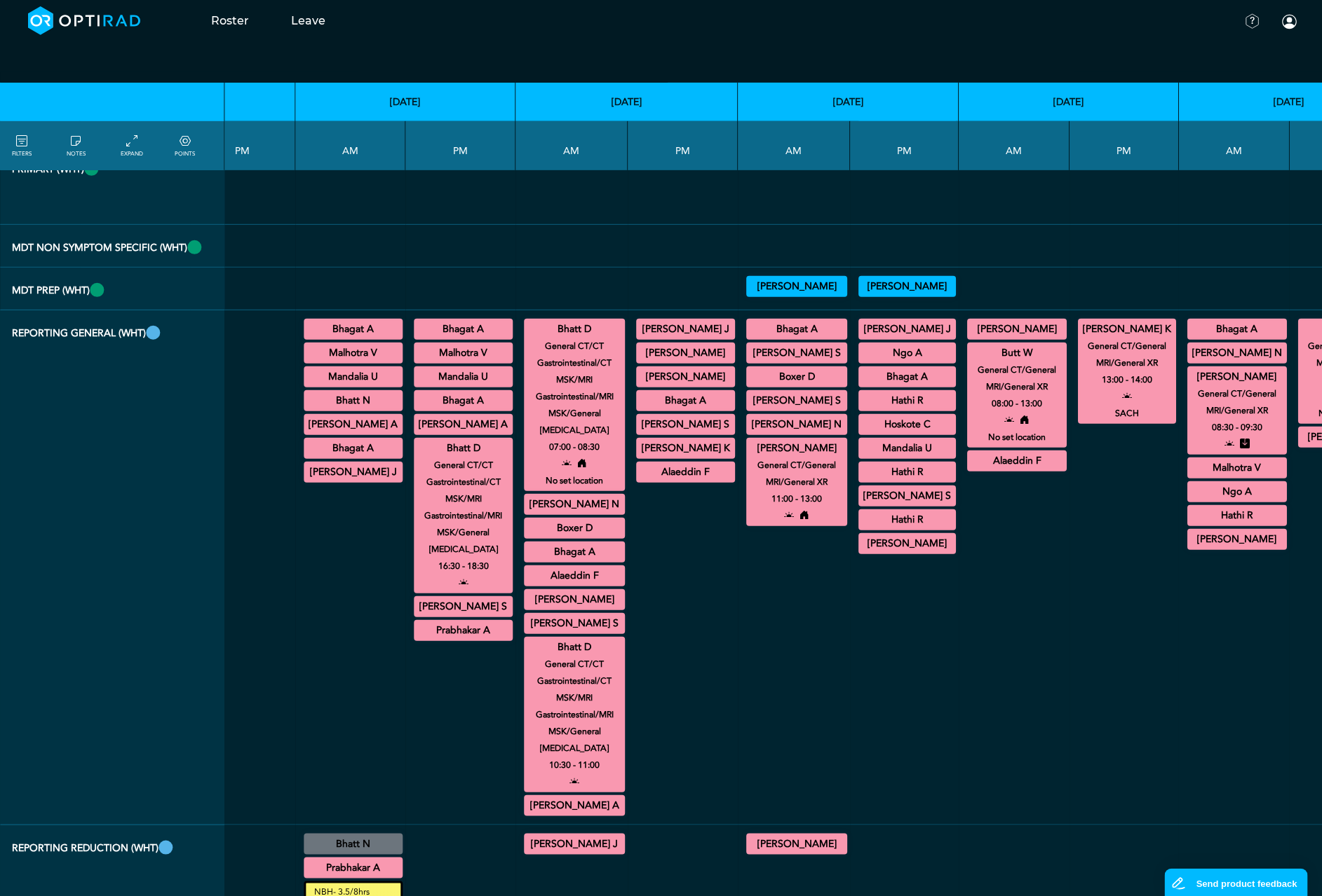
scroll to position [2943, 1498]
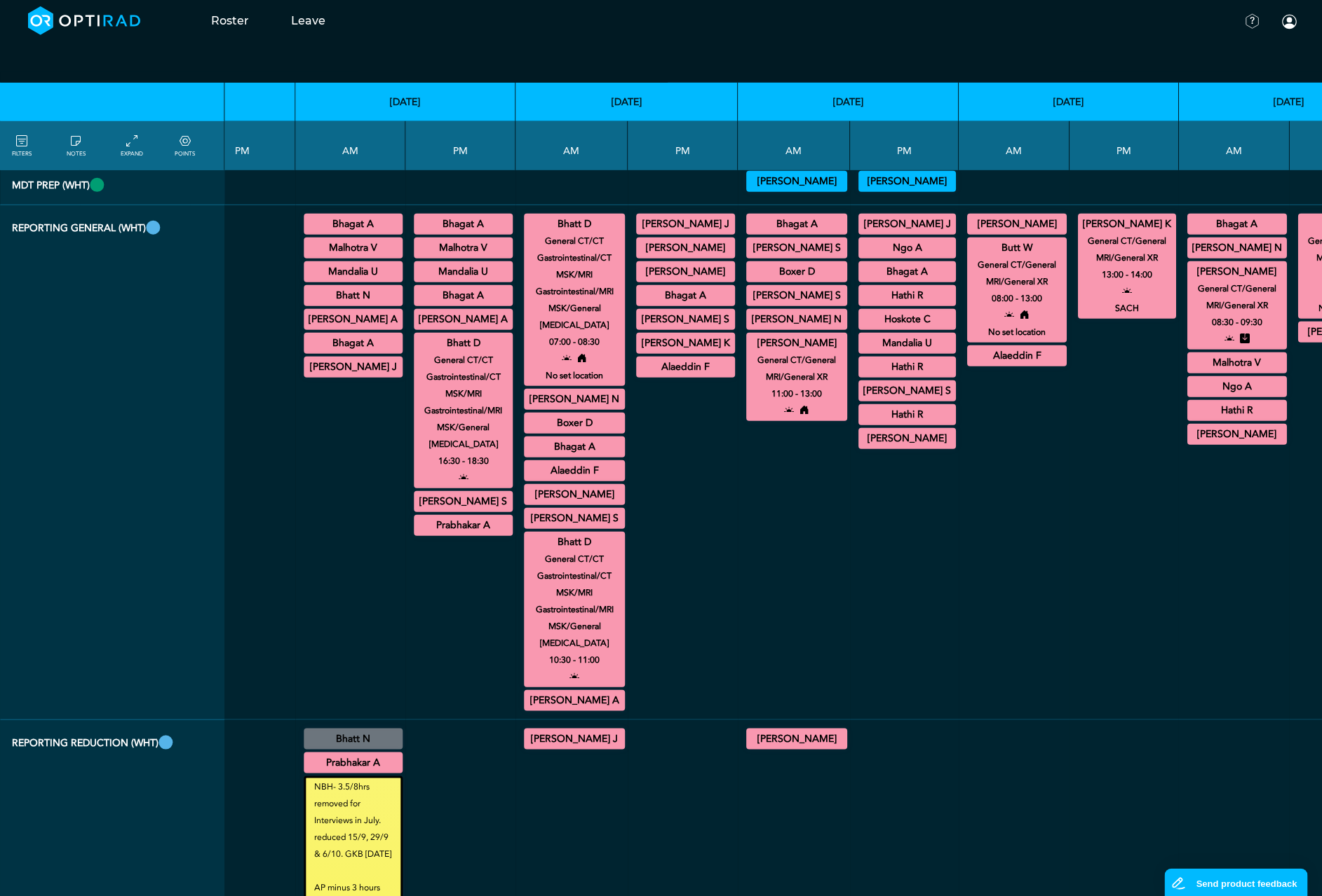
click at [306, 328] on summary "[PERSON_NAME] A" at bounding box center [353, 319] width 95 height 17
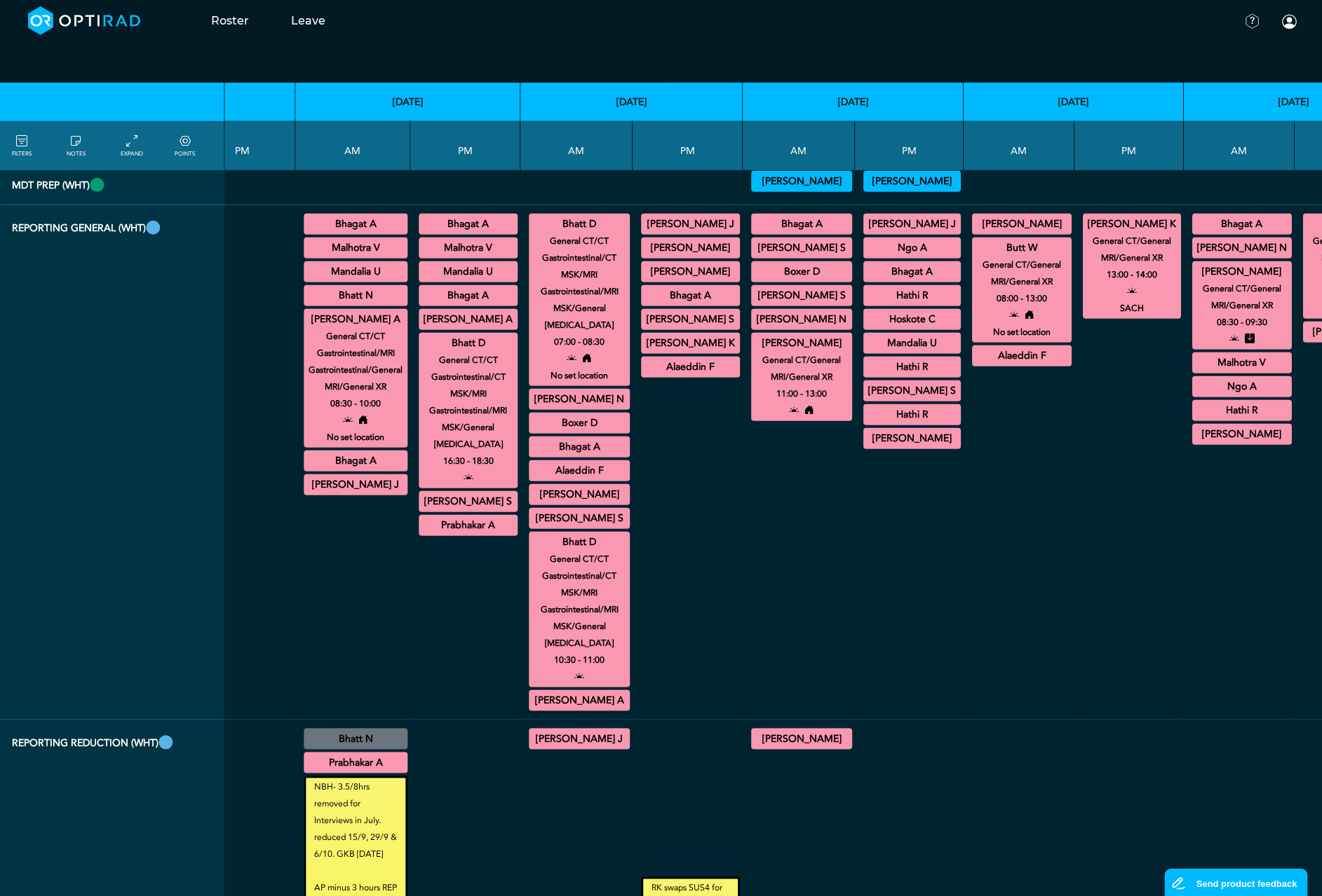
click at [418, 330] on div "[PERSON_NAME] A General CT/CT Gastrointestinal/MRI Gastrointestinal/General MRI…" at bounding box center [468, 319] width 99 height 21
click at [421, 328] on summary "[PERSON_NAME] A" at bounding box center [468, 319] width 95 height 17
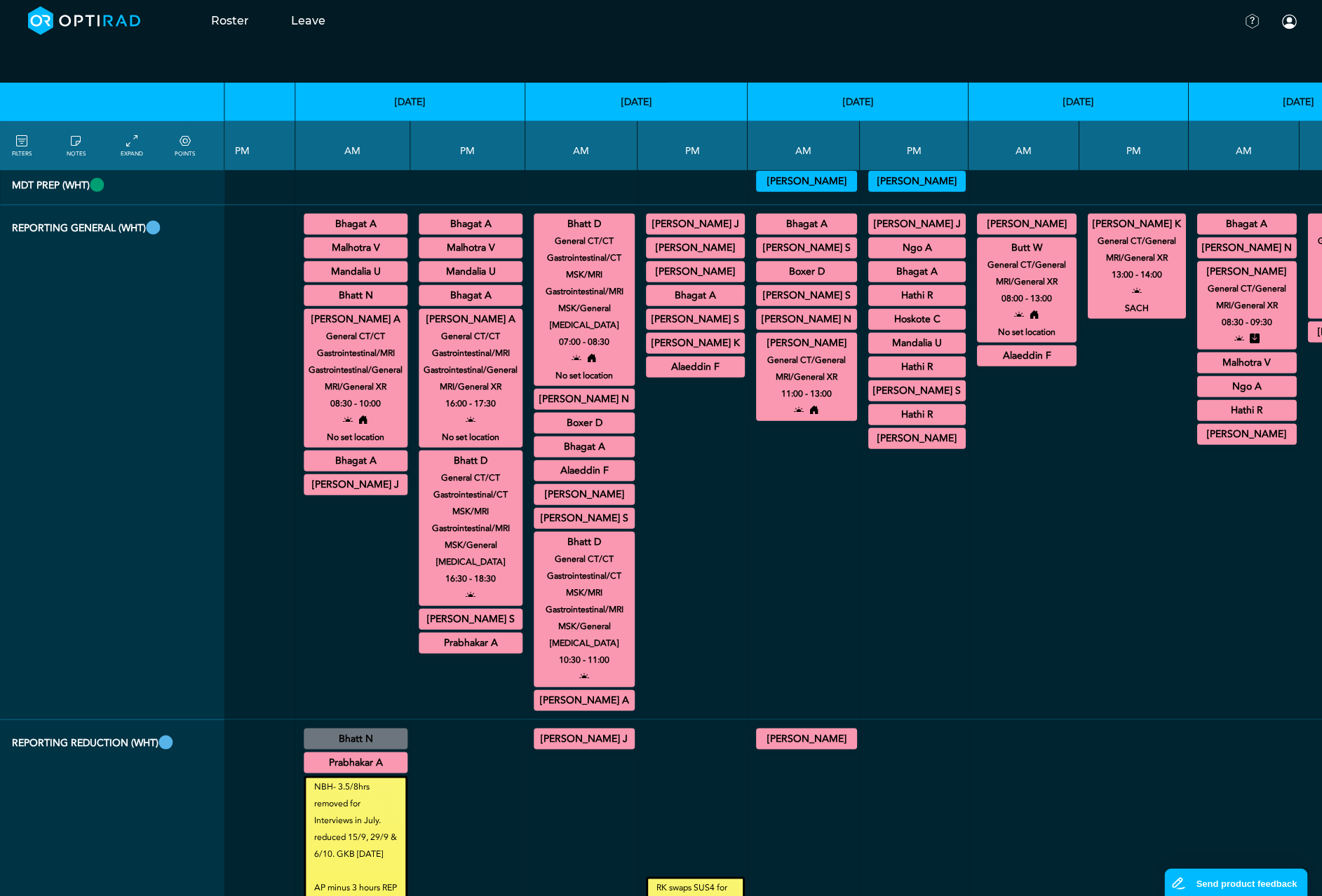
click at [536, 709] on summary "[PERSON_NAME] A" at bounding box center [584, 701] width 97 height 17
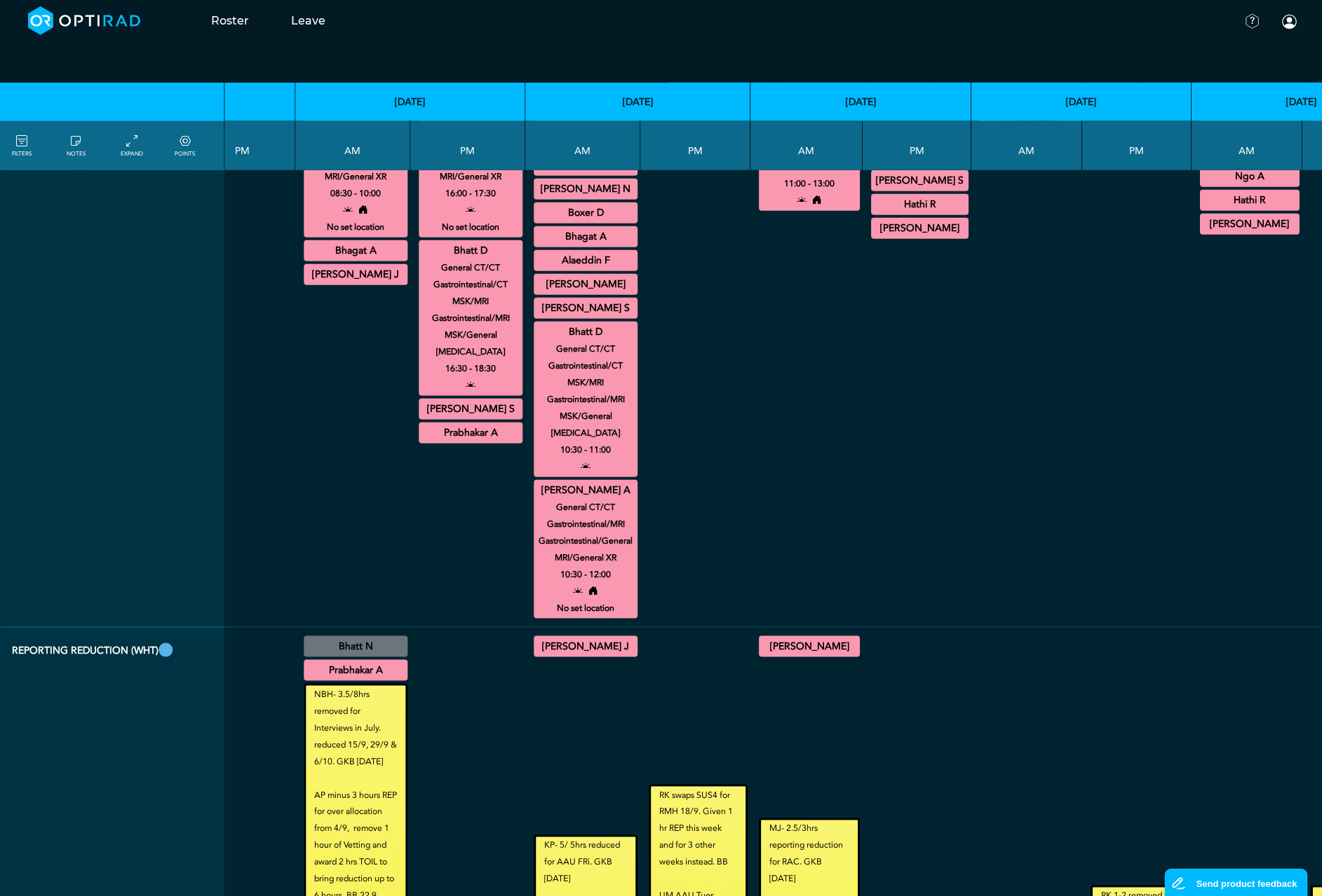
scroll to position [3049, 1498]
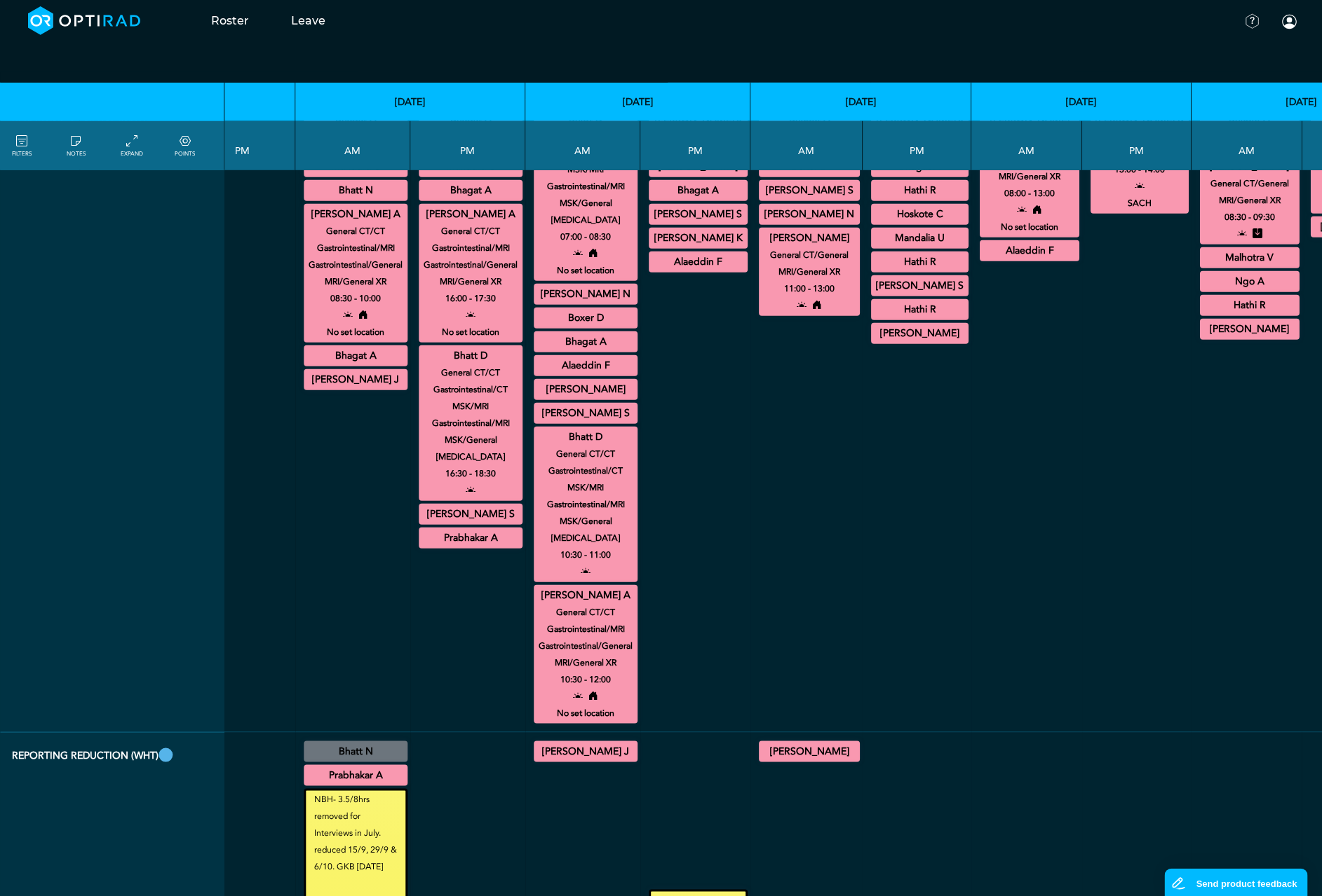
click at [320, 223] on summary "[PERSON_NAME] A" at bounding box center [355, 214] width 100 height 17
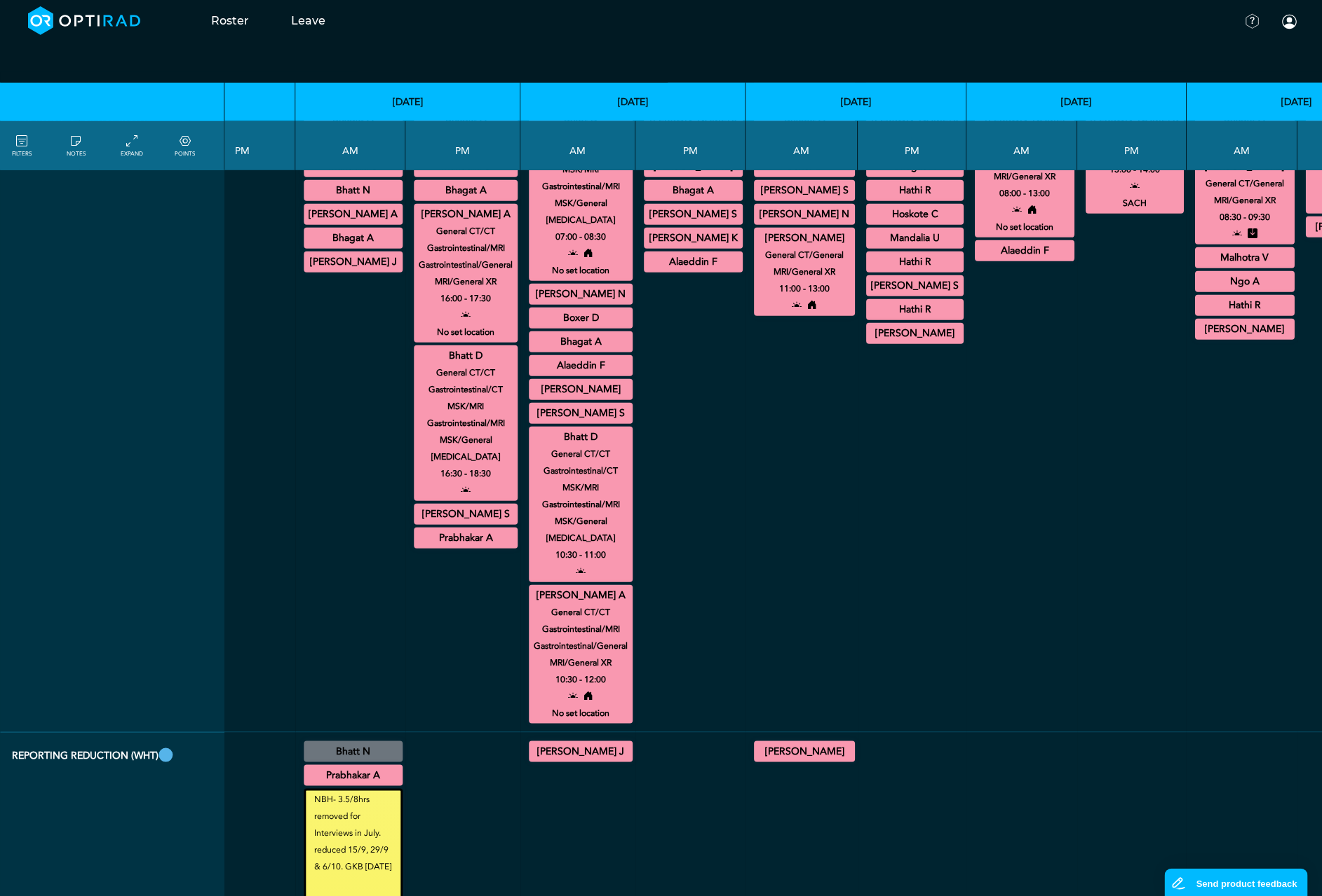
click at [416, 223] on summary "[PERSON_NAME] A" at bounding box center [465, 214] width 100 height 17
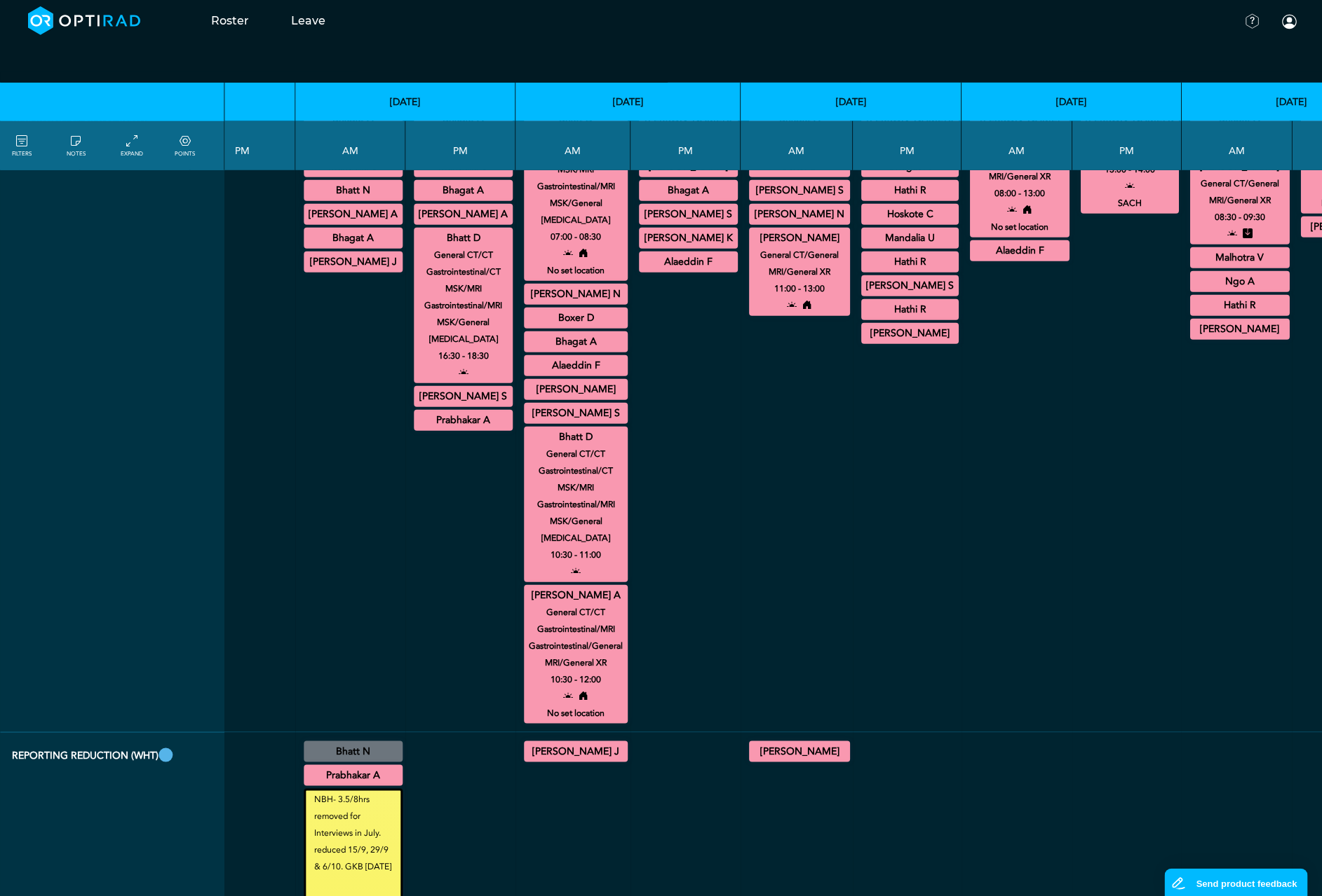
click at [416, 246] on summary "Bhatt D" at bounding box center [463, 238] width 95 height 17
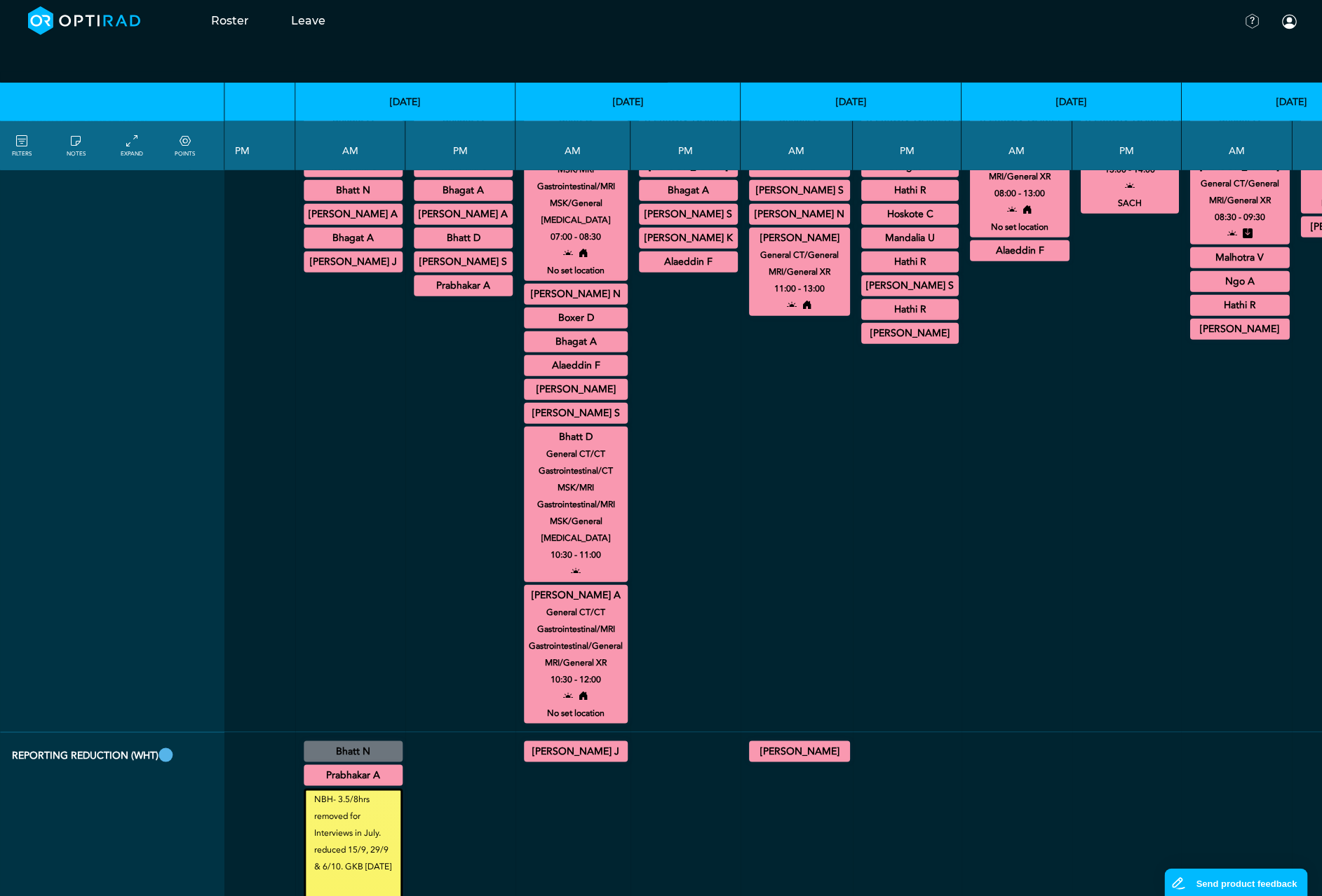
click at [526, 128] on summary "Bhatt D" at bounding box center [576, 119] width 100 height 17
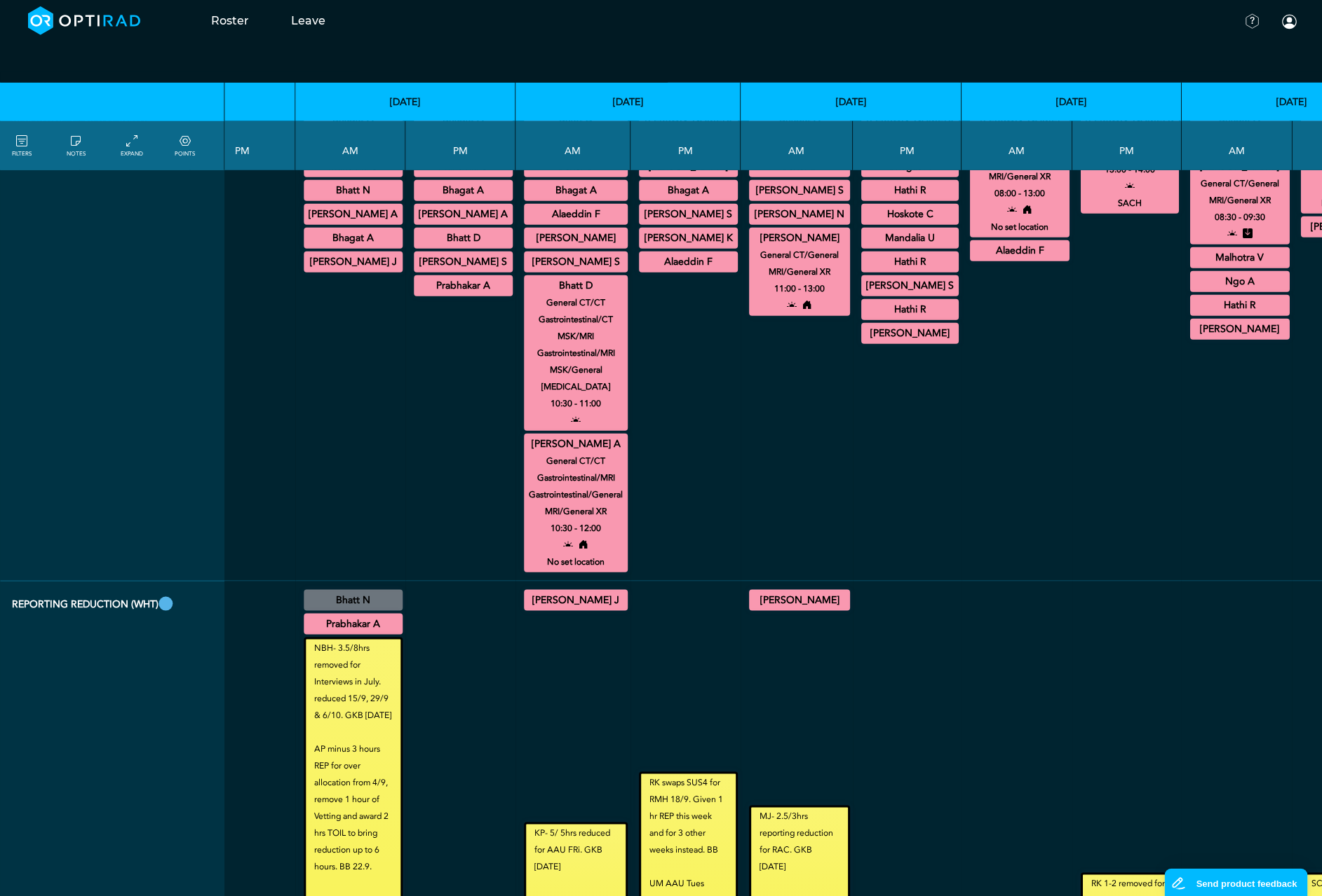
click at [524, 431] on div "Bhatt D General CT/CT Gastrointestinal/CT MSK/MRI Gastrointestinal/MRI MSK/Gene…" at bounding box center [576, 353] width 104 height 156
click at [526, 295] on summary "Bhatt D" at bounding box center [576, 285] width 100 height 17
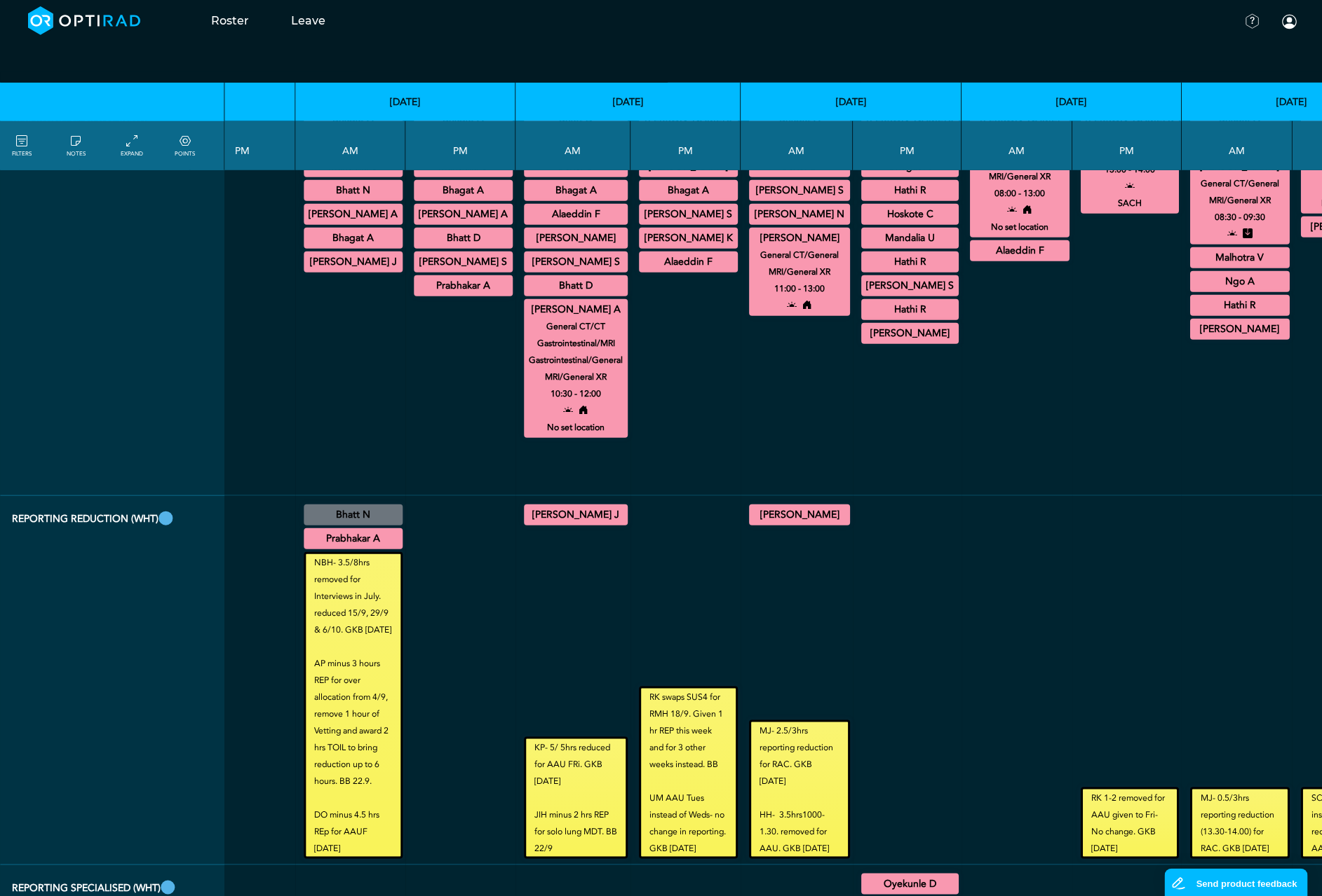
click at [524, 438] on div "[PERSON_NAME] A General CT/CT Gastrointestinal/MRI Gastrointestinal/General MRI…" at bounding box center [576, 368] width 104 height 139
click at [526, 318] on summary "[PERSON_NAME] A" at bounding box center [576, 309] width 100 height 17
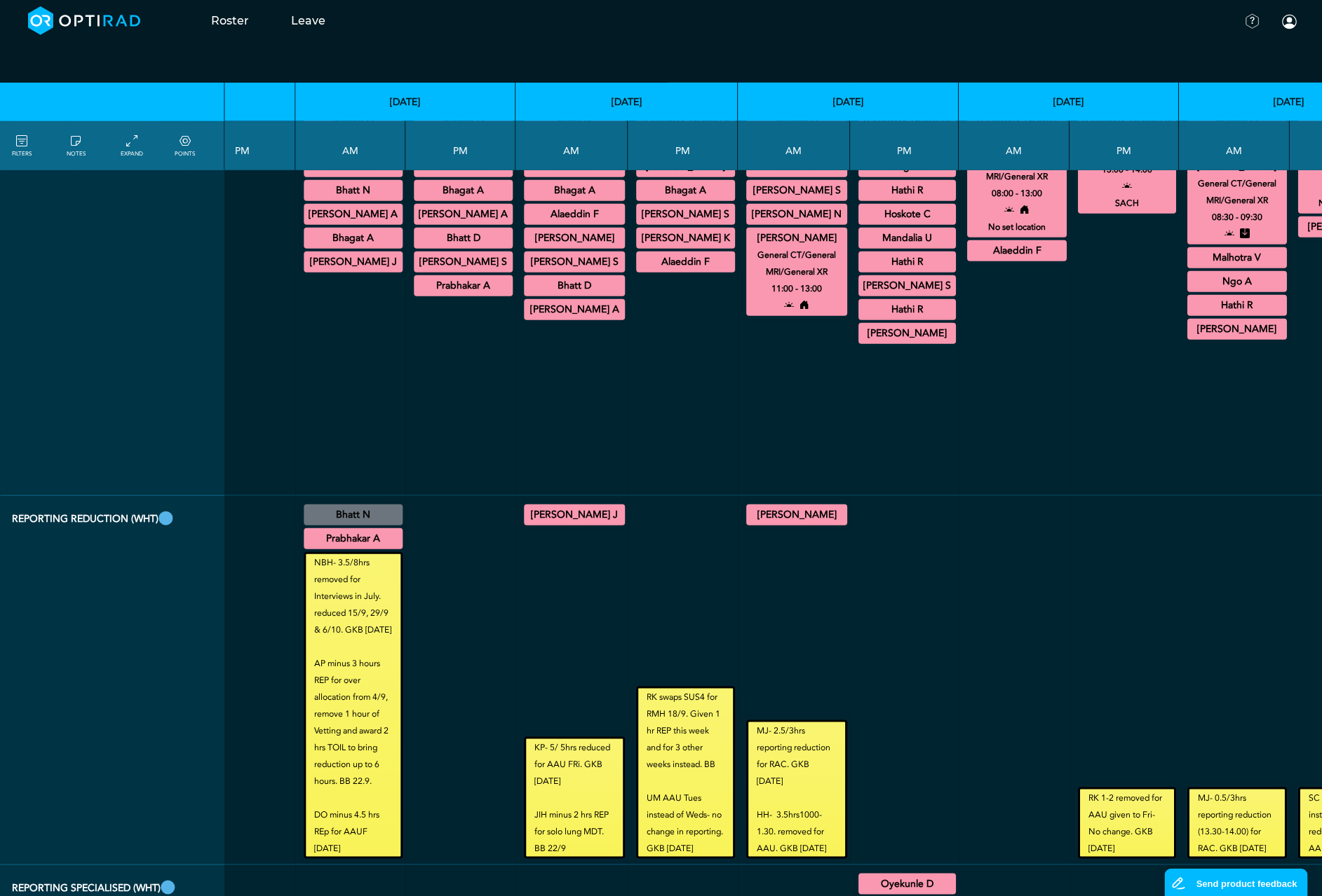
click at [748, 246] on summary "[PERSON_NAME]" at bounding box center [797, 238] width 97 height 17
click at [969, 152] on summary "Butt W" at bounding box center [1016, 142] width 96 height 17
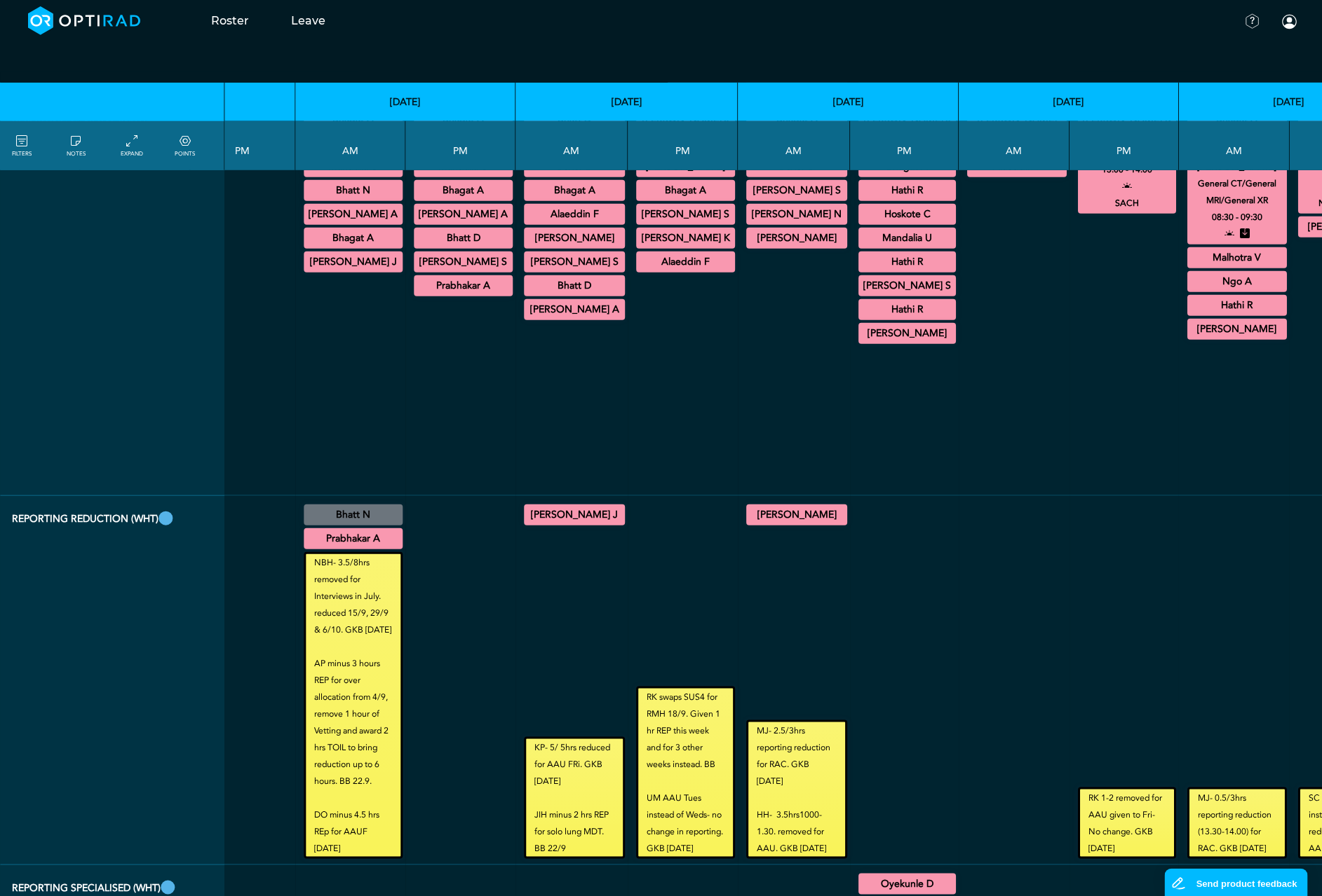
click at [1080, 128] on summary "[PERSON_NAME] K" at bounding box center [1126, 119] width 94 height 17
drag, startPoint x: 1136, startPoint y: 324, endPoint x: 1216, endPoint y: 295, distance: 85.1
click at [1189, 175] on summary "[PERSON_NAME]" at bounding box center [1236, 166] width 96 height 17
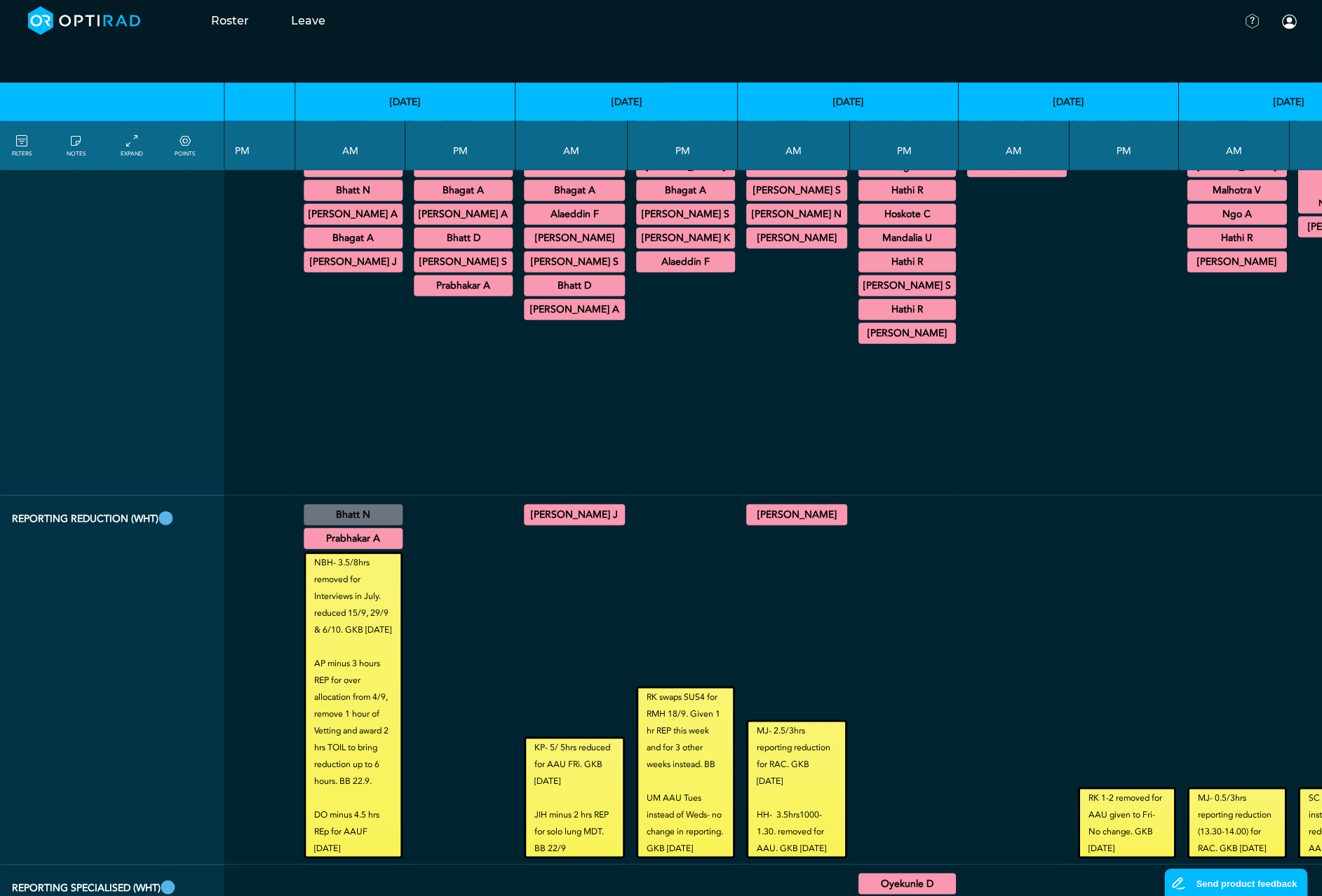
click at [1300, 128] on summary "Butt W" at bounding box center [1347, 119] width 95 height 17
